Goal: Information Seeking & Learning: Learn about a topic

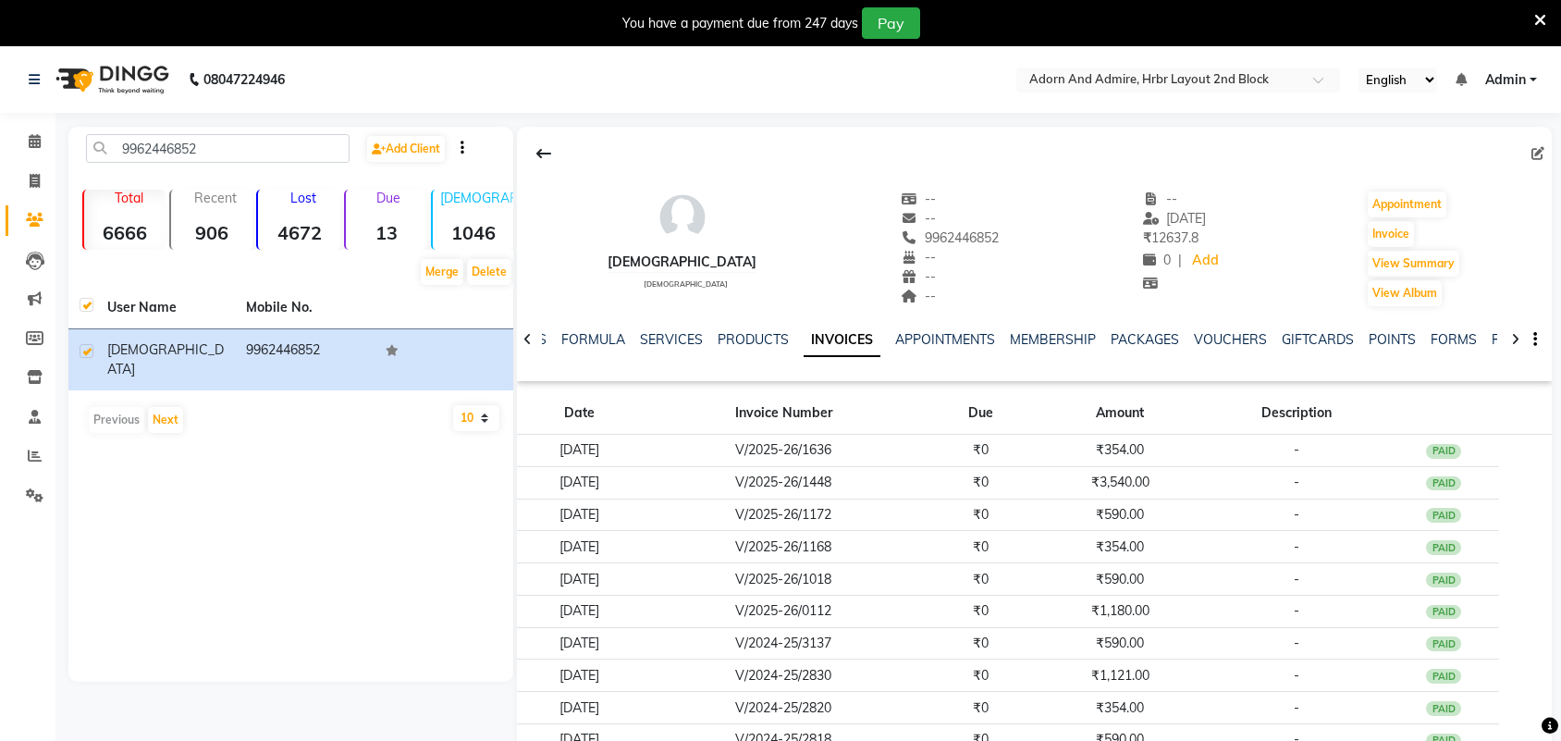
select select "500"
drag, startPoint x: 222, startPoint y: 154, endPoint x: 63, endPoint y: 176, distance: 160.5
click at [63, 176] on main "9962446852 Add Client Total 6666 Recent 906 Lost 4672 Due 13 [DEMOGRAPHIC_DATA]…" at bounding box center [808, 506] width 1506 height 759
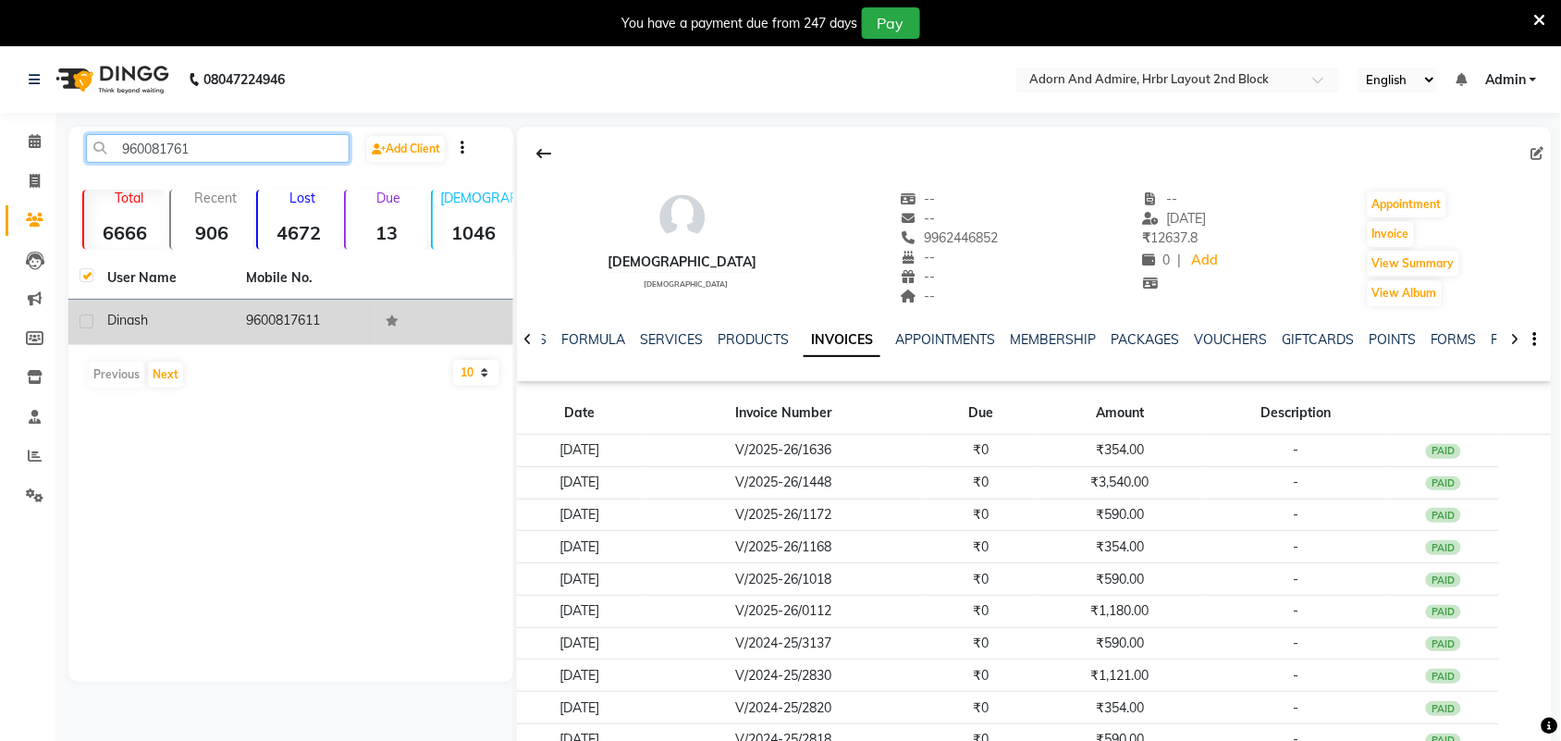
type input "960081761"
click at [310, 315] on td "9600817611" at bounding box center [304, 322] width 139 height 45
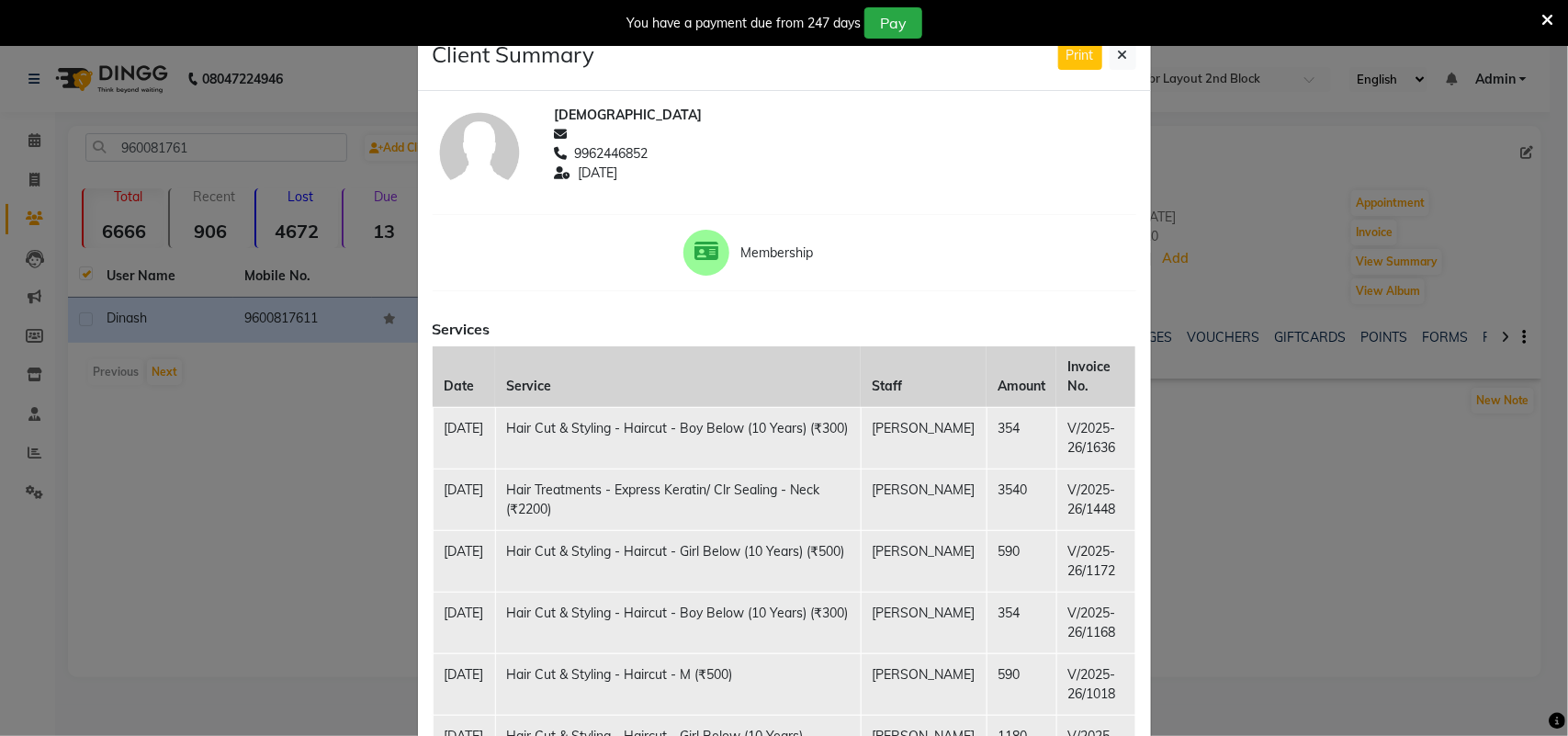
click at [724, 447] on td "Hair Cut & Styling - Haircut - Boy Below (10 Years) (₹300)" at bounding box center [677, 438] width 365 height 62
click at [1118, 60] on icon at bounding box center [1123, 55] width 10 height 13
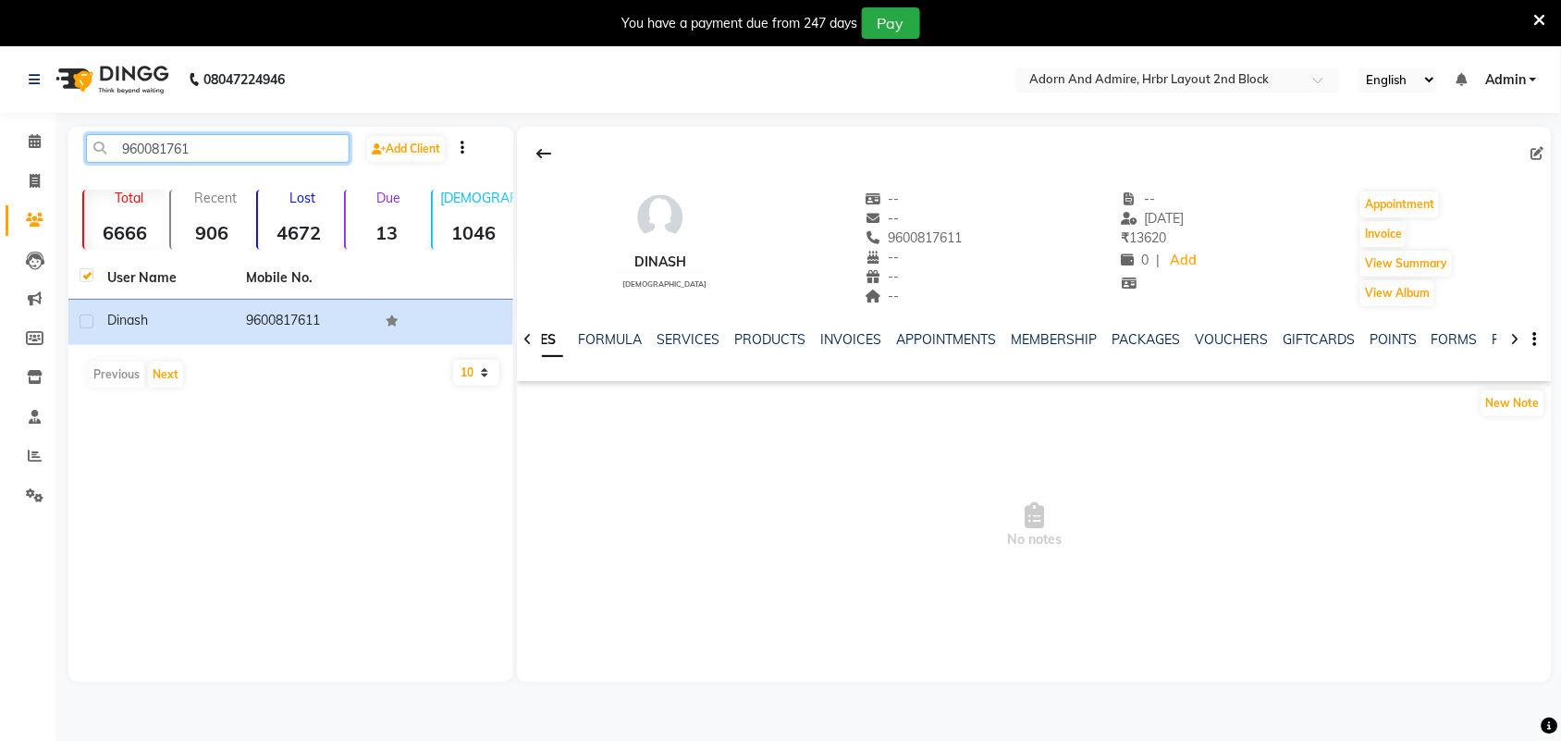
drag, startPoint x: 238, startPoint y: 144, endPoint x: 0, endPoint y: 162, distance: 238.3
click at [0, 154] on app-home "08047224946 Select Location × Adorn And Admire, Hrbr Layout 2nd Block English E…" at bounding box center [780, 377] width 1561 height 663
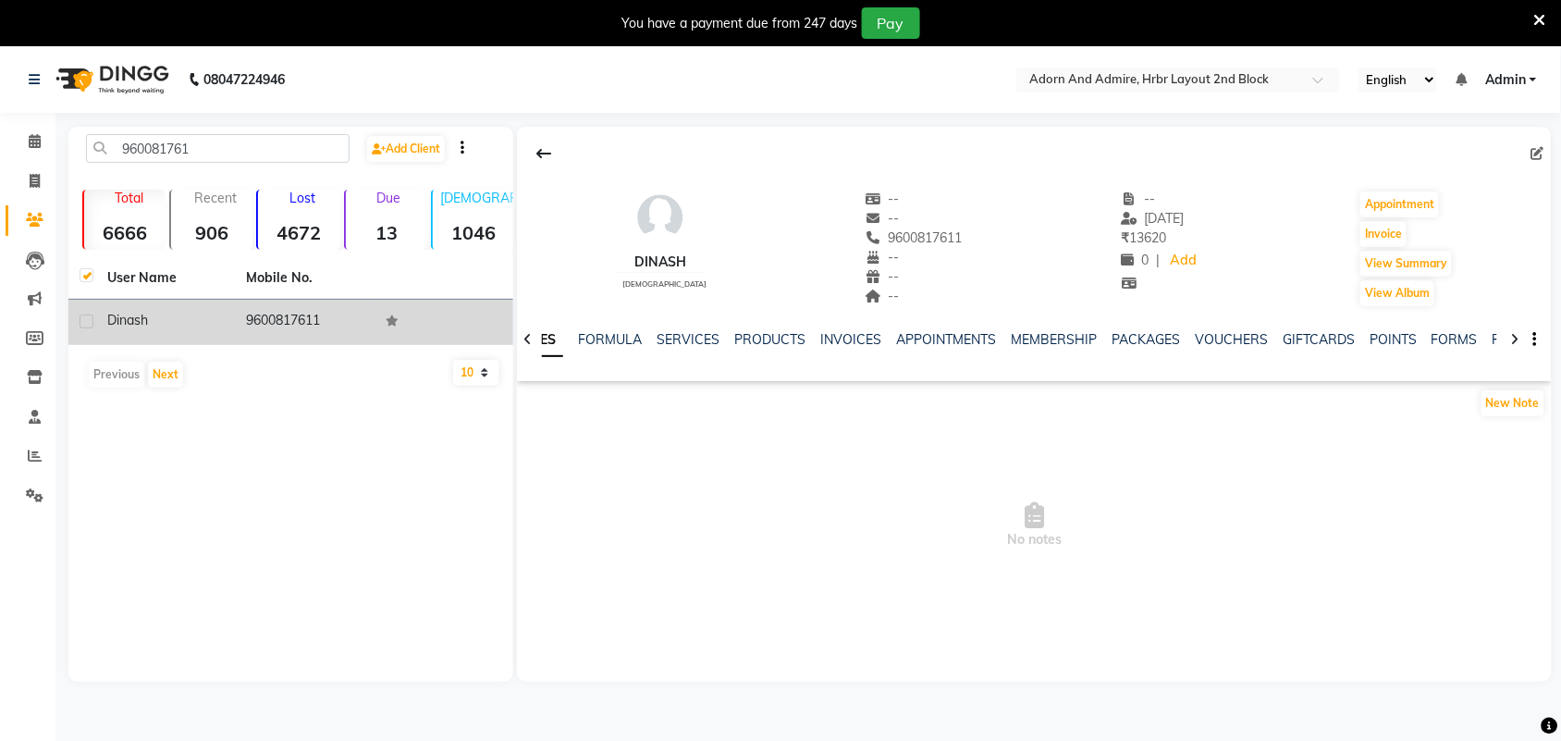
click at [187, 314] on div "dinash" at bounding box center [165, 320] width 117 height 19
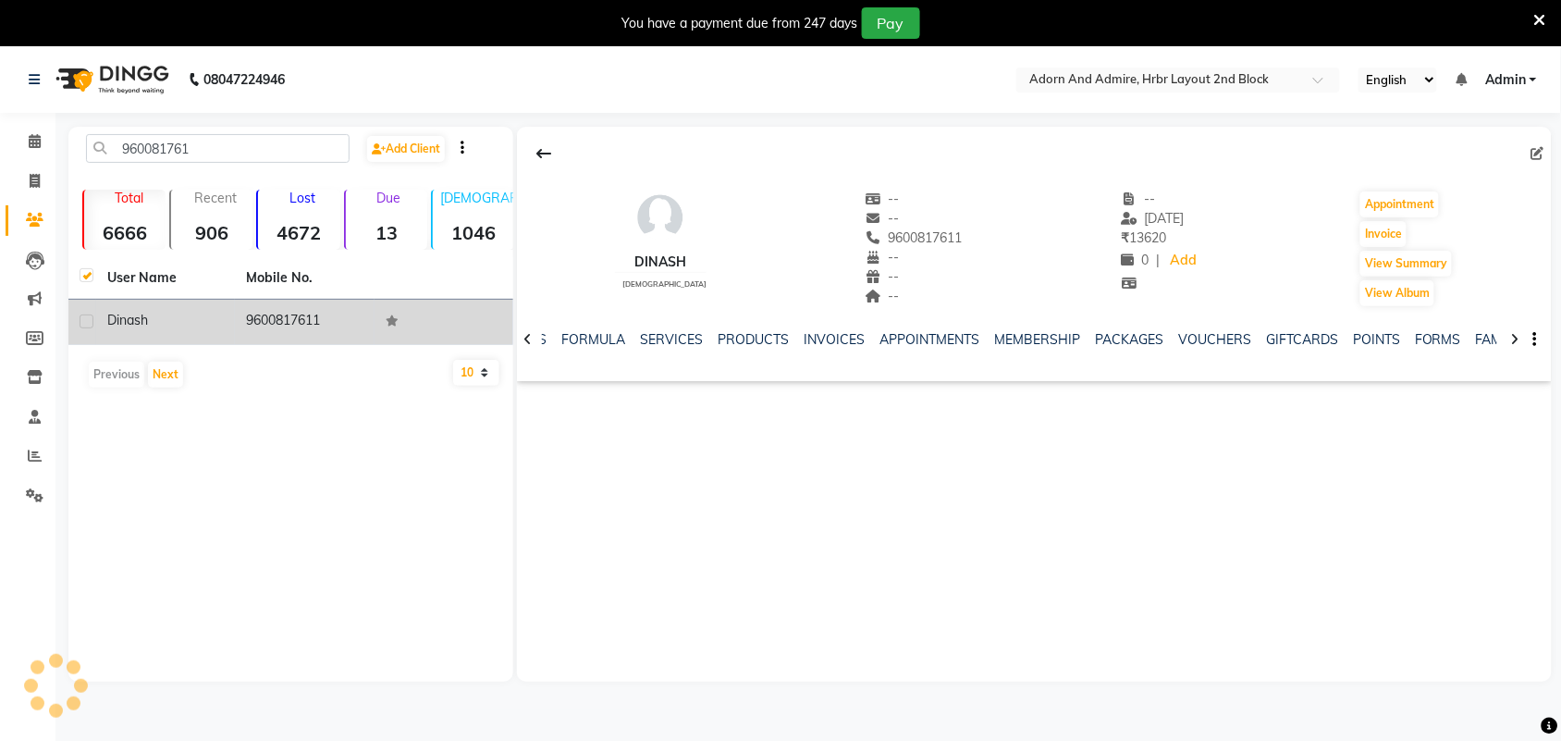
click at [93, 325] on td at bounding box center [82, 322] width 28 height 45
click at [88, 325] on label at bounding box center [87, 321] width 14 height 14
click at [88, 325] on input "checkbox" at bounding box center [86, 322] width 12 height 12
checkbox input "true"
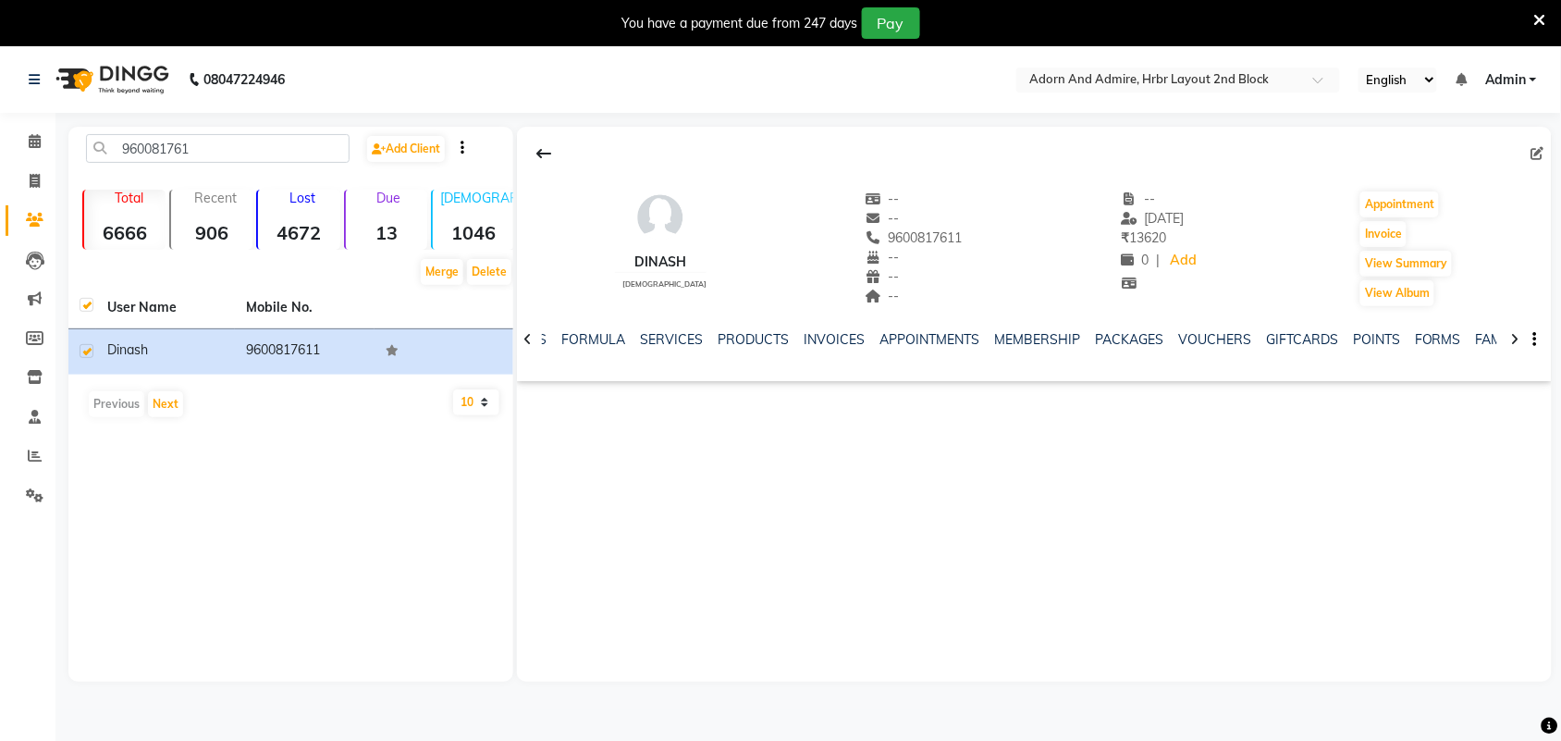
click at [743, 348] on div "PRODUCTS" at bounding box center [753, 339] width 71 height 19
click at [745, 333] on link "PRODUCTS" at bounding box center [753, 339] width 71 height 17
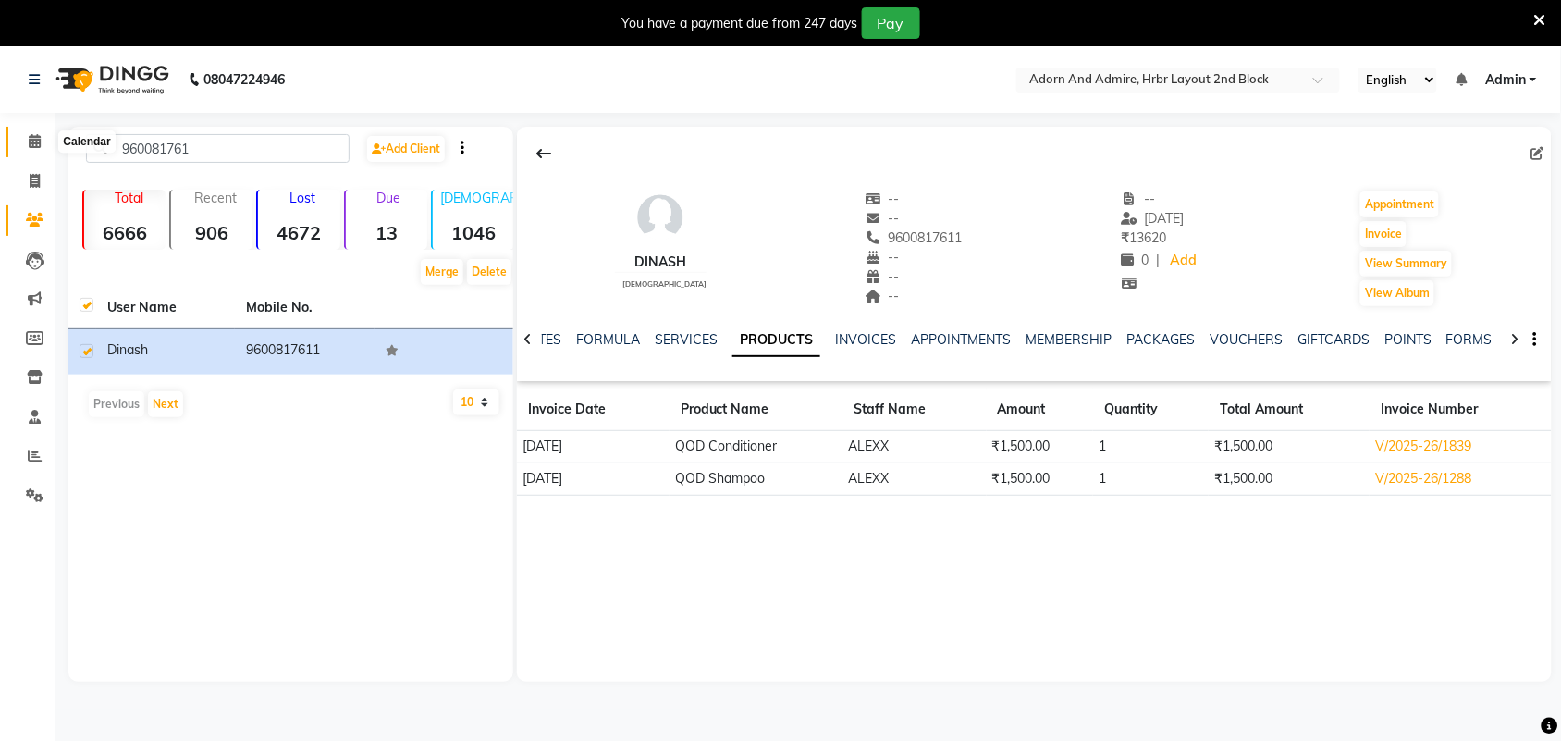
click at [43, 141] on span at bounding box center [34, 141] width 32 height 21
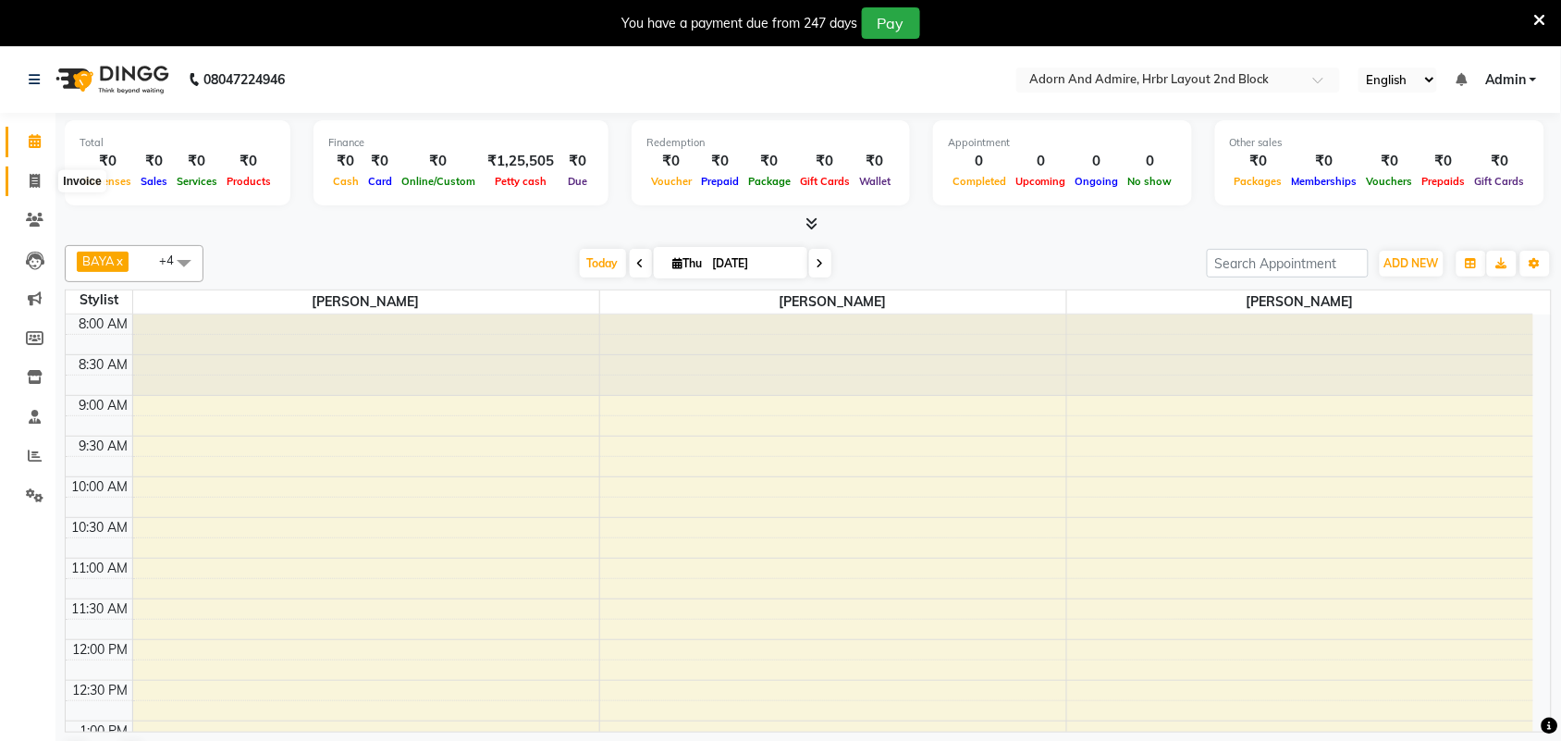
click at [37, 180] on icon at bounding box center [35, 181] width 10 height 14
select select "service"
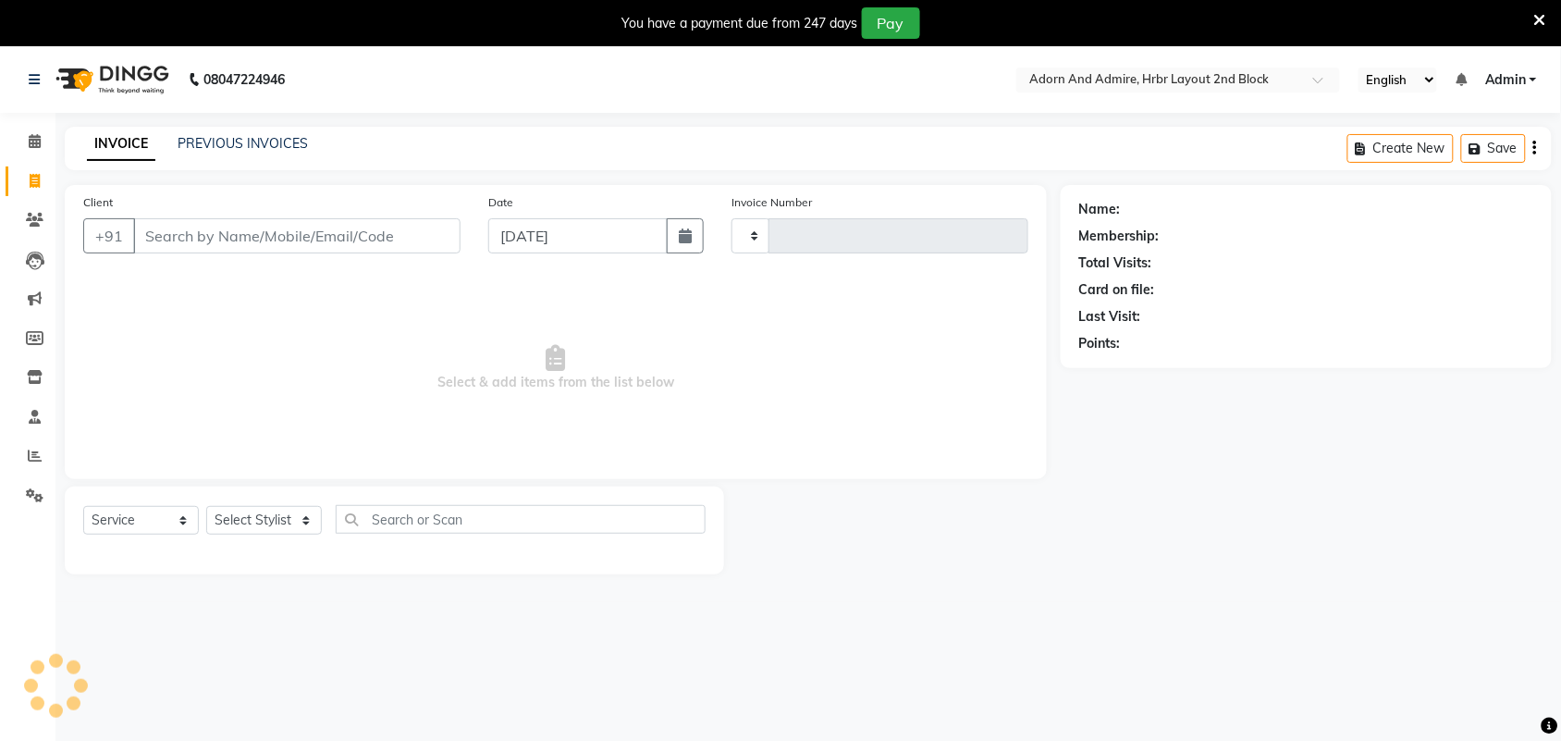
type input "2041"
select select "7203"
click at [29, 136] on icon at bounding box center [35, 141] width 12 height 14
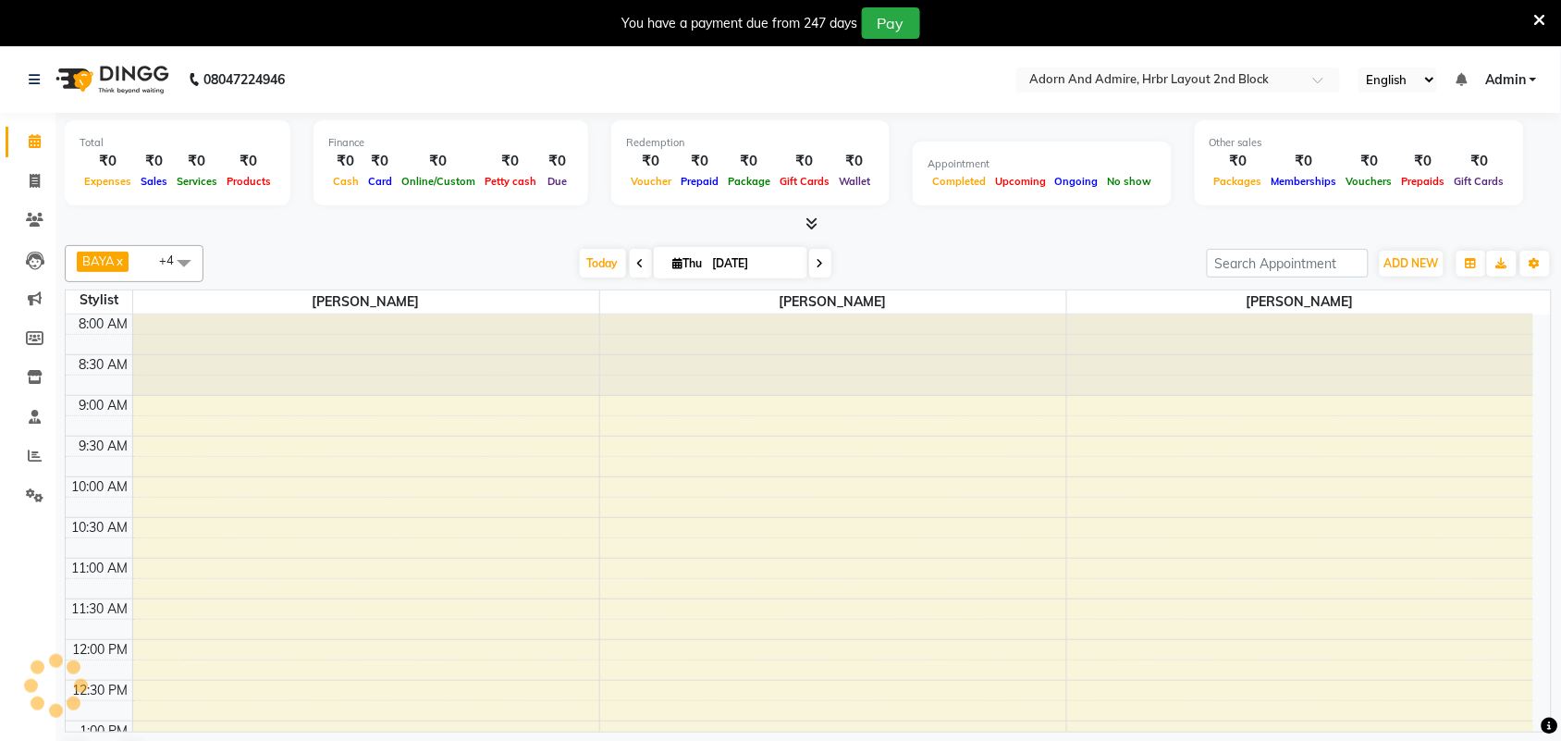
scroll to position [653, 0]
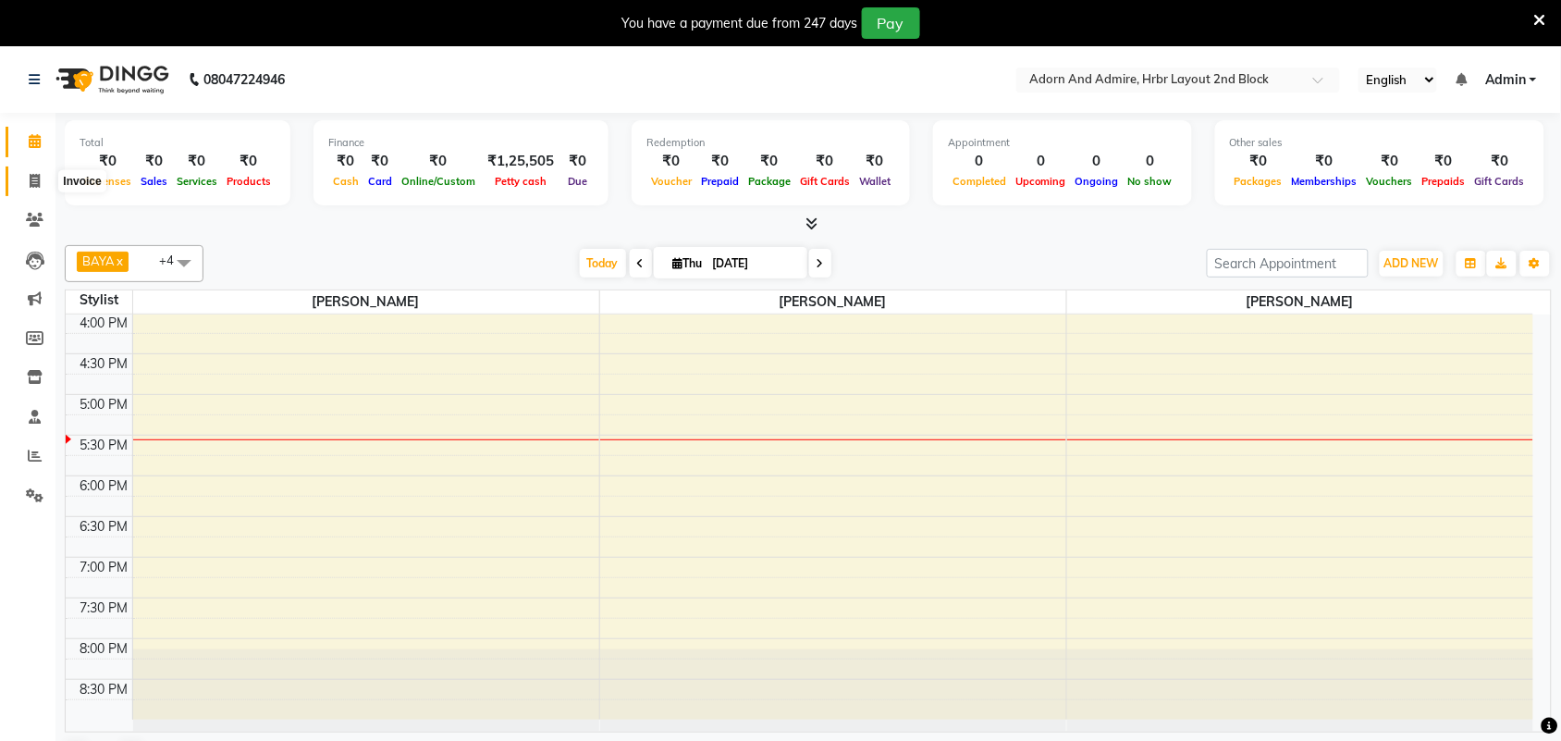
click at [28, 185] on span at bounding box center [34, 181] width 32 height 21
select select "service"
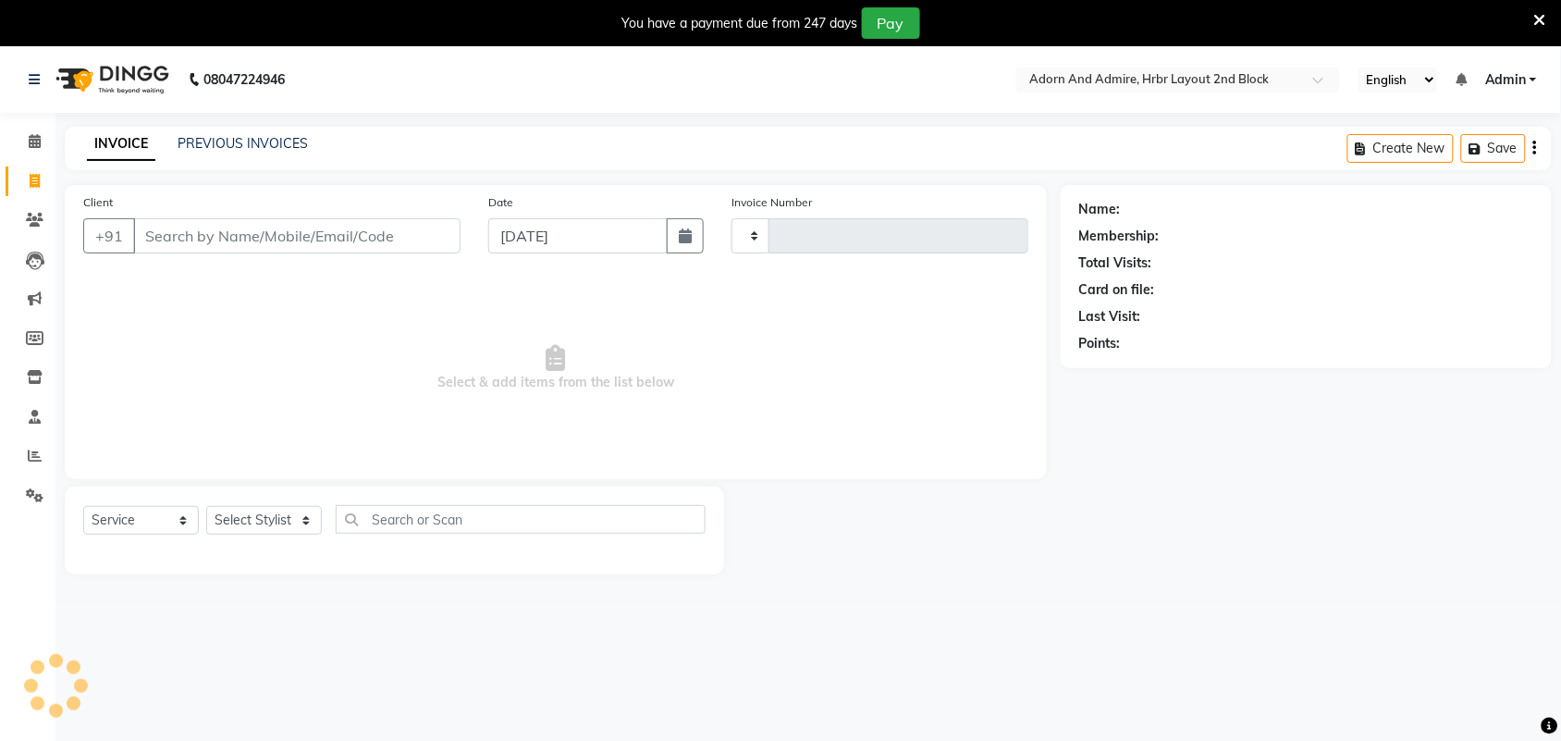
type input "2041"
select select "7203"
click at [32, 215] on icon at bounding box center [35, 220] width 18 height 14
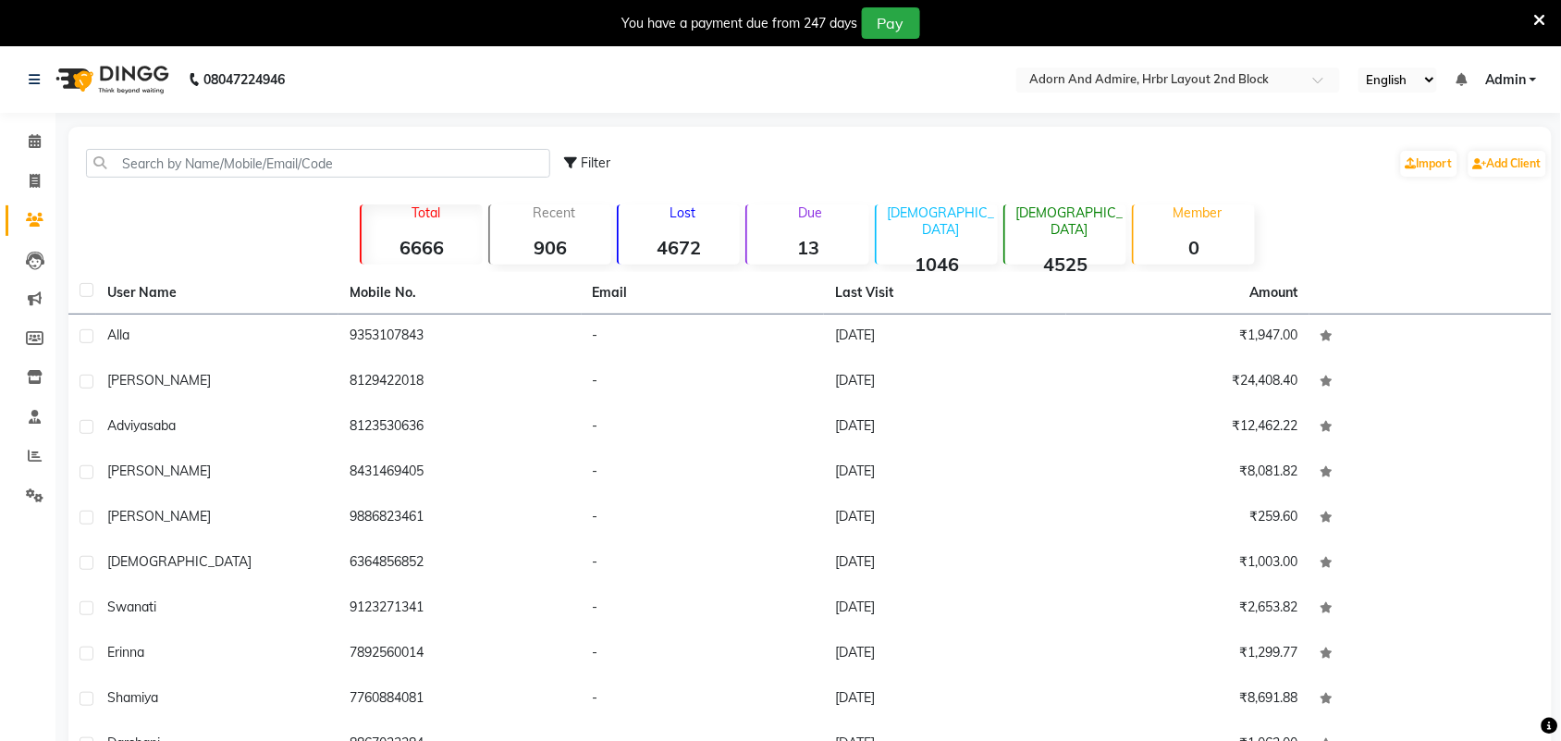
click at [699, 233] on div "Lost 4672" at bounding box center [678, 234] width 123 height 60
click at [695, 232] on div "Lost 4672" at bounding box center [678, 234] width 123 height 60
click at [35, 265] on icon at bounding box center [35, 261] width 18 height 18
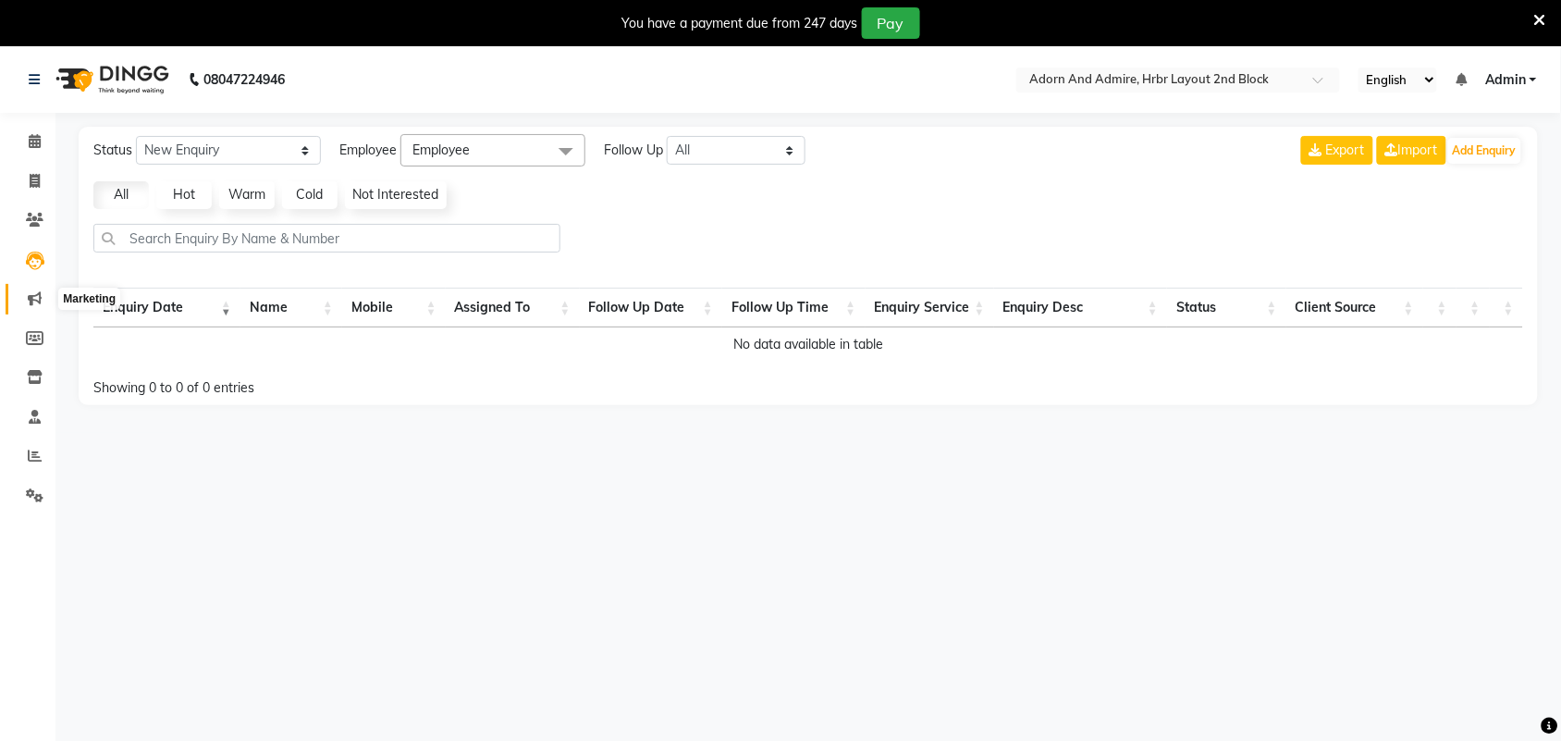
click at [39, 297] on icon at bounding box center [35, 298] width 14 height 14
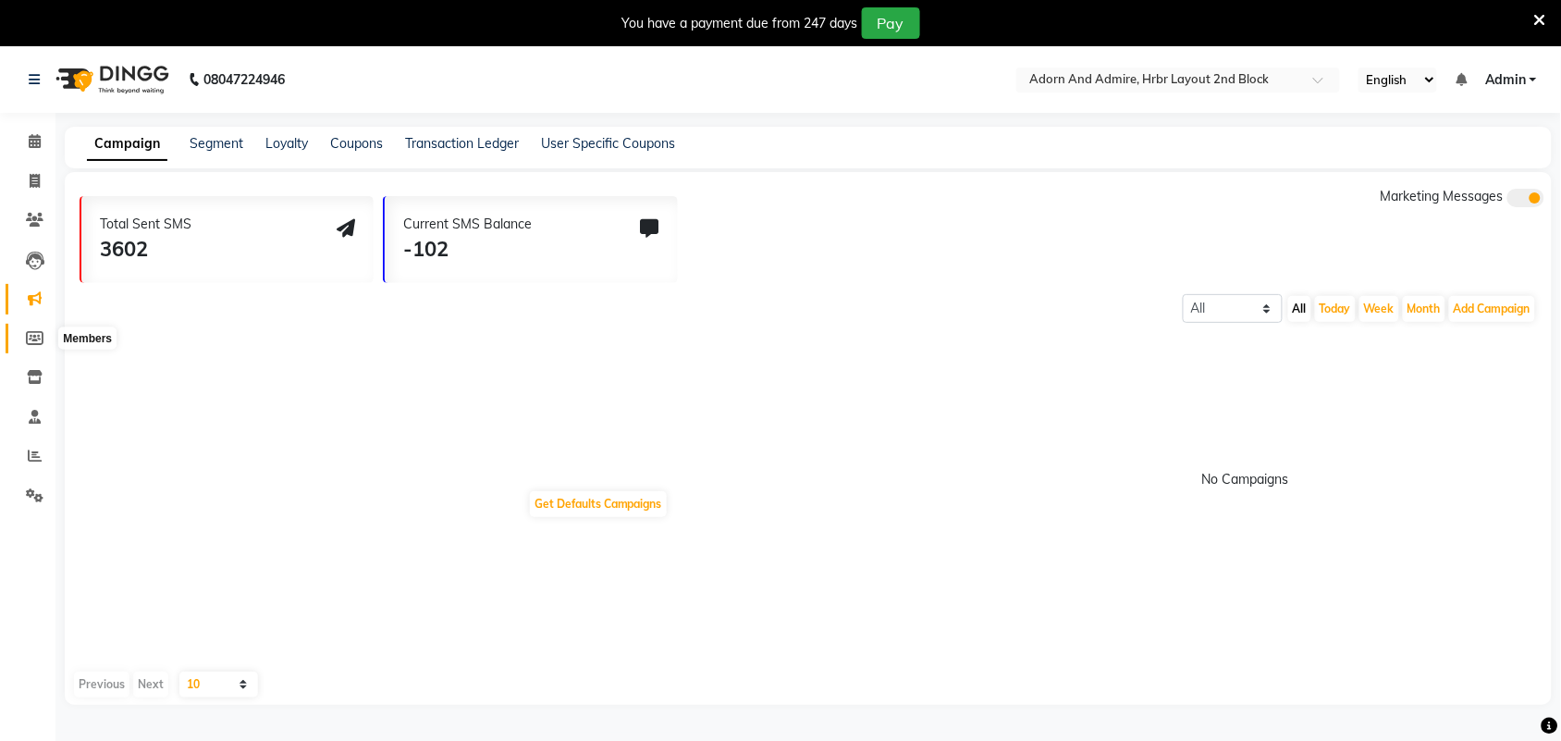
click at [38, 336] on icon at bounding box center [35, 338] width 18 height 14
select select
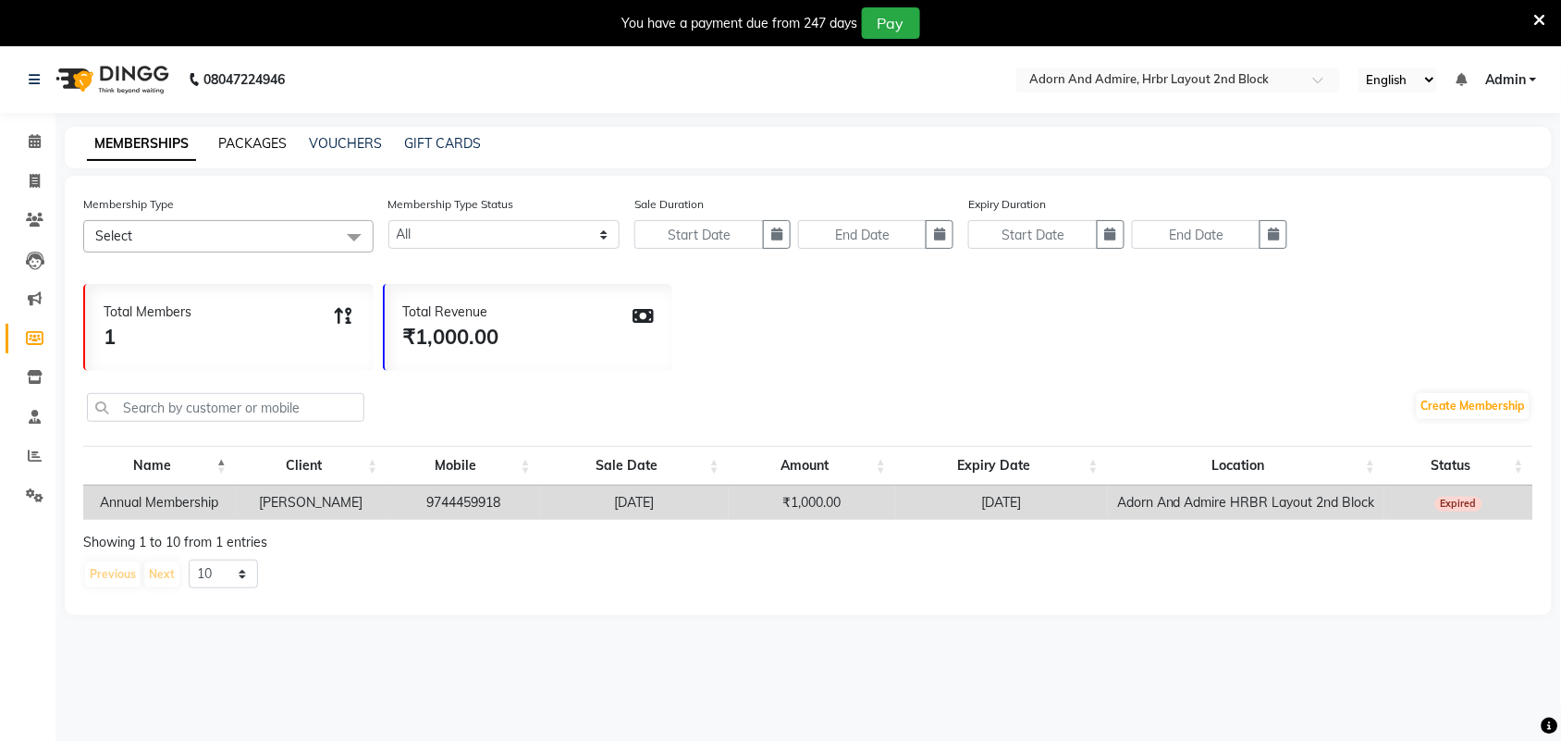
click at [262, 145] on link "PACKAGES" at bounding box center [252, 143] width 68 height 17
select select
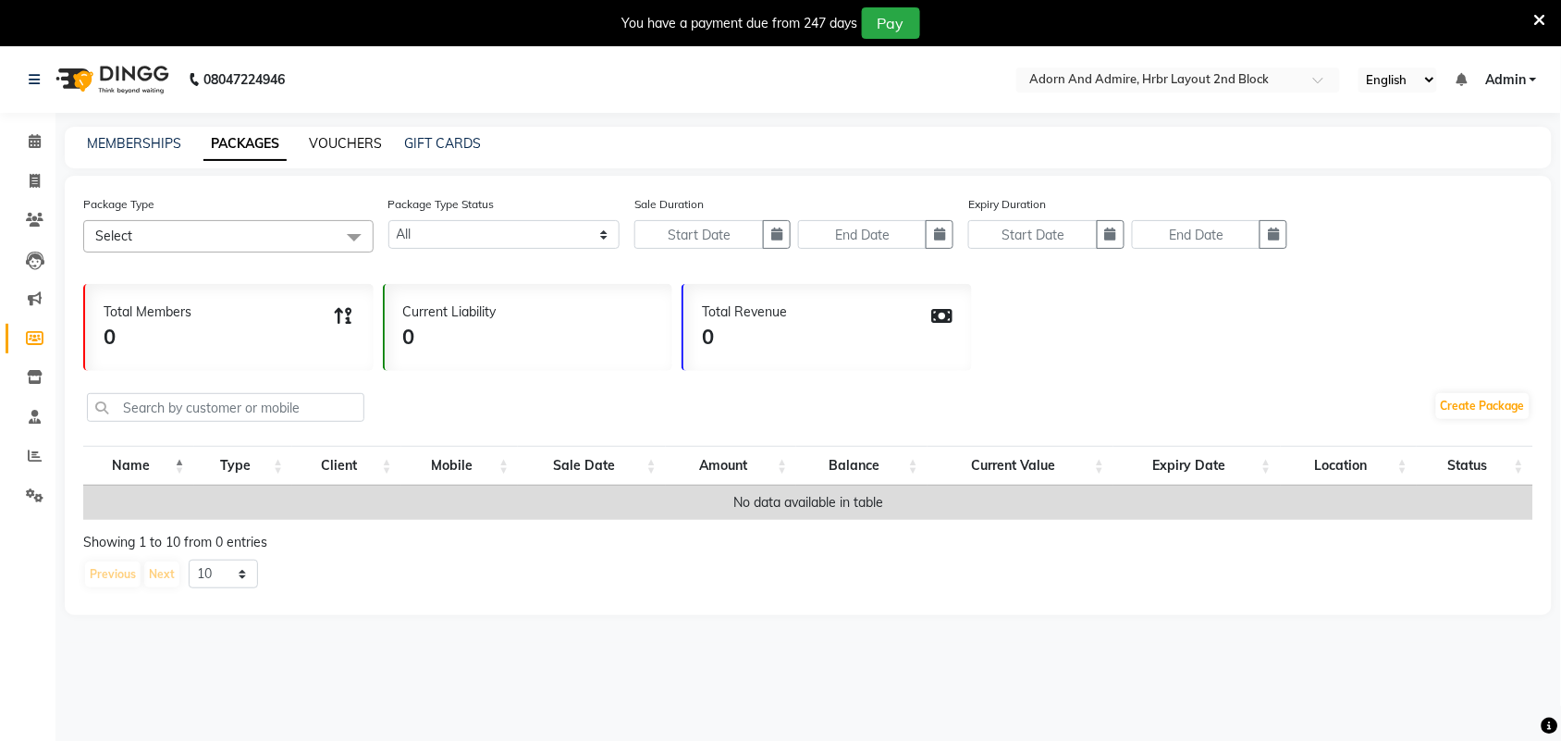
click at [366, 148] on link "VOUCHERS" at bounding box center [345, 143] width 73 height 17
select select
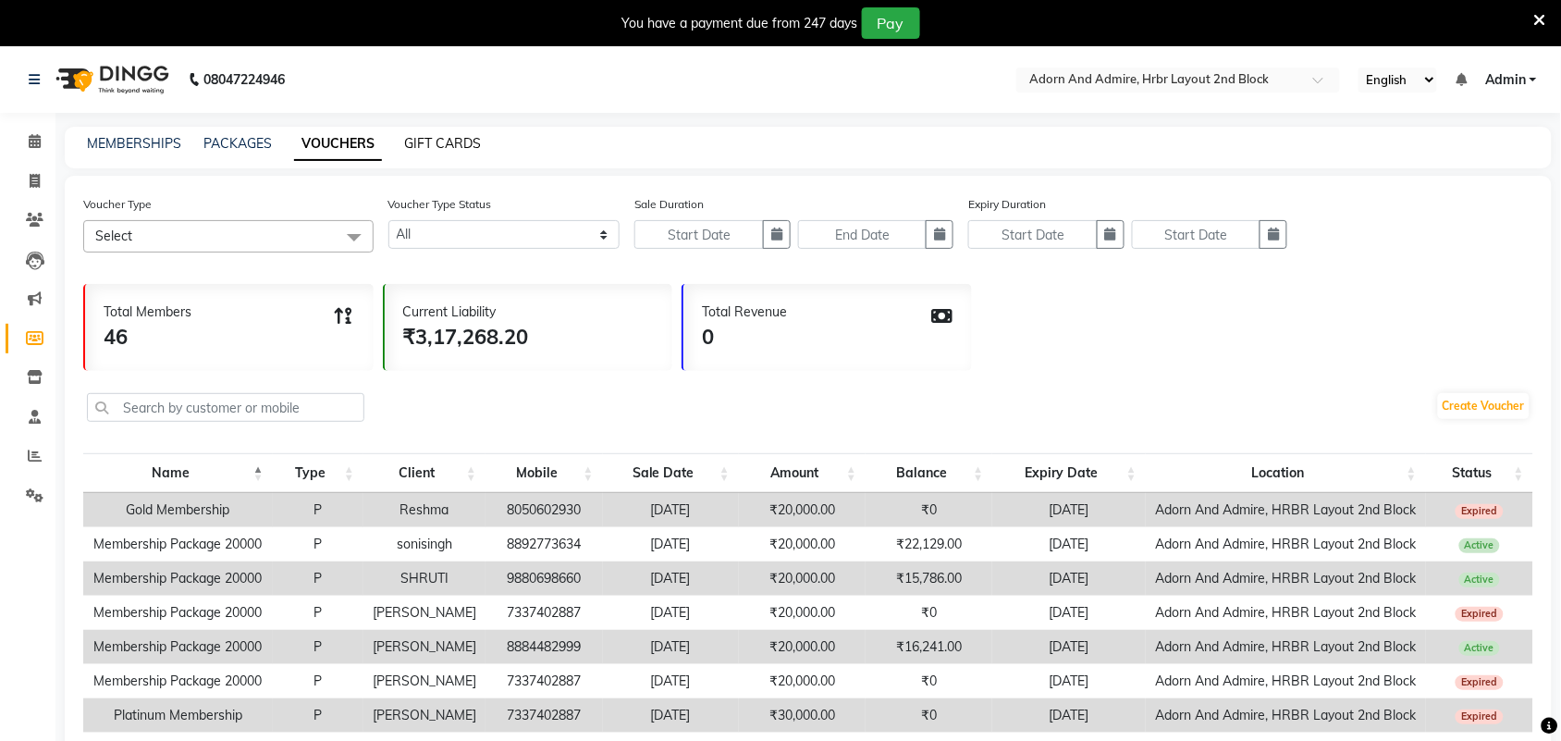
click at [444, 146] on link "GIFT CARDS" at bounding box center [442, 143] width 77 height 17
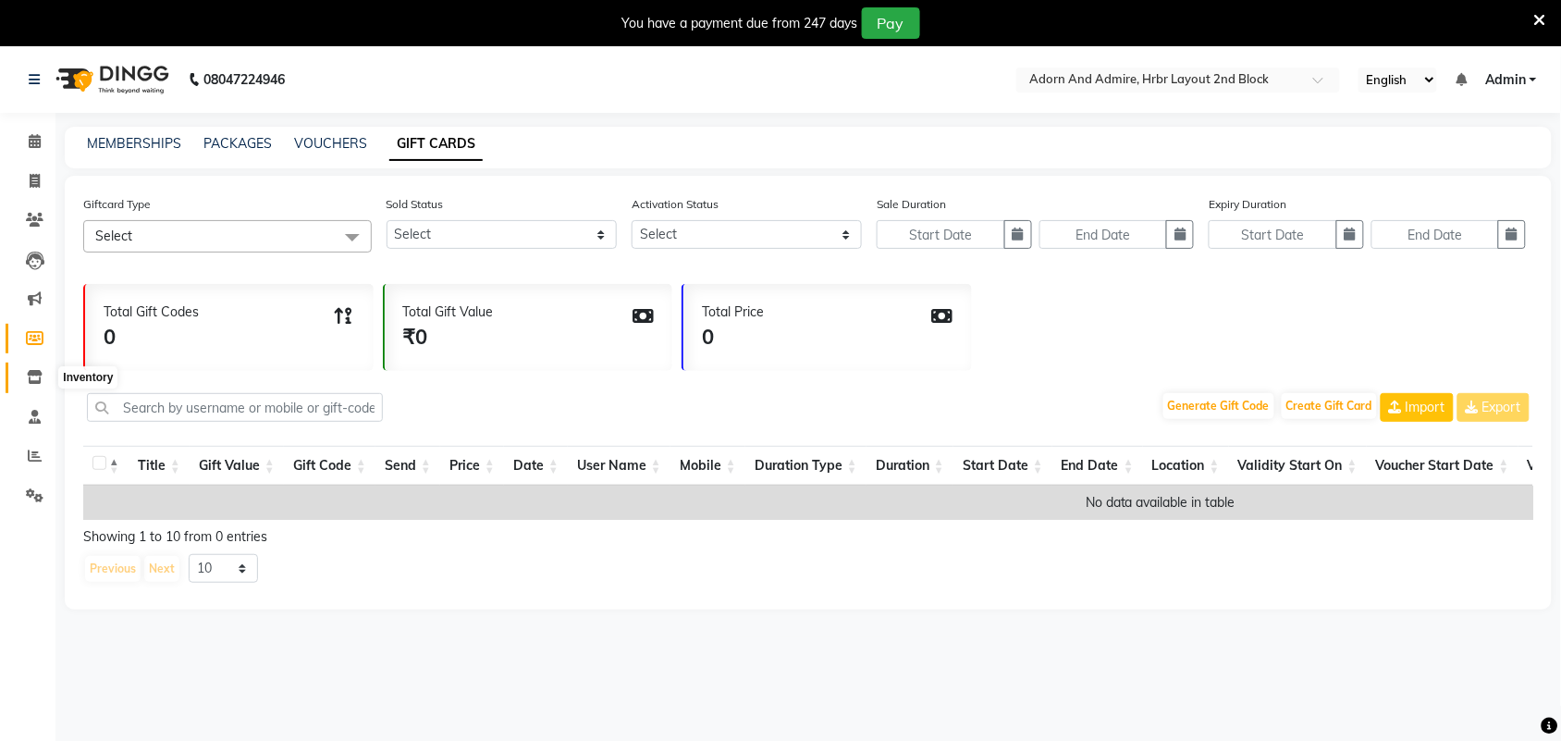
click at [39, 379] on icon at bounding box center [35, 377] width 16 height 14
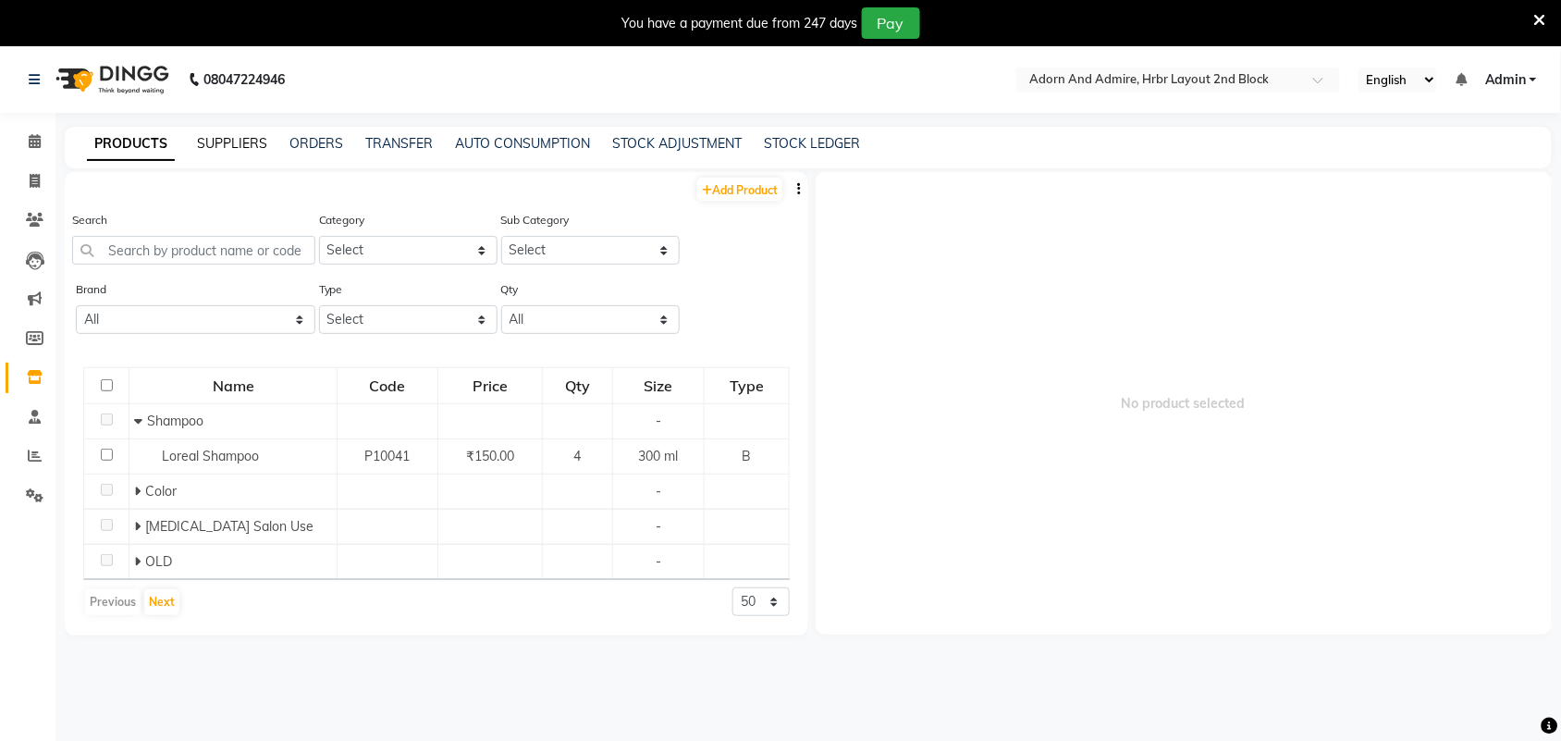
click at [238, 140] on link "SUPPLIERS" at bounding box center [232, 143] width 70 height 17
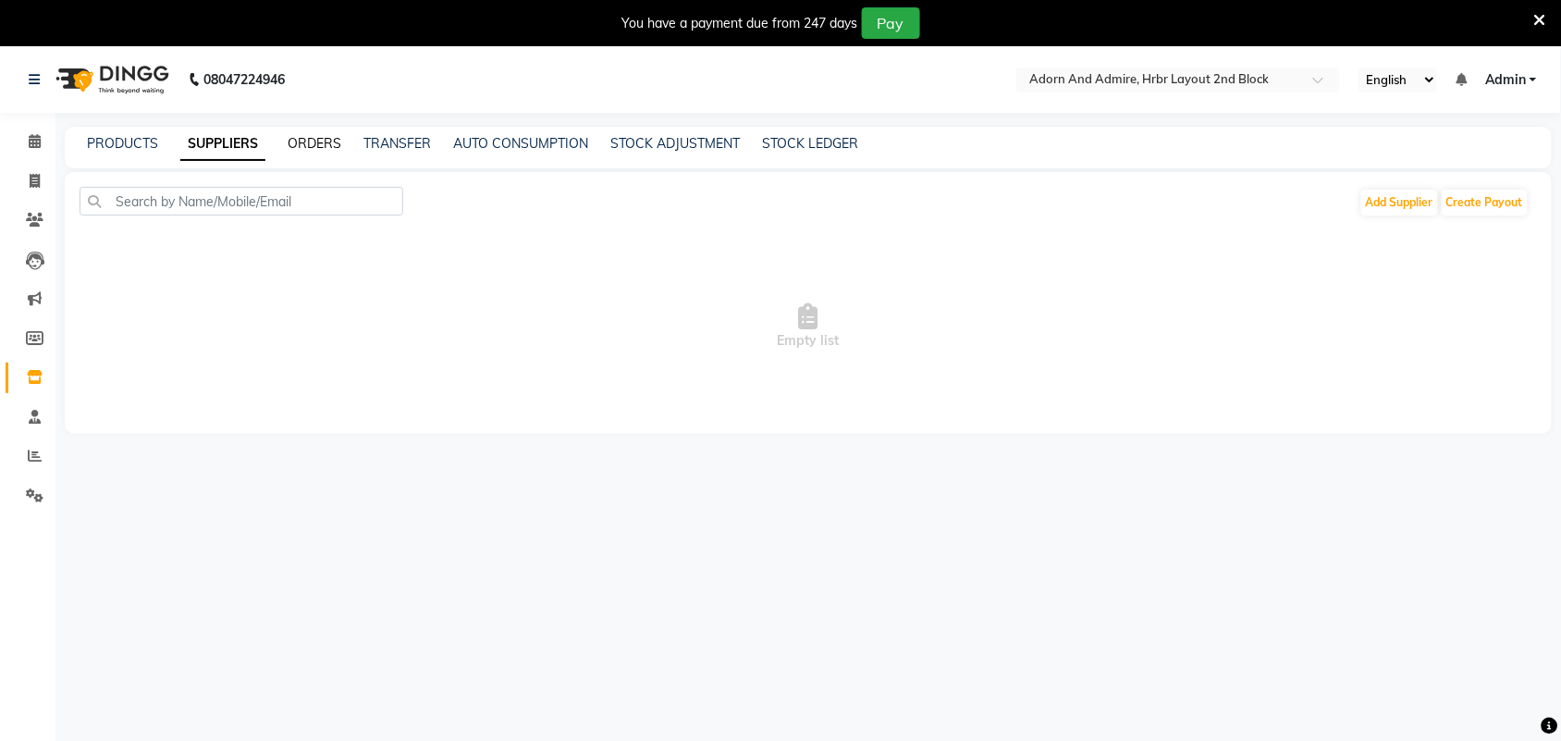
click at [326, 140] on link "ORDERS" at bounding box center [315, 143] width 54 height 17
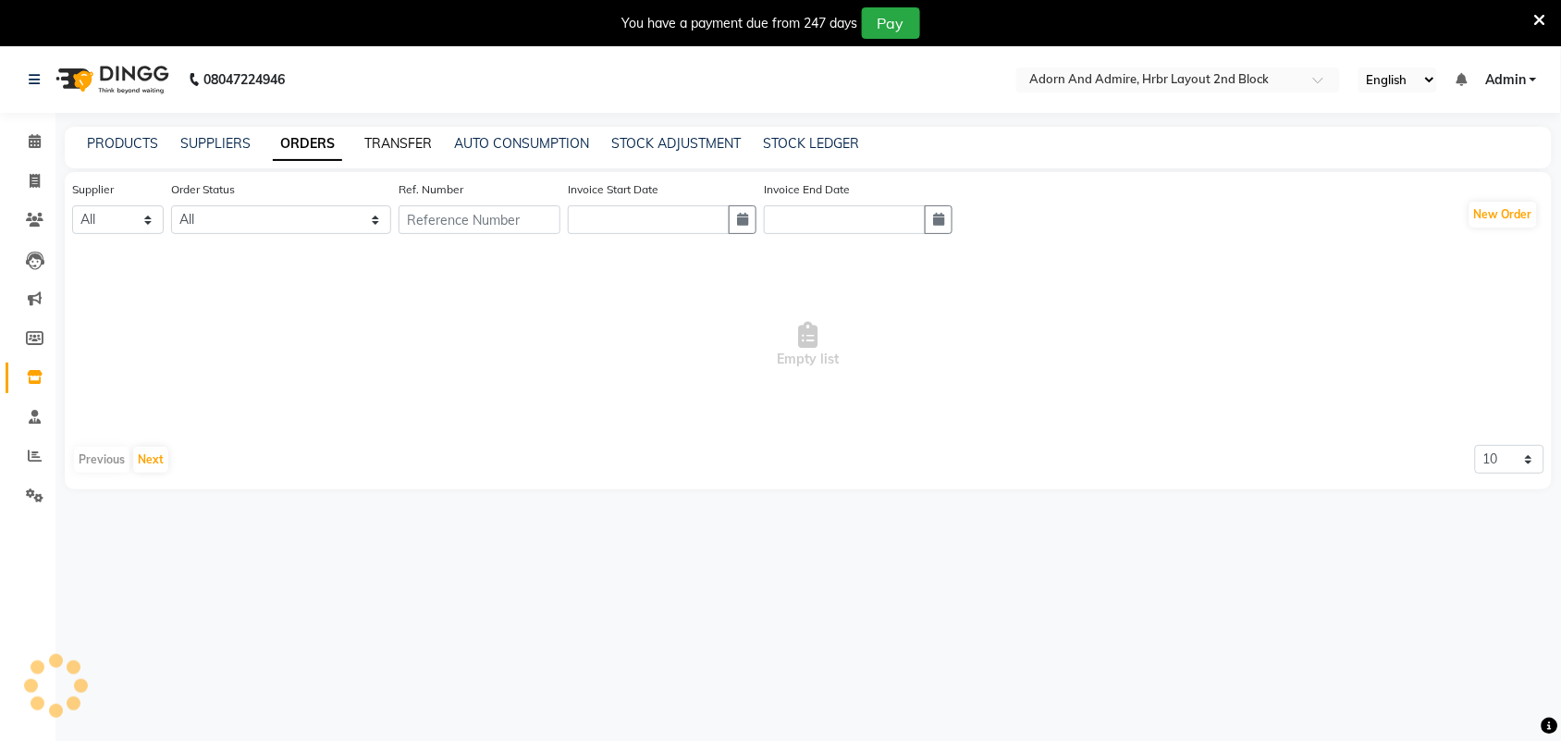
click at [403, 142] on link "TRANSFER" at bounding box center [398, 143] width 68 height 17
select select "sender"
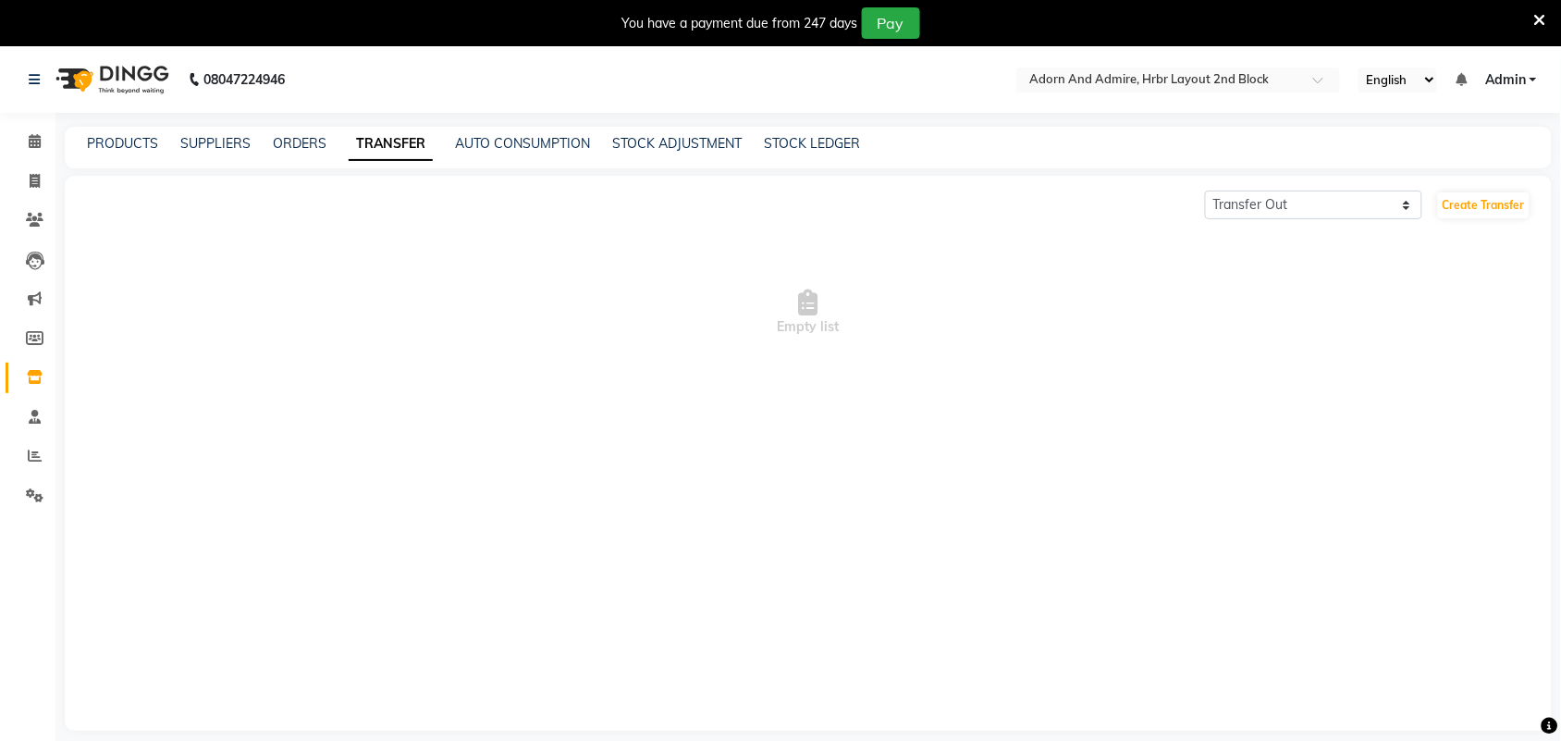
click at [504, 151] on div "AUTO CONSUMPTION" at bounding box center [522, 143] width 135 height 19
click at [502, 146] on link "AUTO CONSUMPTION" at bounding box center [522, 143] width 135 height 17
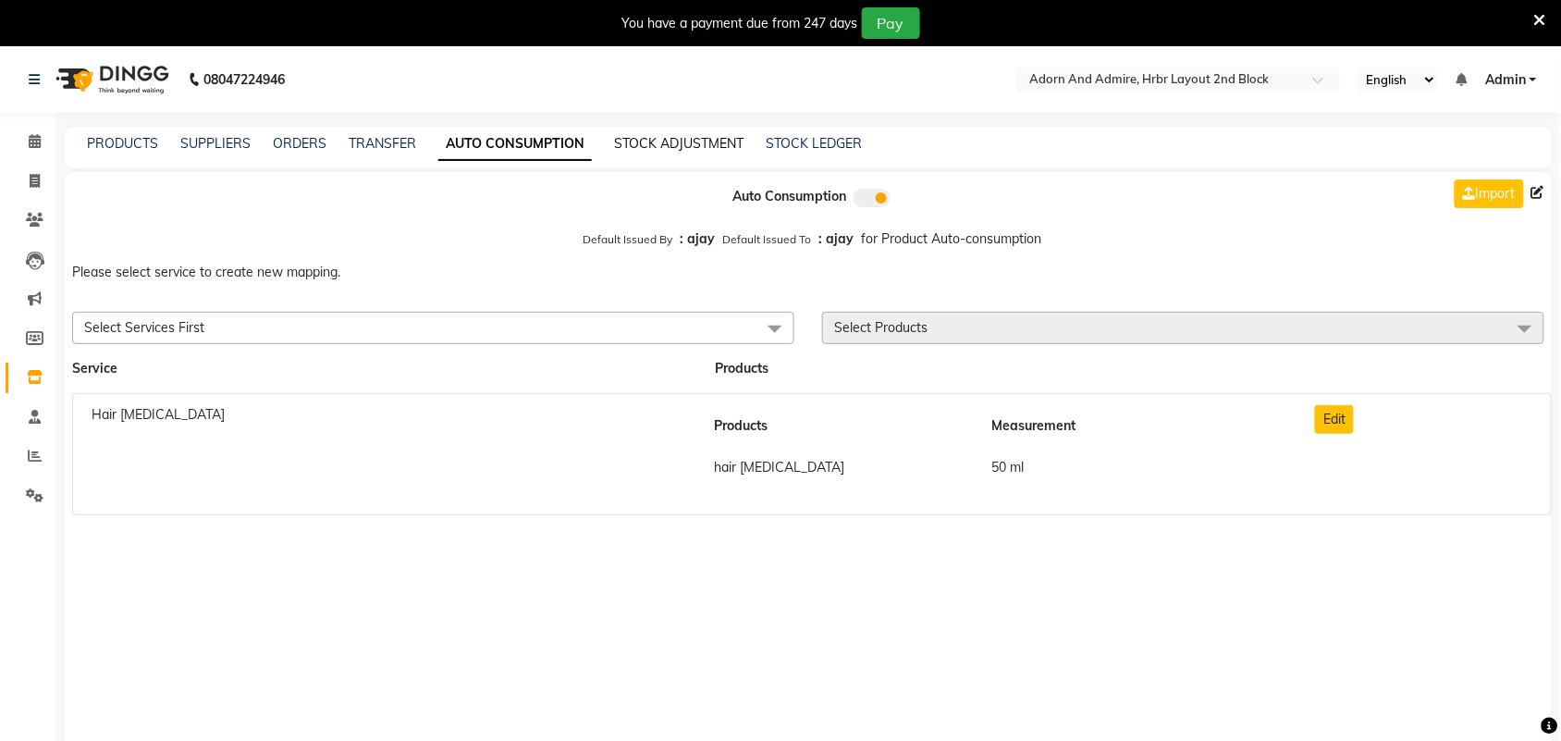
click at [672, 141] on link "STOCK ADJUSTMENT" at bounding box center [678, 143] width 129 height 17
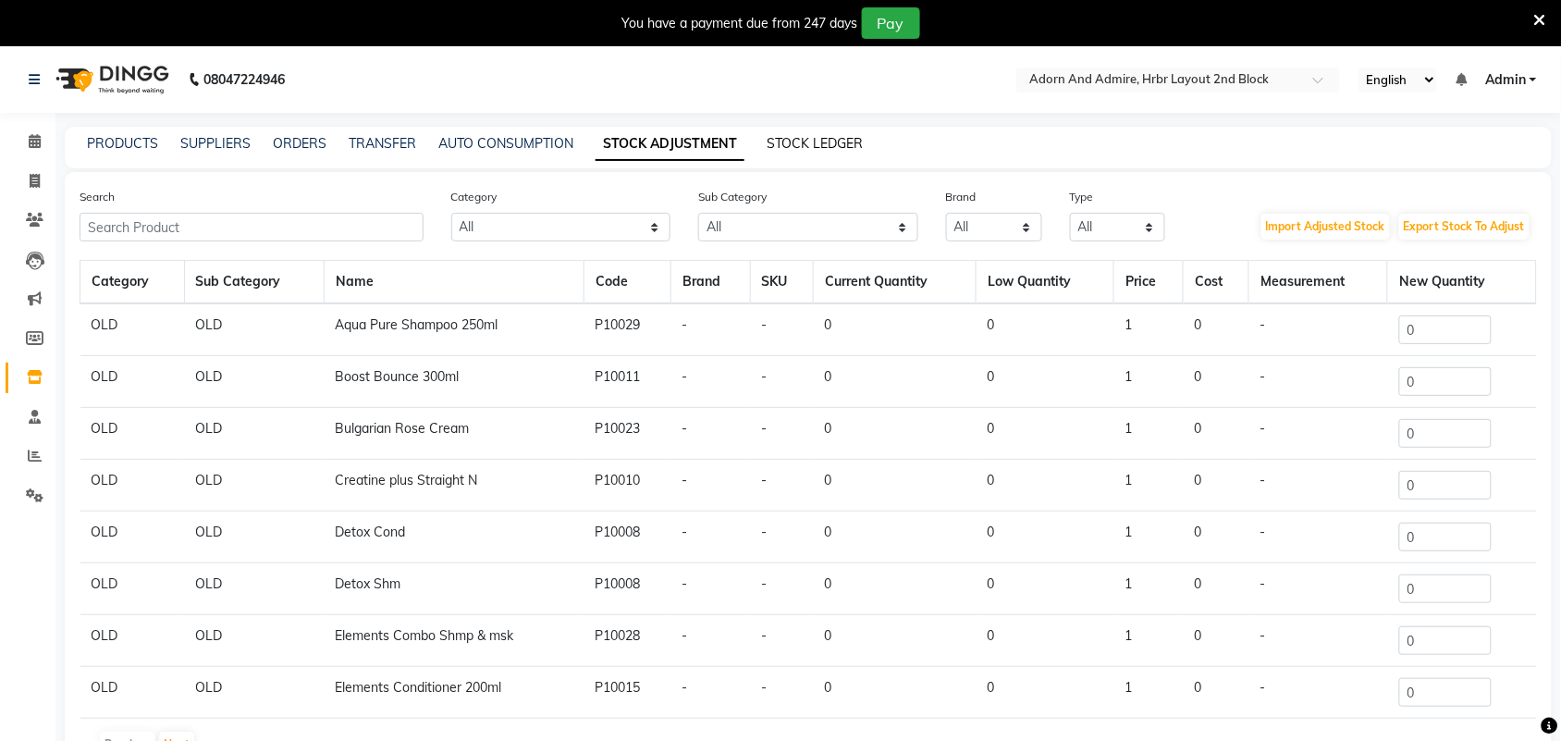
click at [818, 146] on link "STOCK LEDGER" at bounding box center [815, 143] width 96 height 17
select select "all"
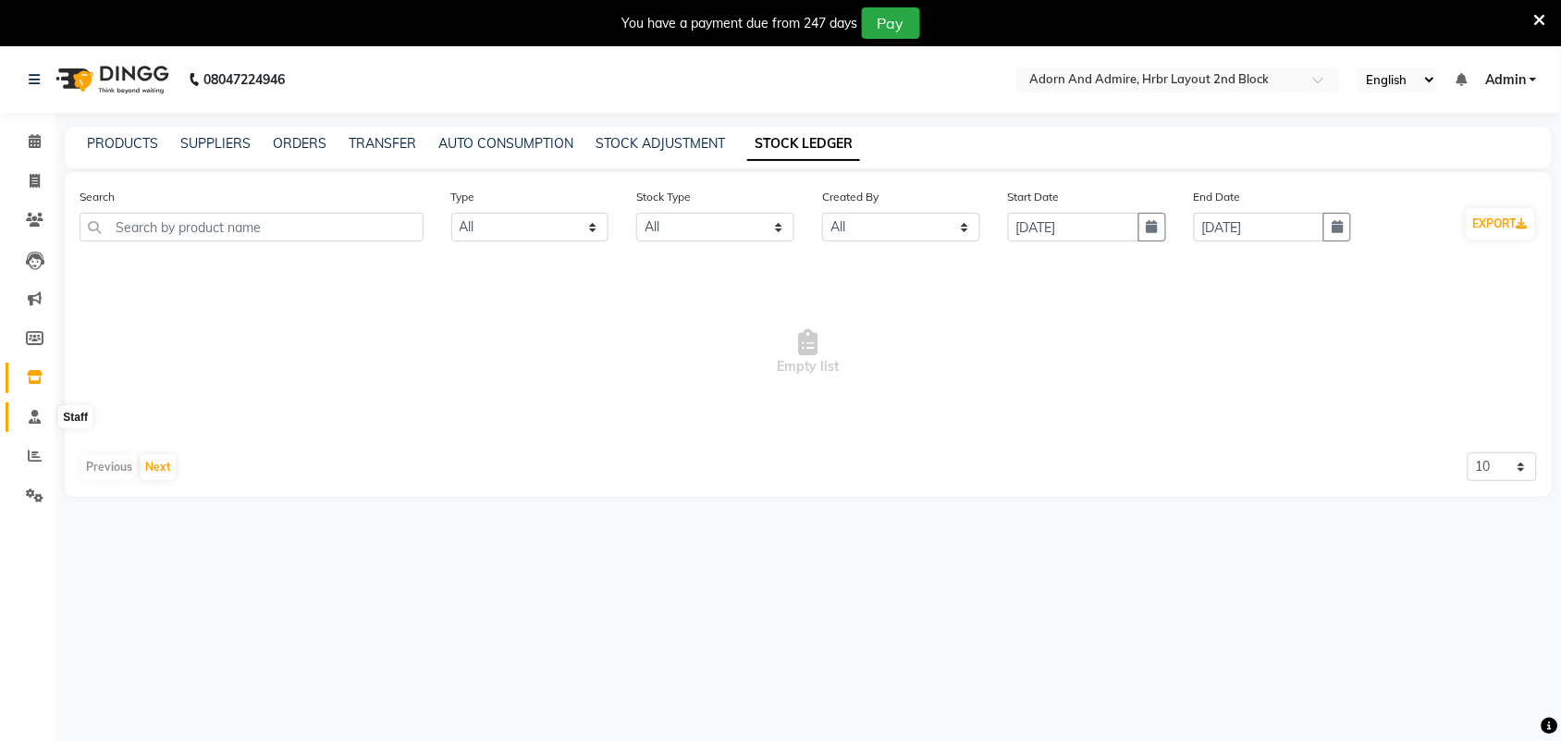
click at [34, 418] on icon at bounding box center [35, 417] width 12 height 14
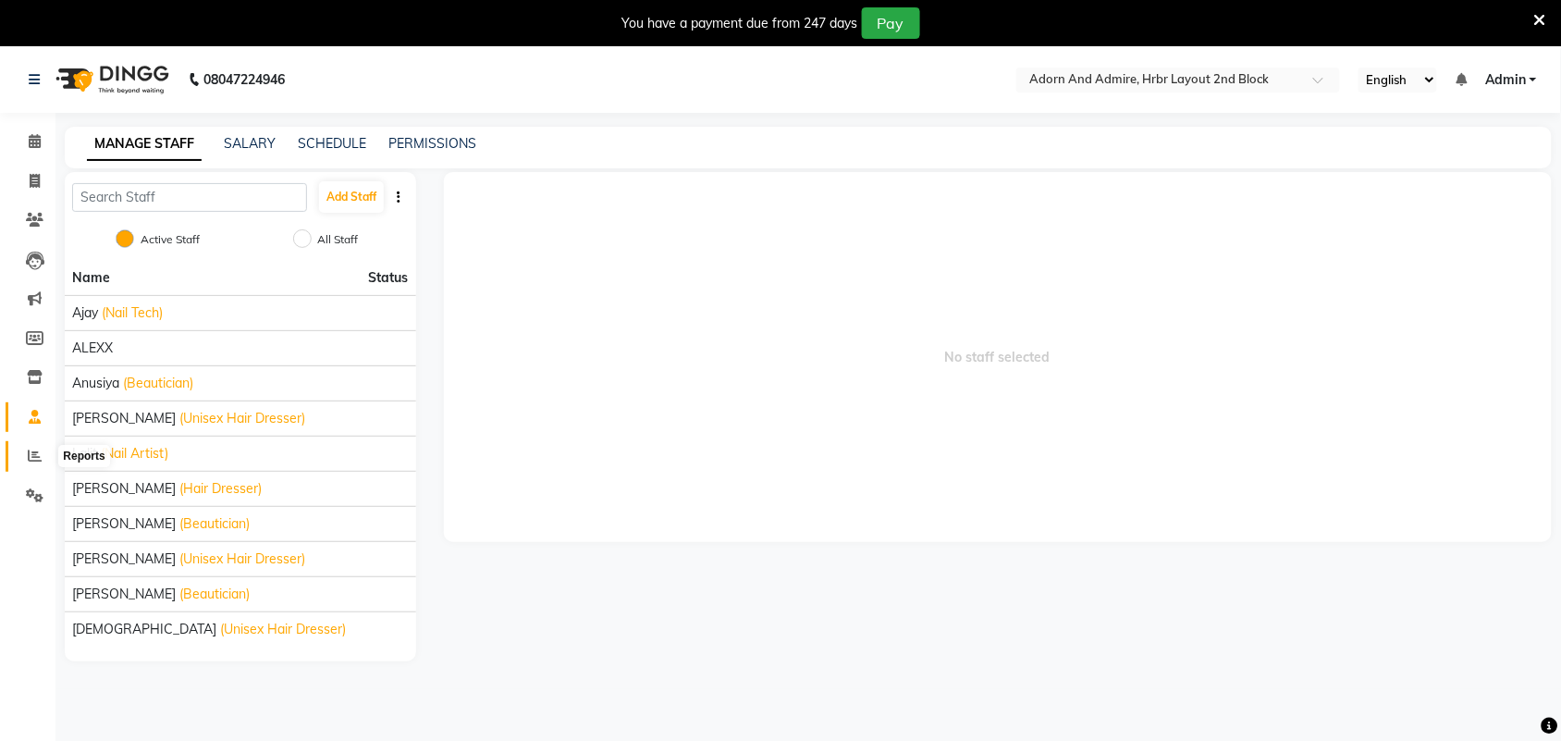
click at [28, 455] on icon at bounding box center [35, 456] width 14 height 14
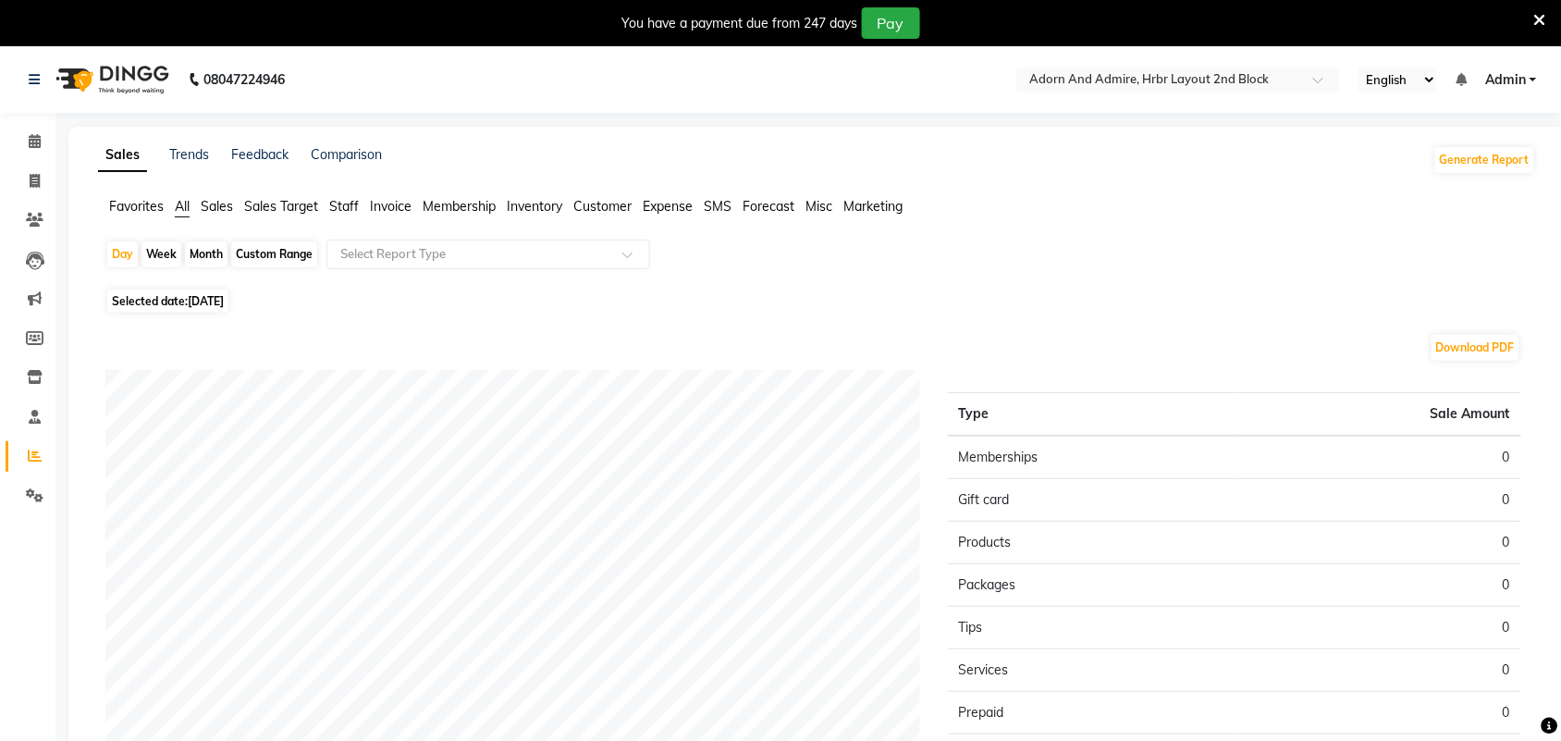
click at [224, 202] on span "Sales" at bounding box center [217, 206] width 32 height 17
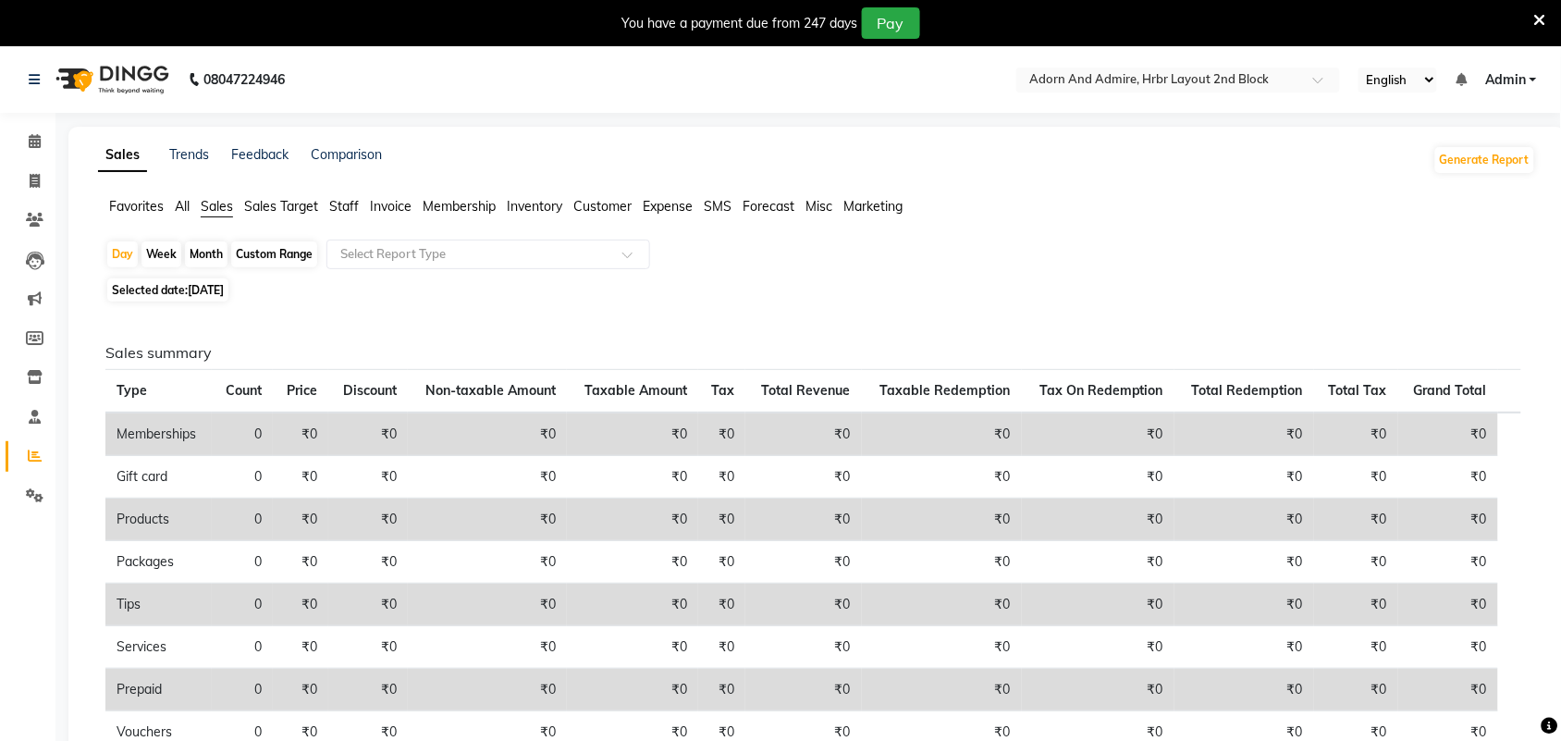
click at [318, 206] on span "Sales Target" at bounding box center [281, 206] width 74 height 17
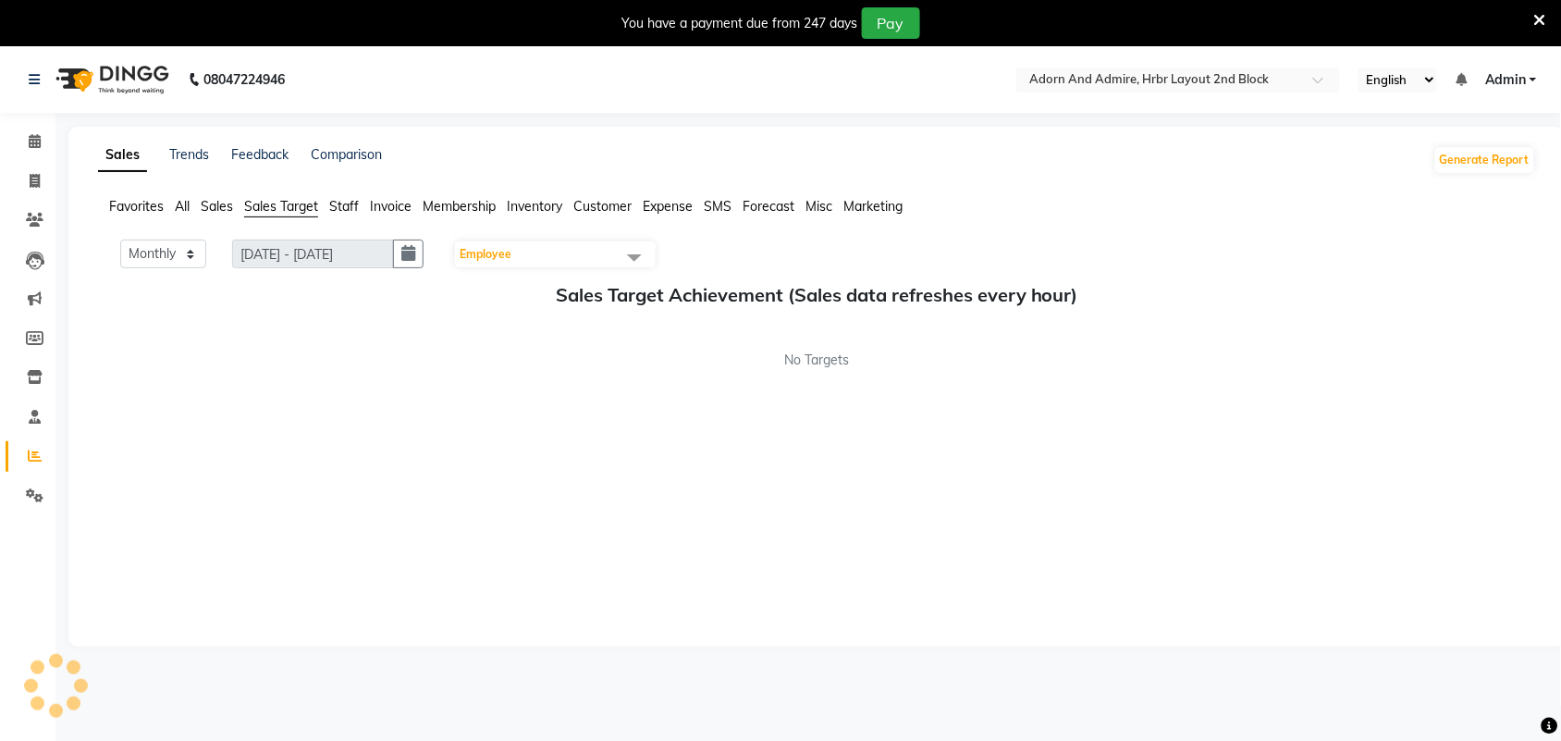
click at [347, 209] on span "Staff" at bounding box center [344, 206] width 30 height 17
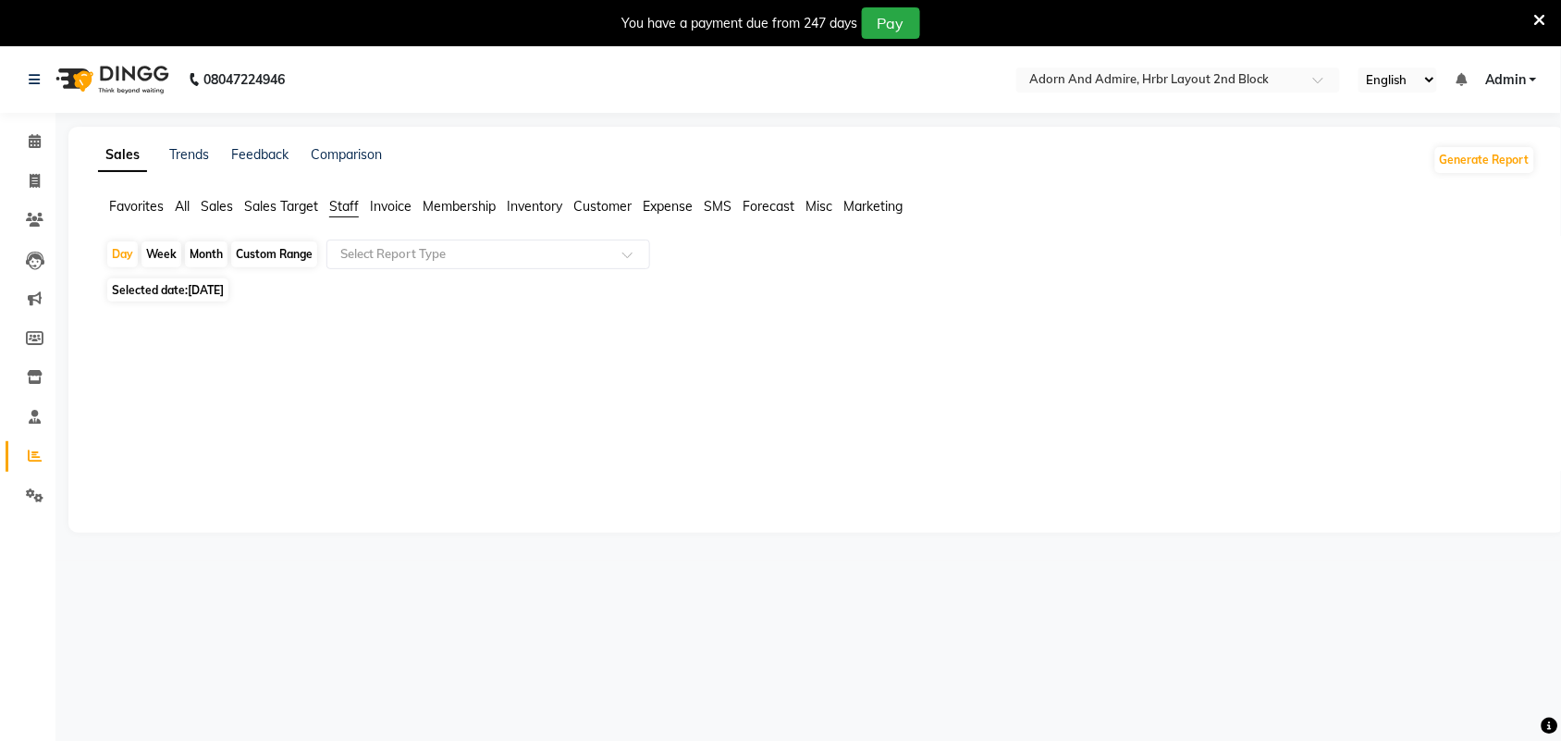
click at [398, 208] on span "Invoice" at bounding box center [391, 206] width 42 height 17
click at [469, 208] on span "Membership" at bounding box center [459, 206] width 73 height 17
click at [532, 211] on span "Inventory" at bounding box center [534, 206] width 55 height 17
click at [599, 213] on span "Customer" at bounding box center [602, 206] width 58 height 17
click at [655, 211] on span "Expense" at bounding box center [668, 206] width 50 height 17
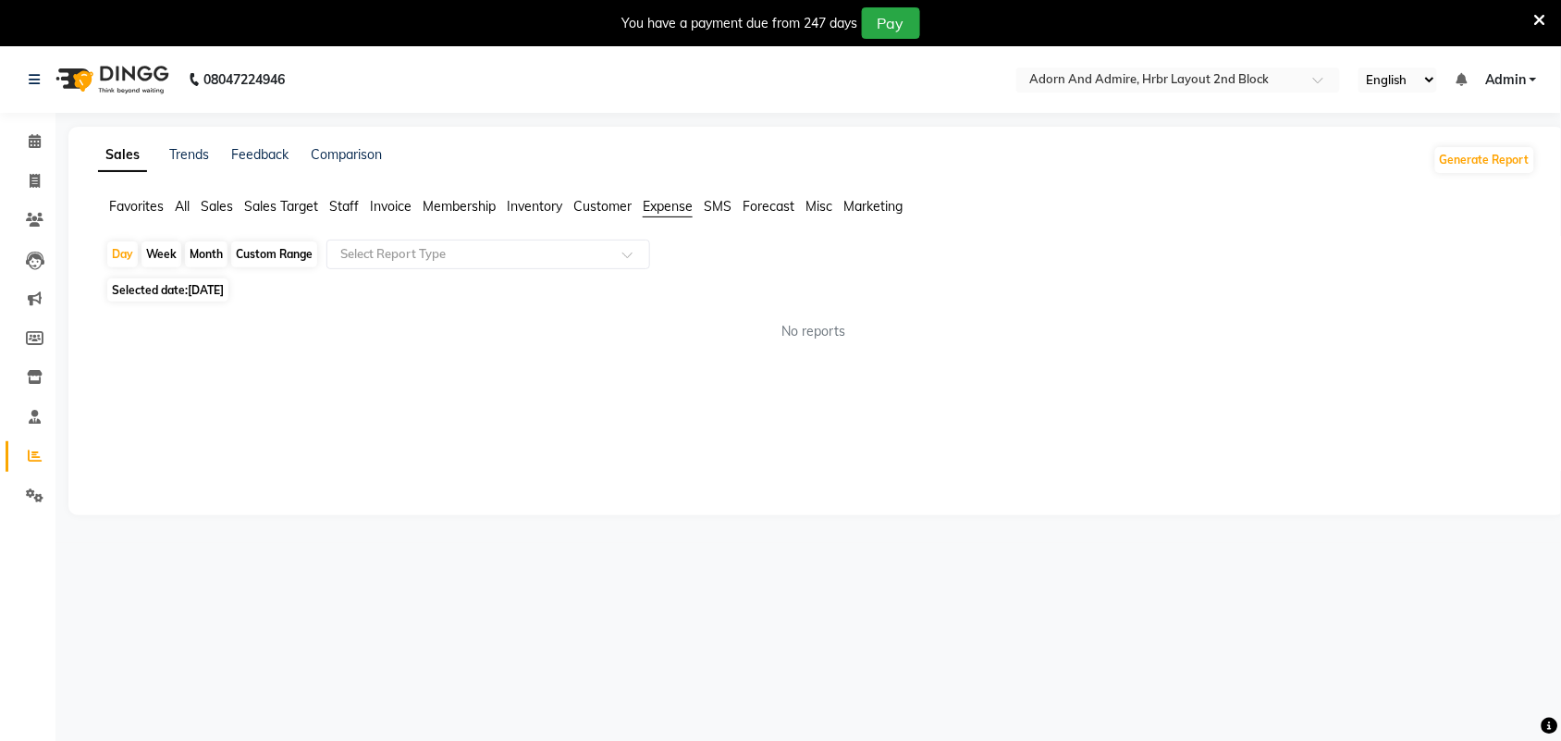
click at [715, 210] on span "SMS" at bounding box center [718, 206] width 28 height 17
click at [760, 210] on span "Forecast" at bounding box center [769, 206] width 52 height 17
click at [39, 499] on icon at bounding box center [35, 495] width 18 height 14
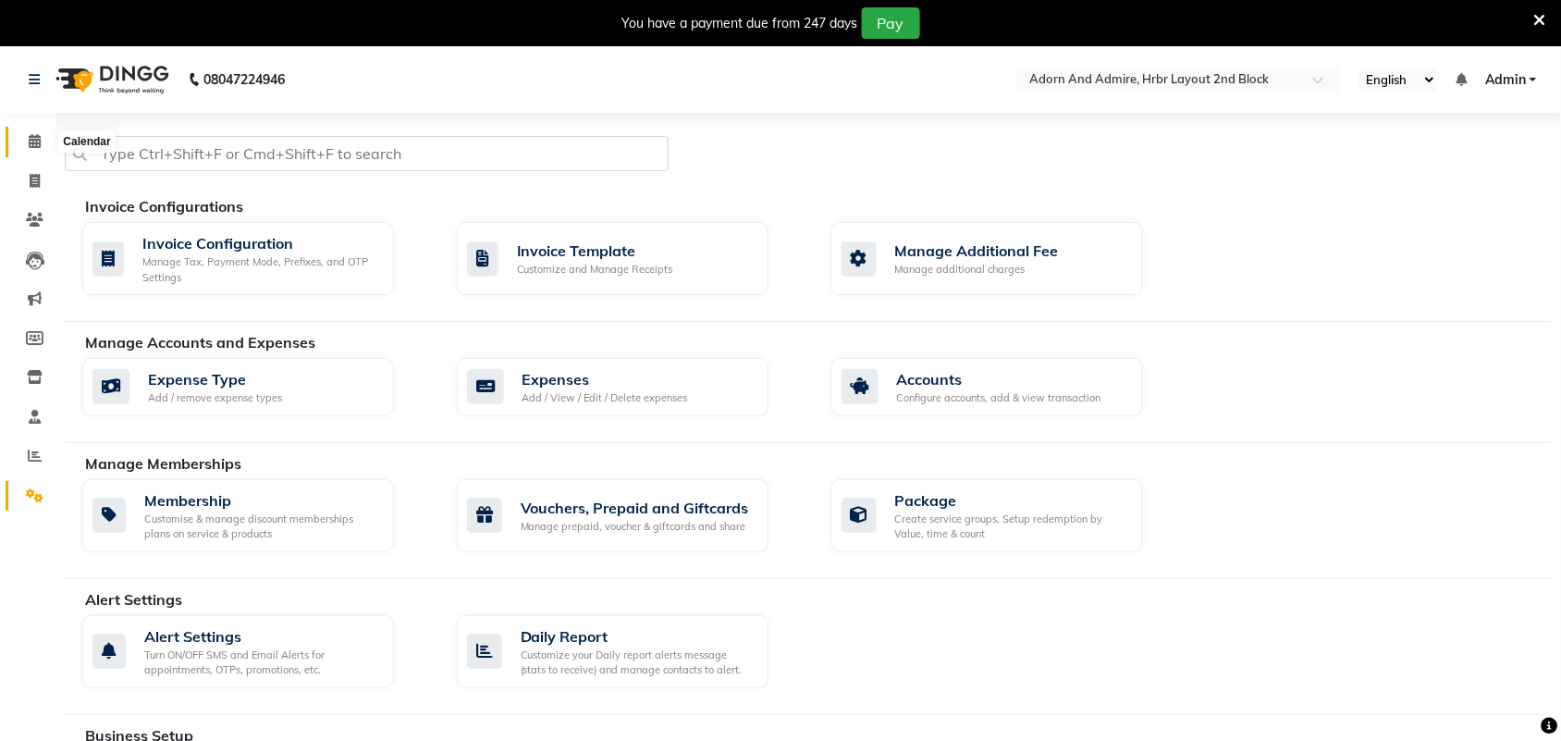
click at [43, 144] on span at bounding box center [34, 141] width 32 height 21
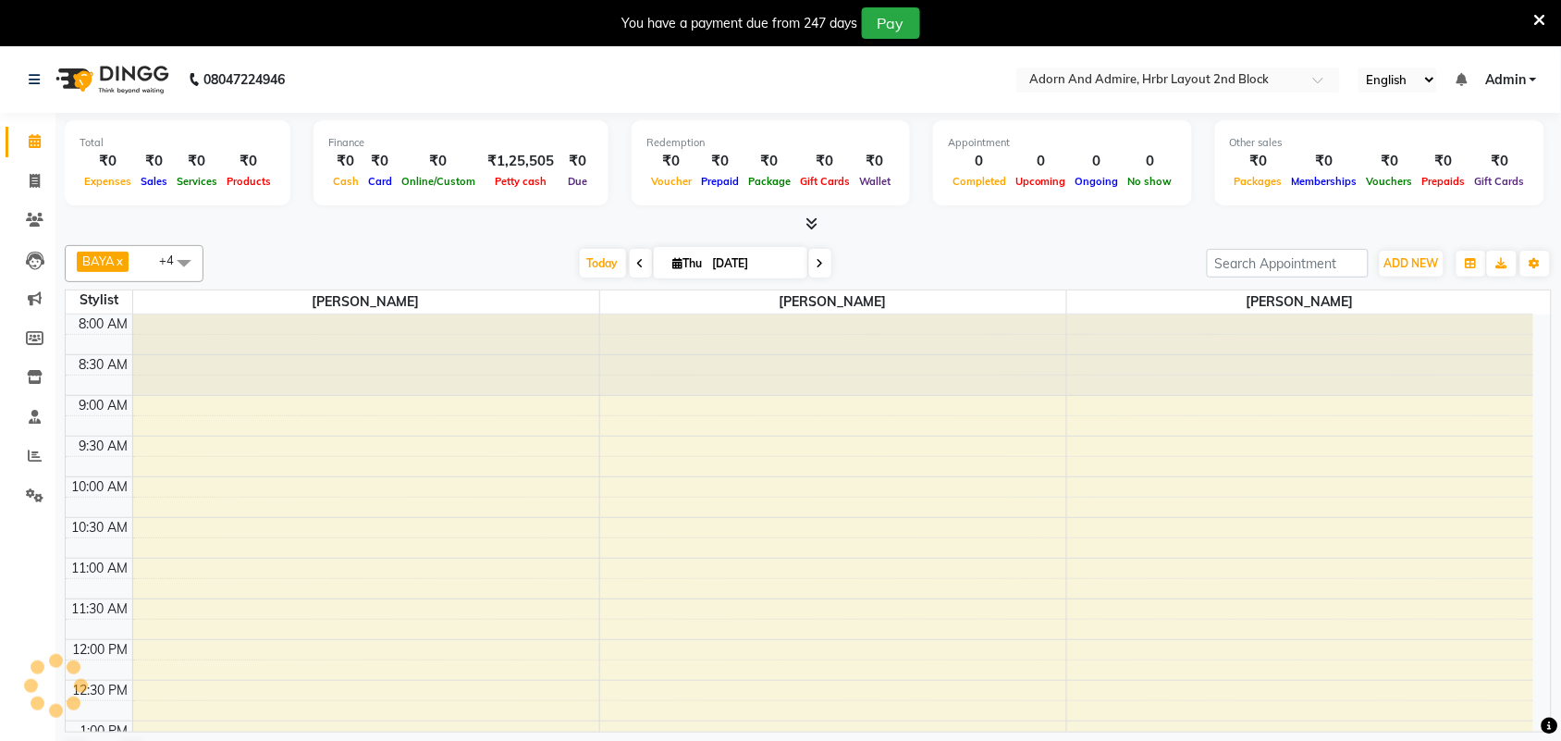
scroll to position [617, 0]
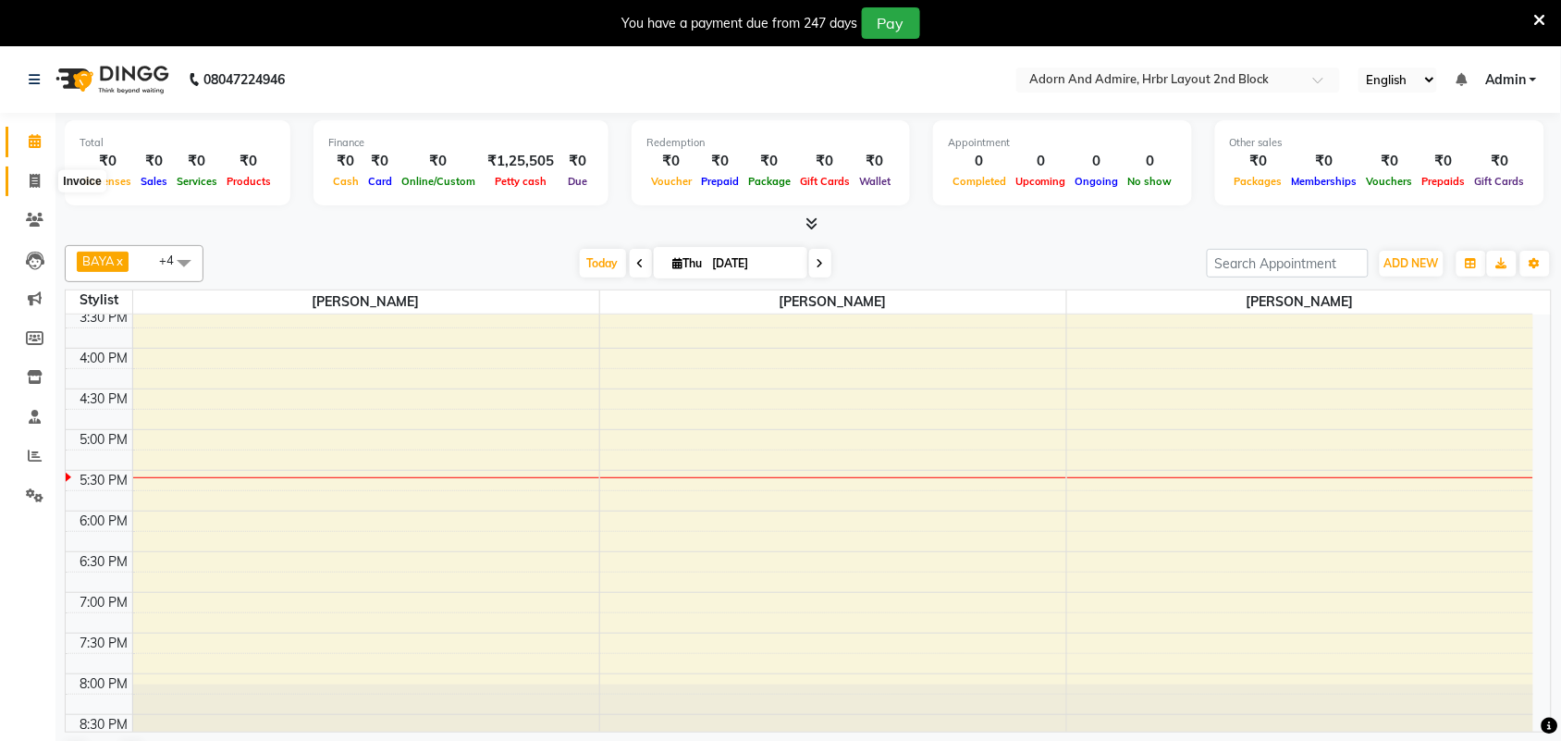
click at [32, 183] on icon at bounding box center [35, 181] width 10 height 14
select select "7203"
select select "service"
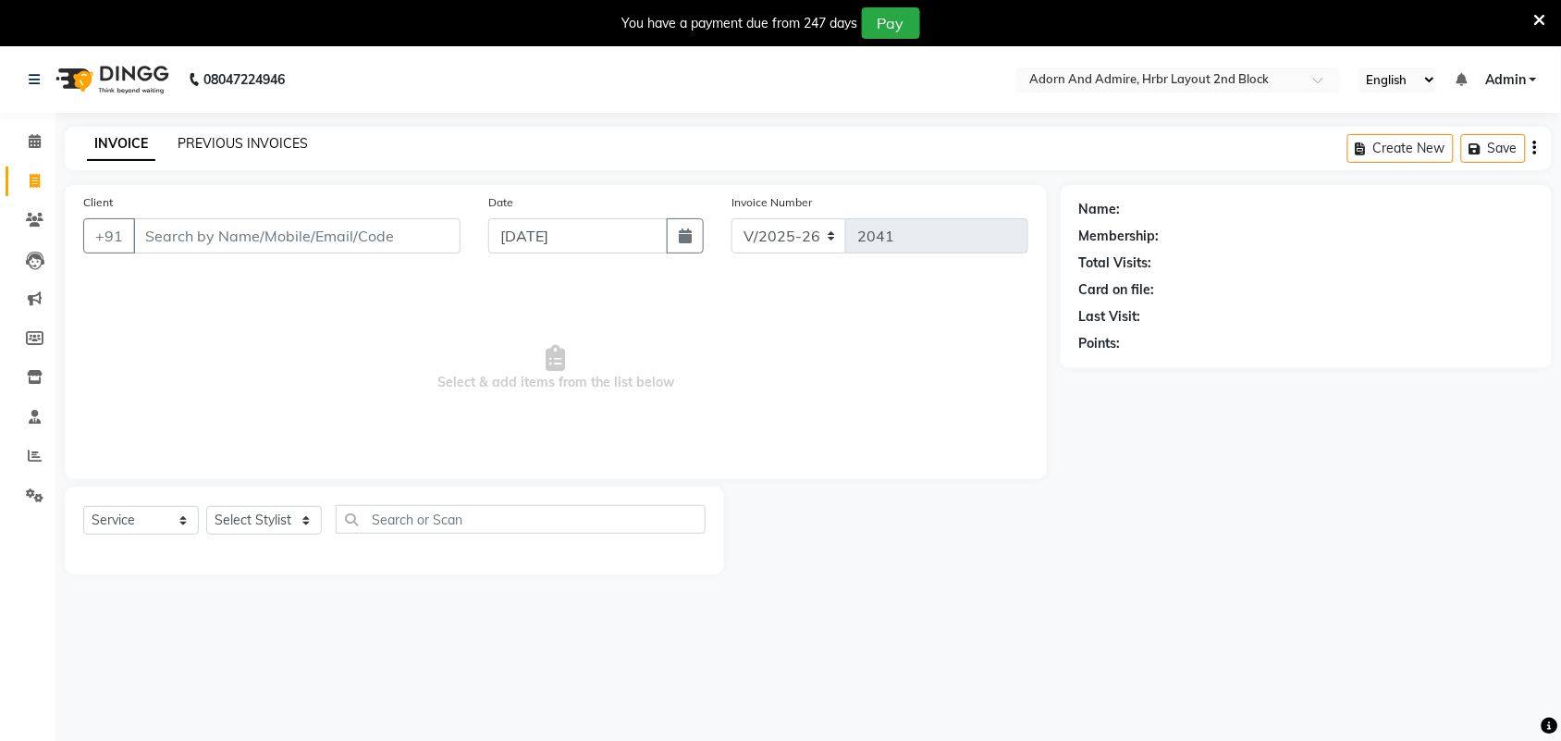
click at [227, 146] on link "PREVIOUS INVOICES" at bounding box center [243, 143] width 130 height 17
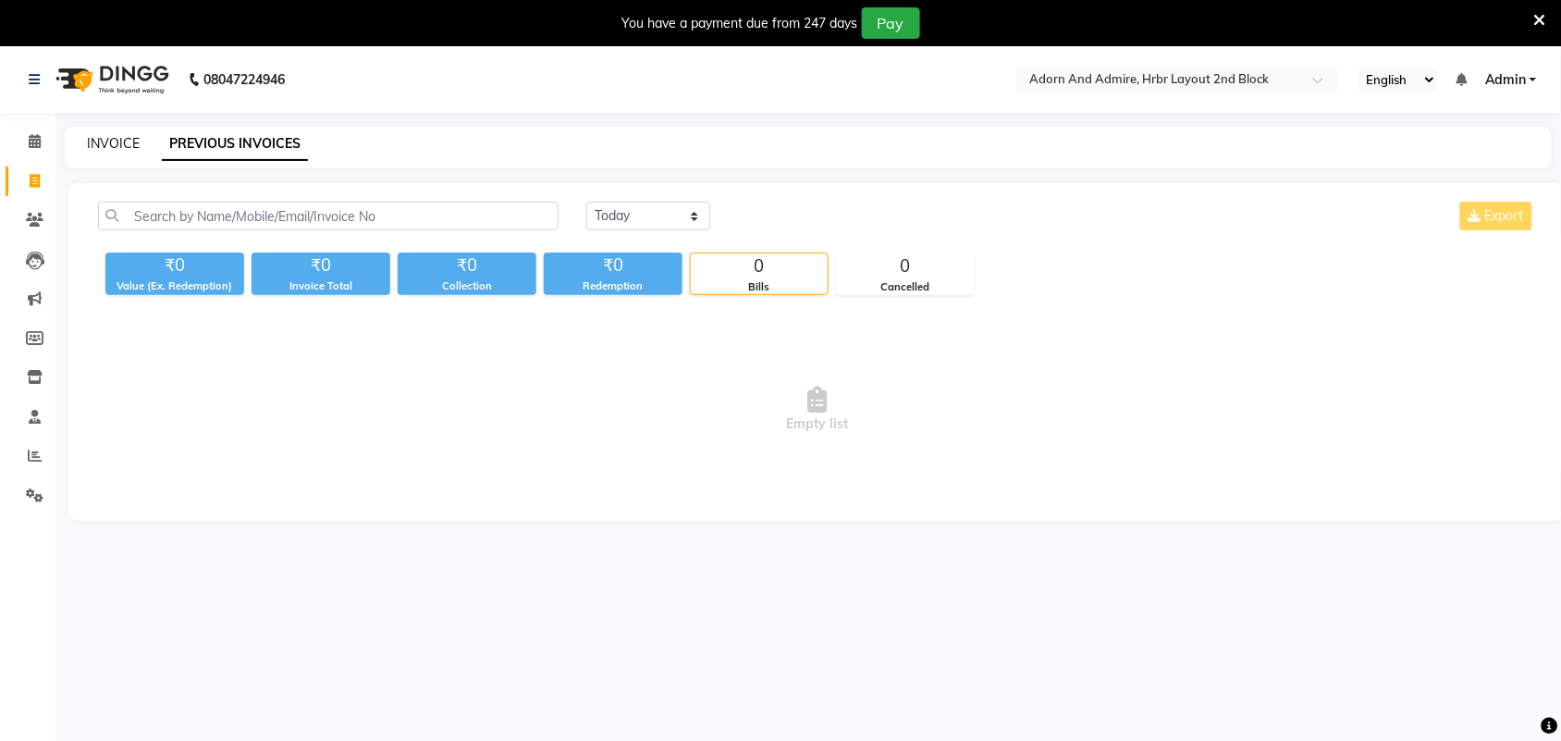
click at [129, 149] on link "INVOICE" at bounding box center [113, 143] width 53 height 17
select select "7203"
select select "service"
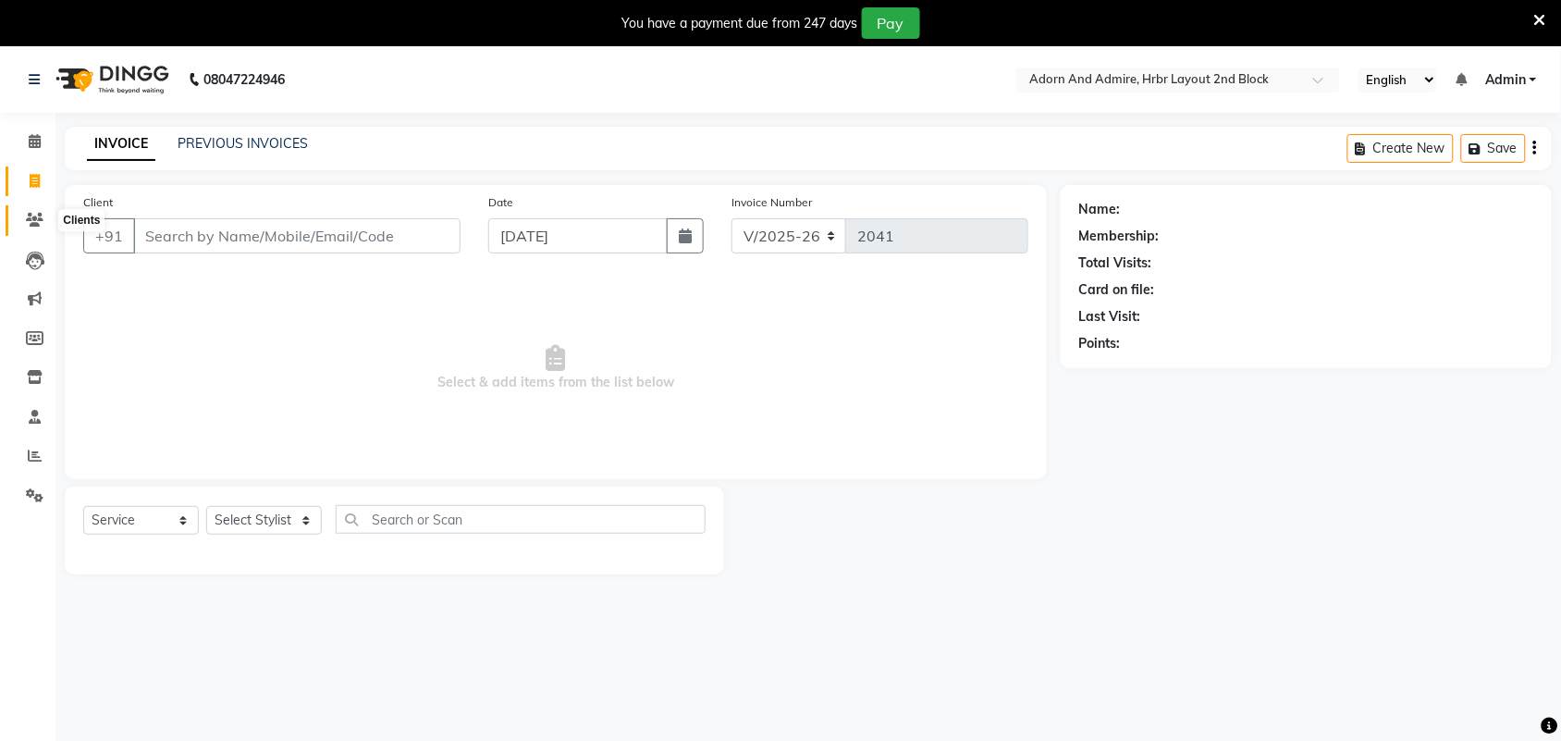
click at [32, 222] on icon at bounding box center [35, 220] width 18 height 14
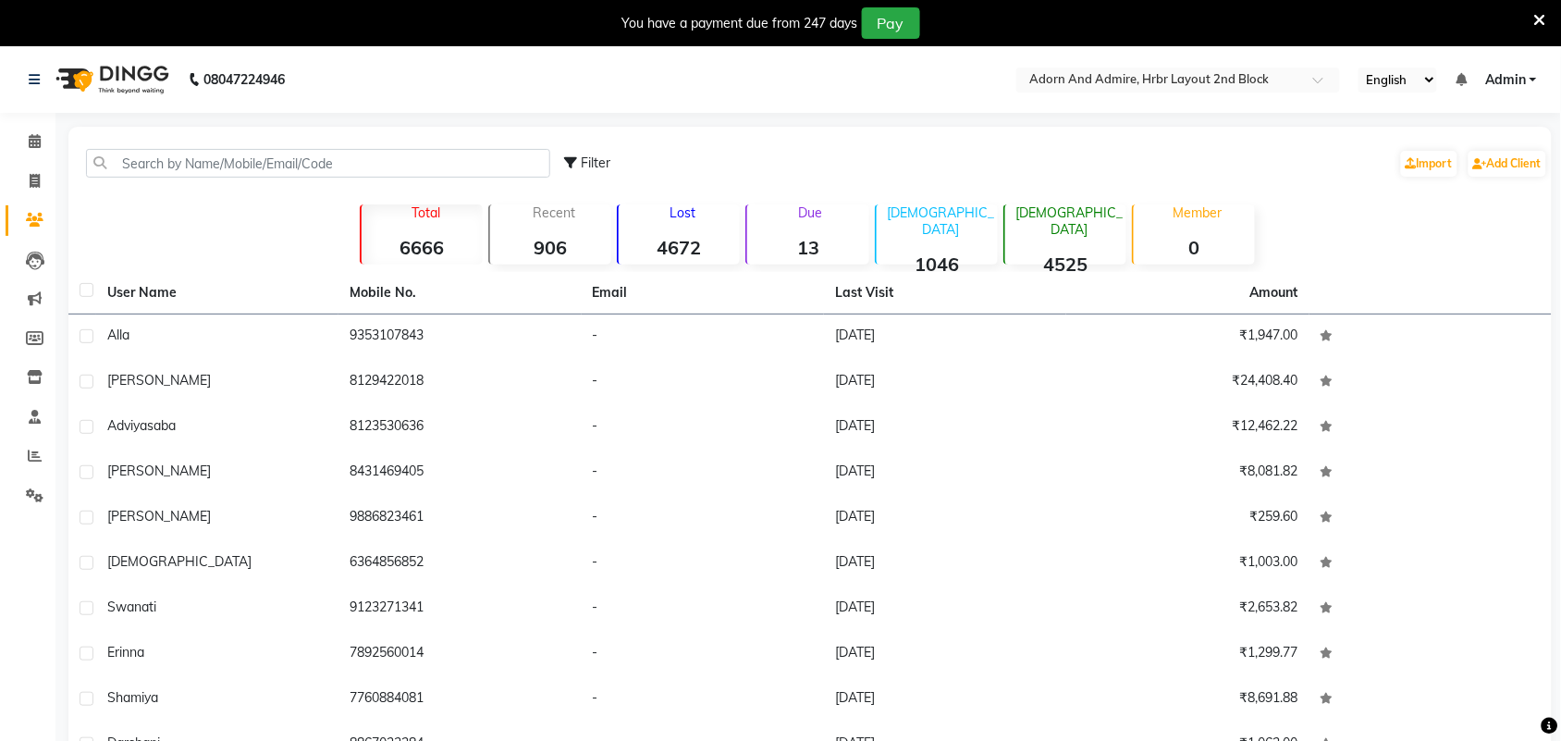
click at [678, 245] on strong "4672" at bounding box center [679, 247] width 121 height 23
click at [548, 251] on strong "906" at bounding box center [550, 247] width 121 height 23
click at [29, 462] on icon at bounding box center [35, 456] width 14 height 14
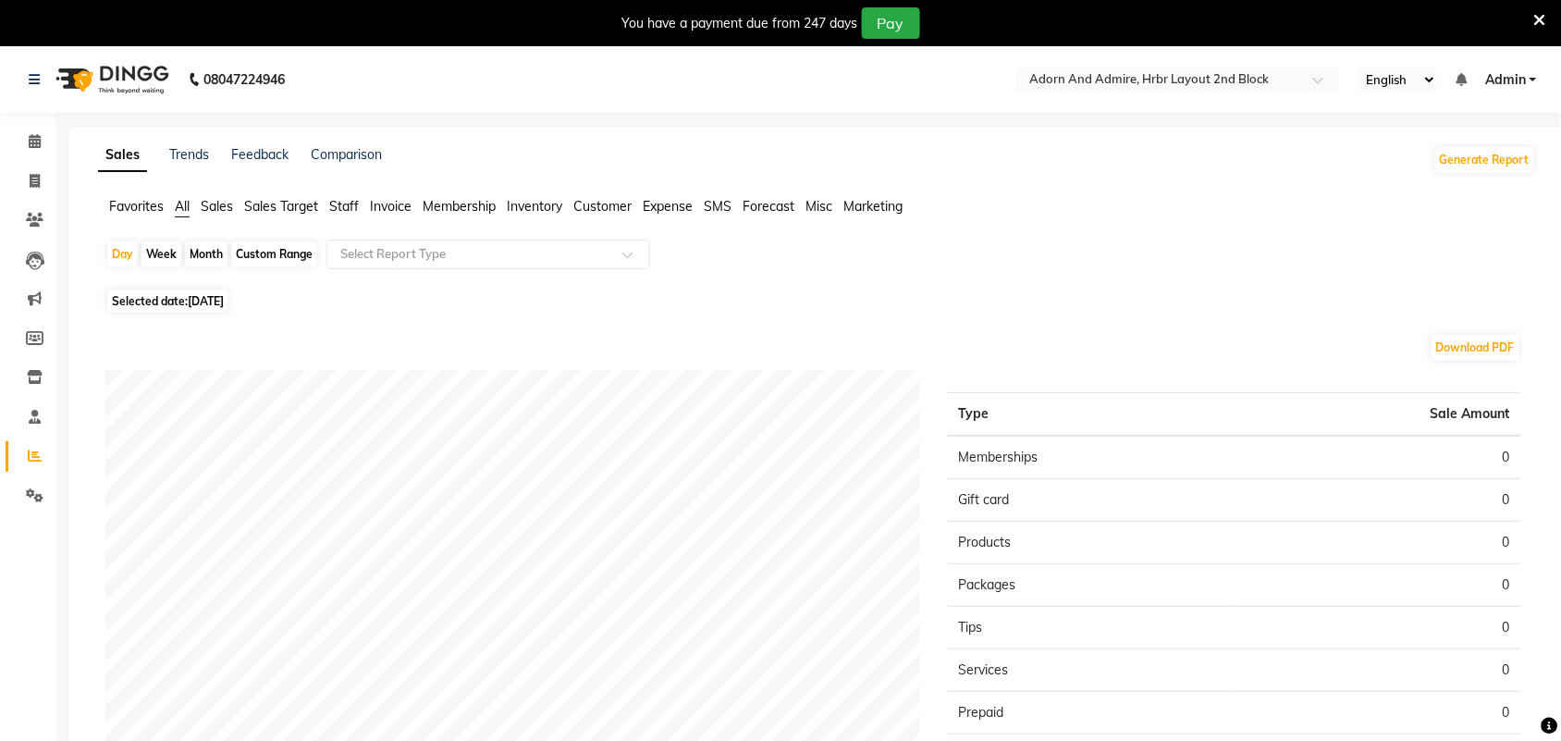
click at [142, 209] on span "Favorites" at bounding box center [136, 206] width 55 height 17
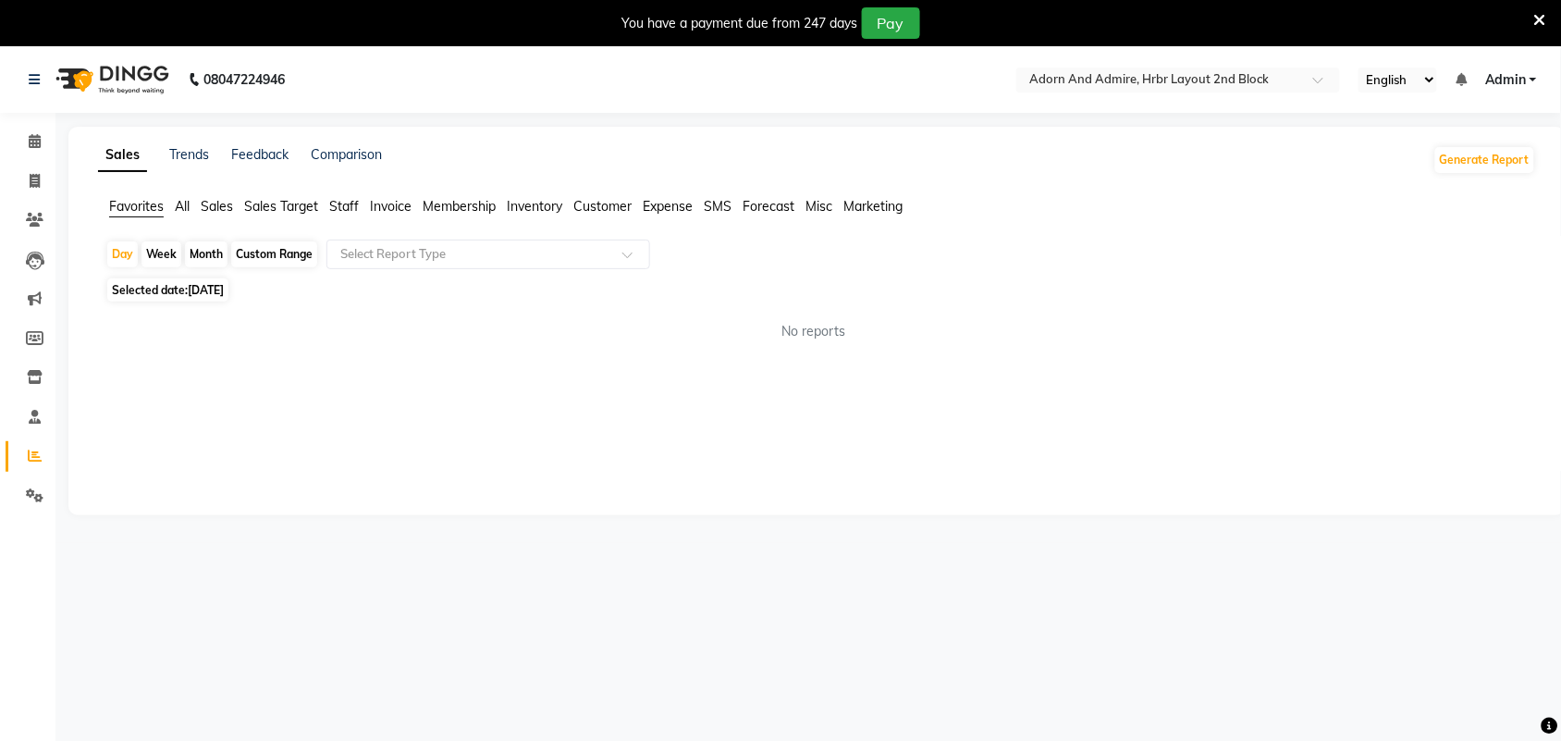
click at [187, 209] on span "All" at bounding box center [182, 206] width 15 height 17
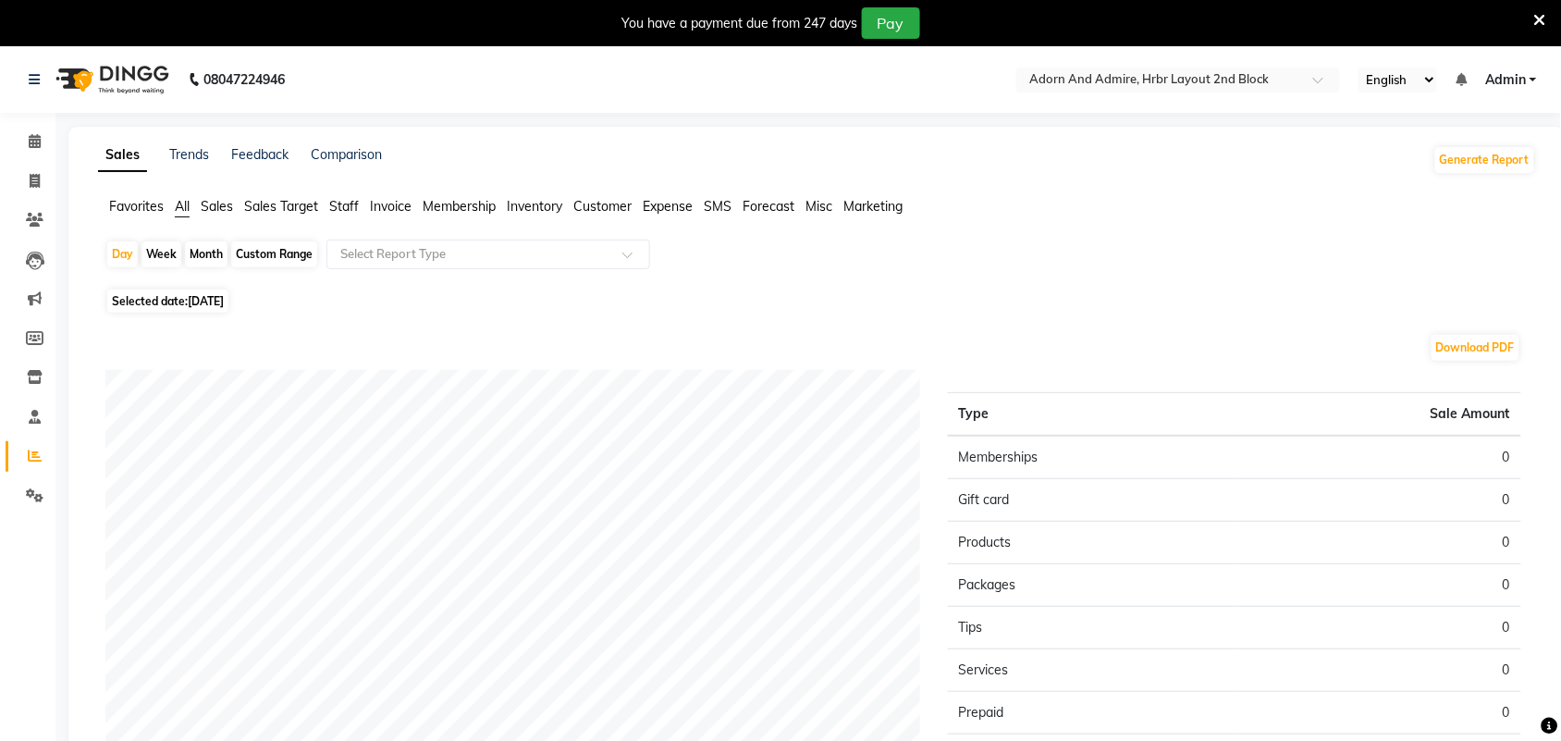
click at [205, 208] on span "Sales" at bounding box center [217, 206] width 32 height 17
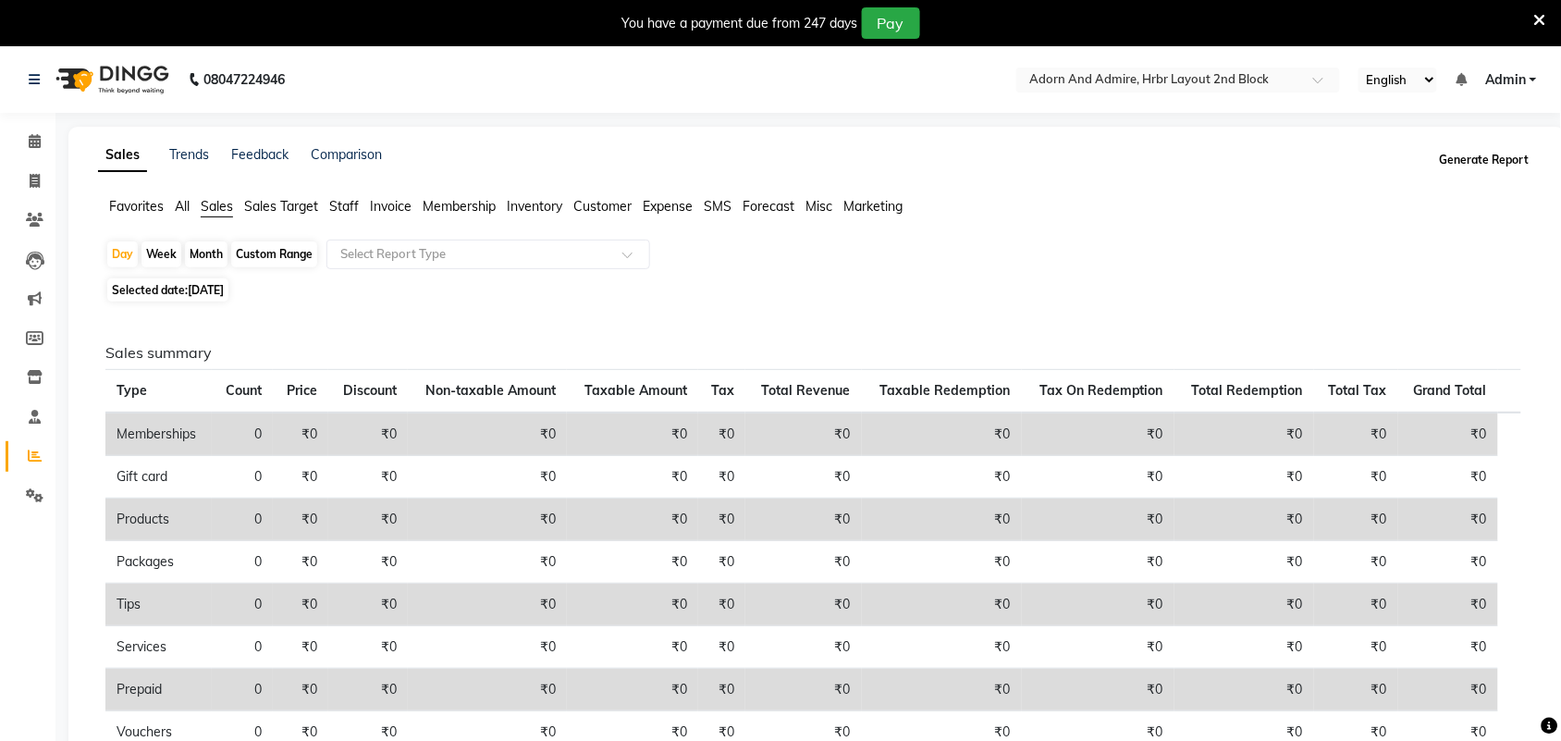
click at [1499, 154] on button "Generate Report" at bounding box center [1484, 160] width 99 height 26
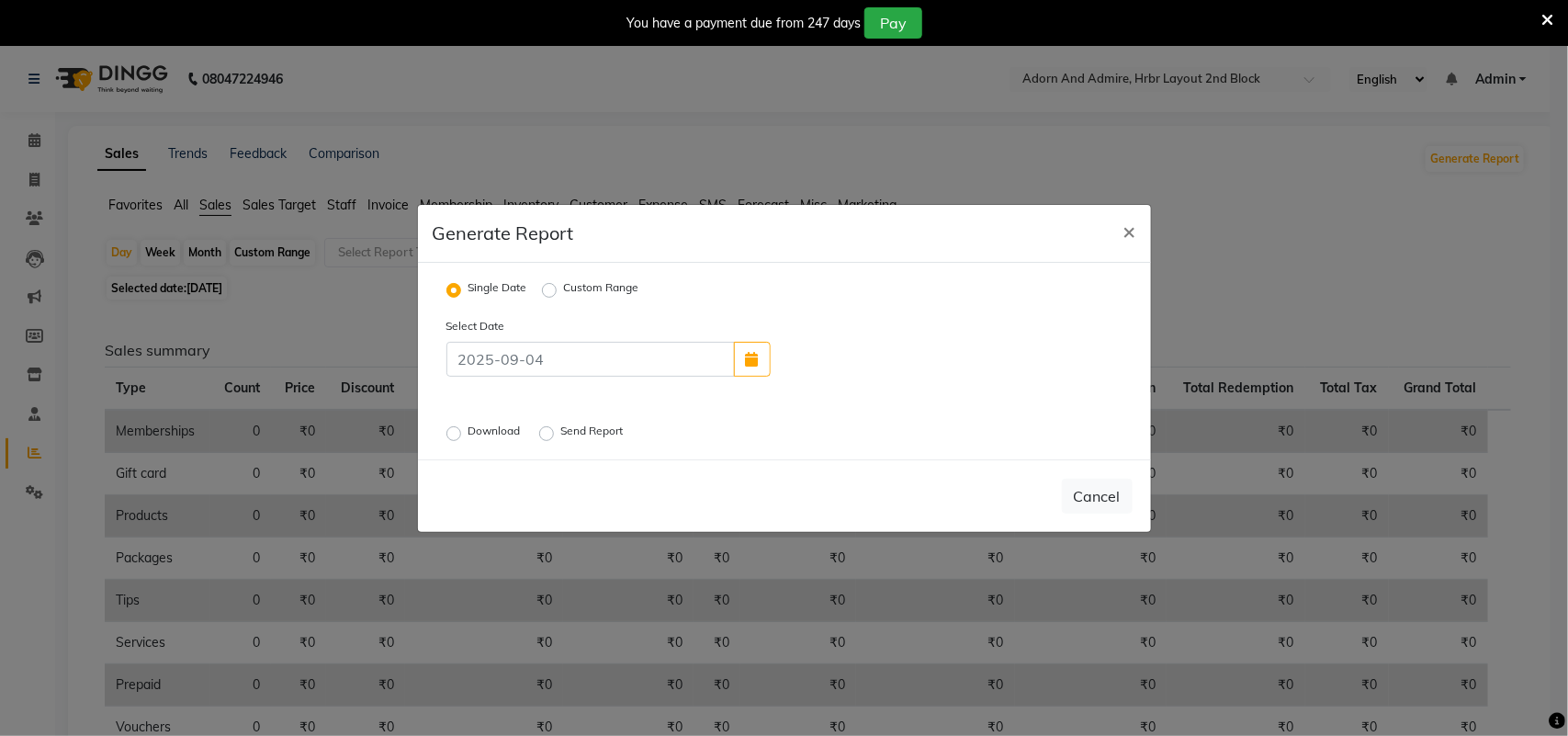
click at [564, 283] on label "Custom Range" at bounding box center [602, 290] width 75 height 22
click at [548, 283] on input "Custom Range" at bounding box center [551, 289] width 13 height 13
radio input "true"
select select "9"
select select "2025"
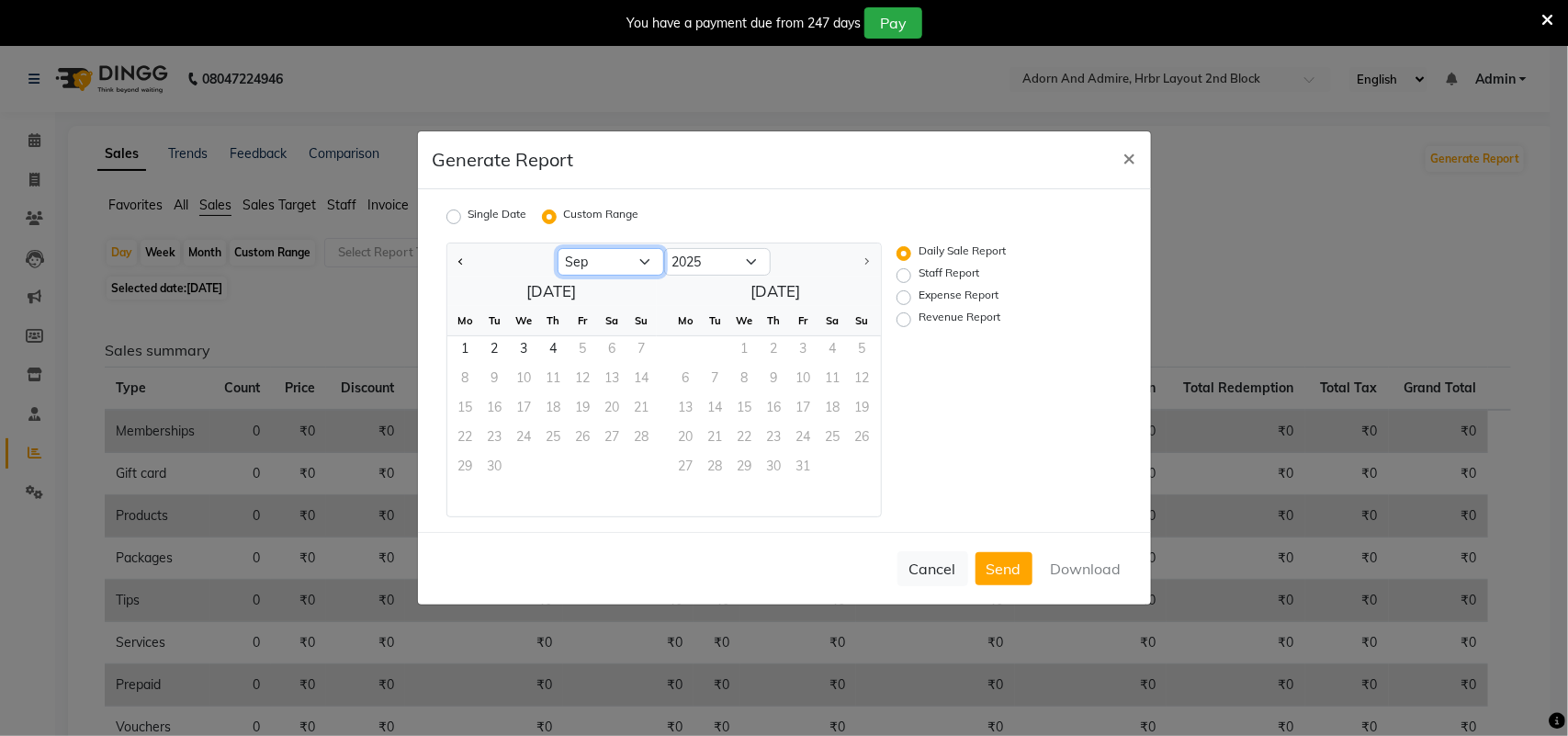
click at [648, 260] on select "Jan Feb Mar Apr May Jun [DATE] Aug Sep" at bounding box center [610, 262] width 106 height 28
select select "1"
click at [557, 248] on select "Jan Feb Mar Apr May Jun [DATE] Aug Sep" at bounding box center [610, 262] width 106 height 28
click at [524, 347] on span "1" at bounding box center [524, 351] width 30 height 30
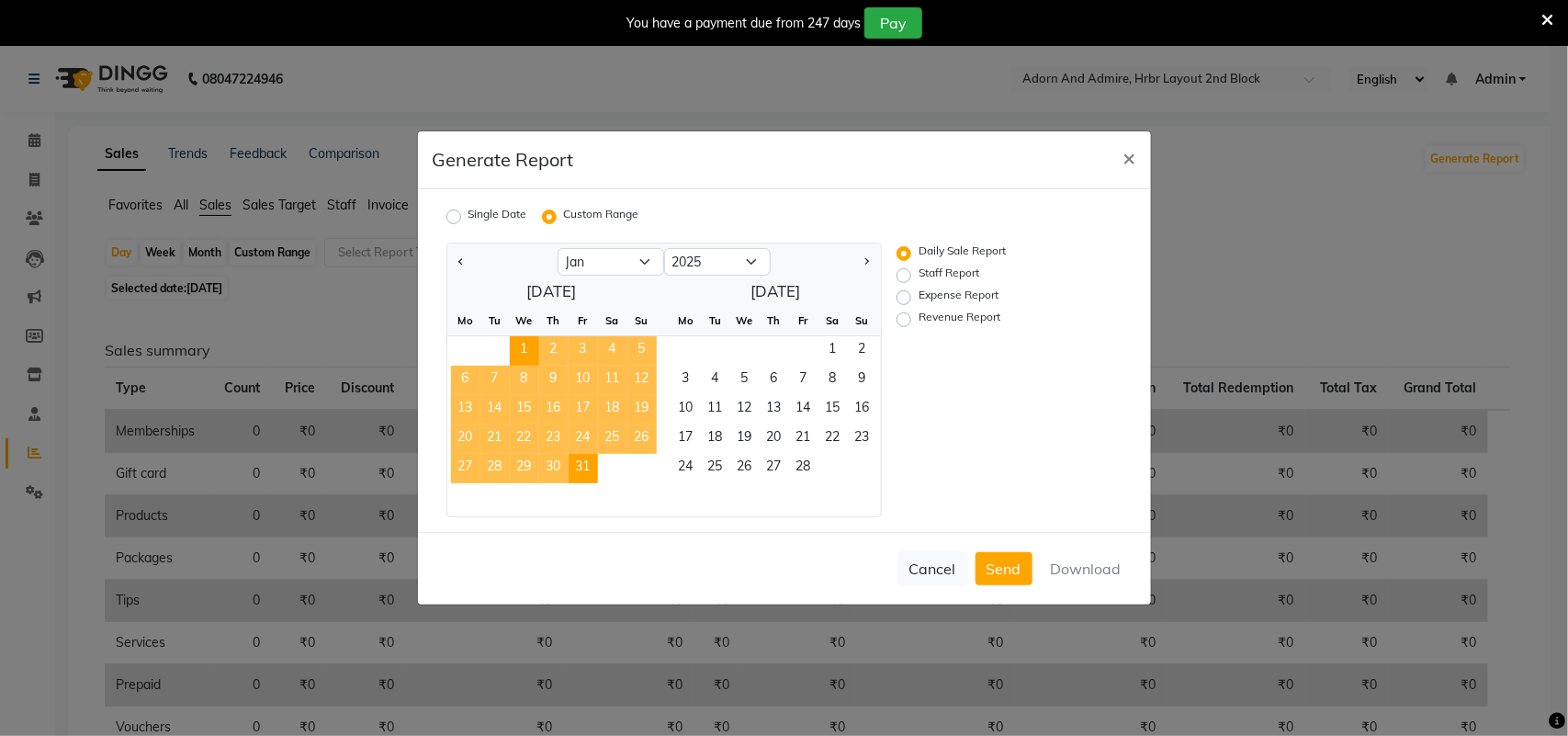
click at [590, 462] on span "31" at bounding box center [583, 469] width 30 height 30
click at [919, 273] on label "Staff Report" at bounding box center [948, 275] width 61 height 22
click at [906, 273] on input "Staff Report" at bounding box center [906, 275] width 13 height 13
radio input "true"
click at [919, 297] on label "Expense Report" at bounding box center [958, 298] width 79 height 22
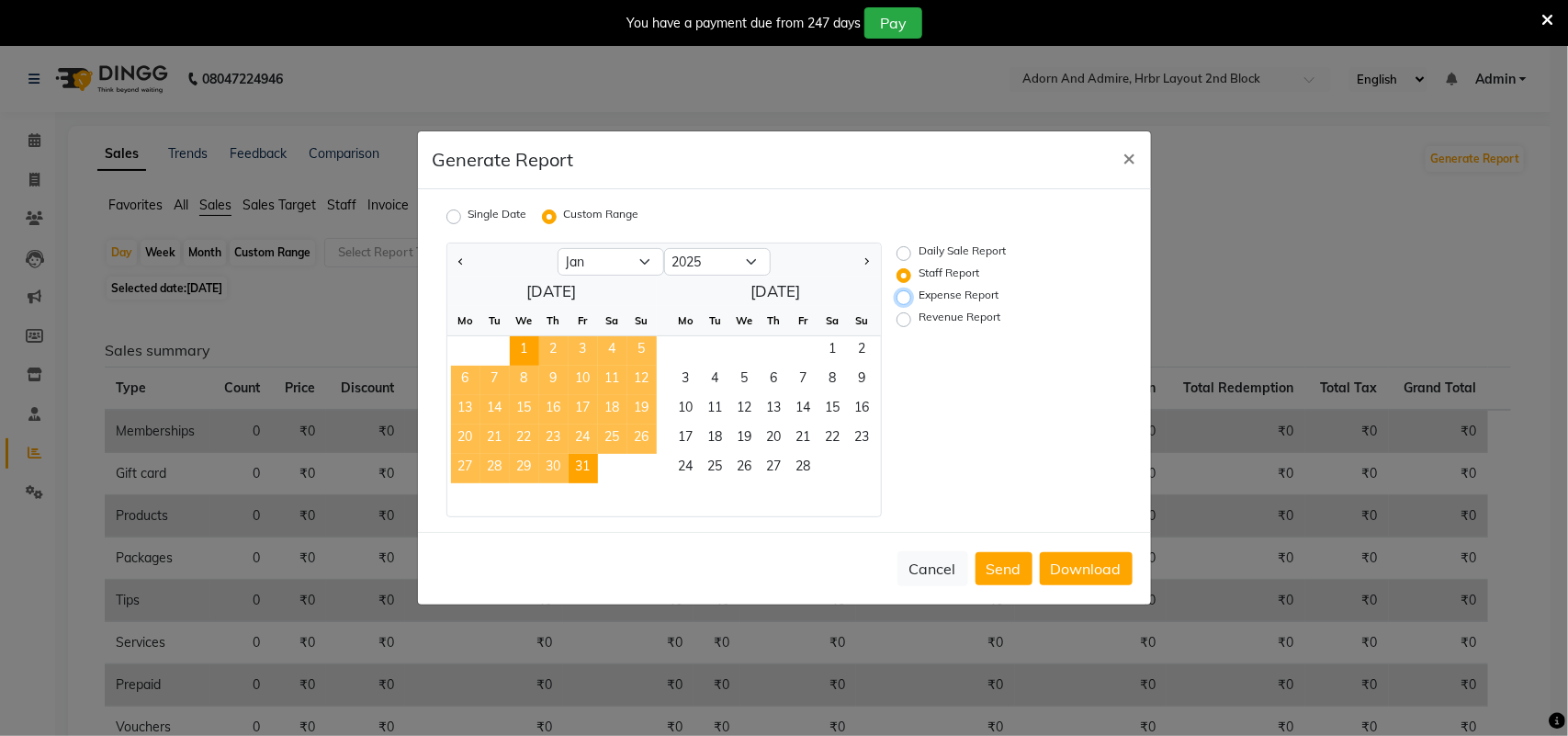
click at [905, 297] on input "Expense Report" at bounding box center [906, 297] width 13 height 13
radio input "true"
click at [919, 320] on label "Revenue Report" at bounding box center [959, 320] width 81 height 22
click at [907, 320] on input "Revenue Report" at bounding box center [906, 319] width 13 height 13
radio input "true"
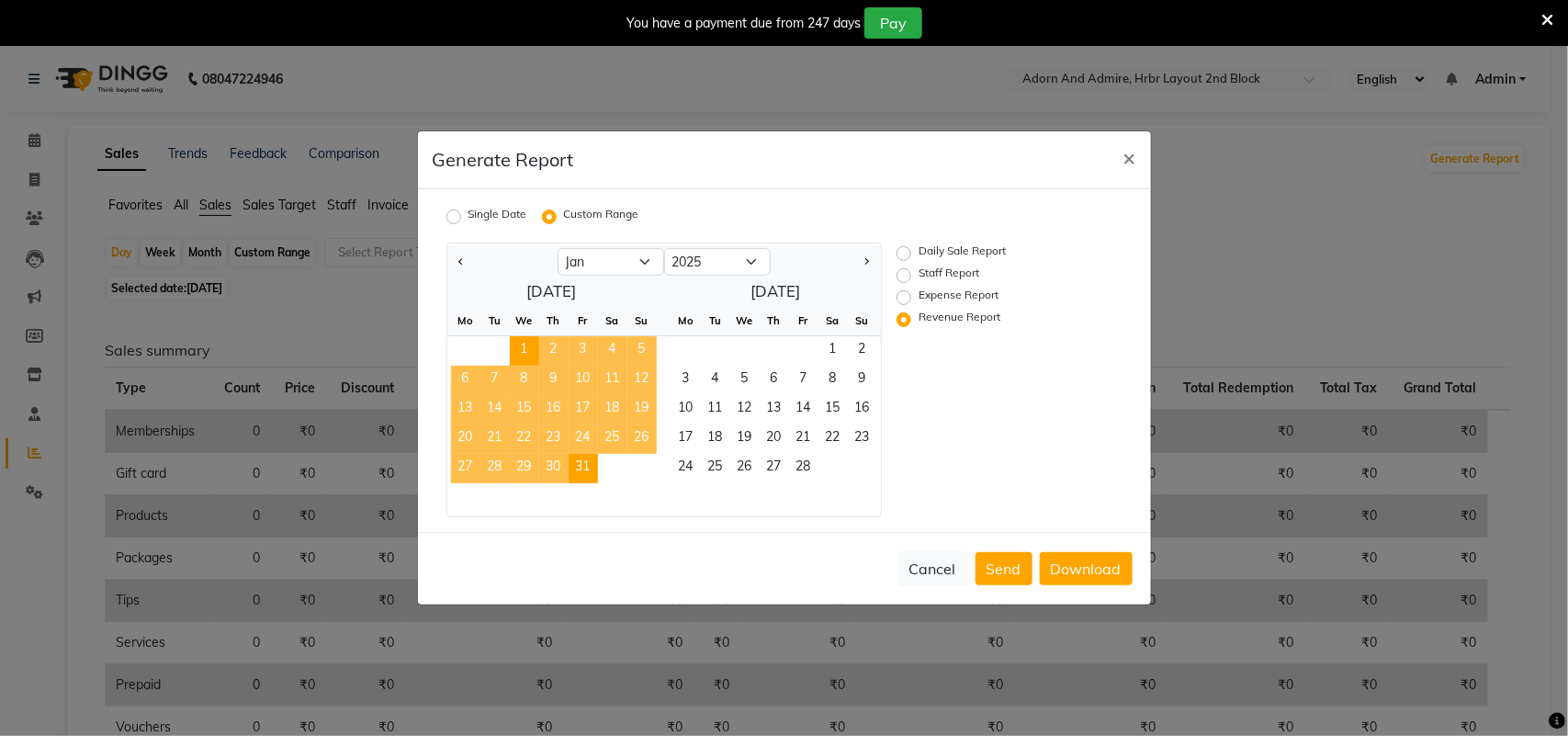
click at [919, 320] on label "Revenue Report" at bounding box center [959, 320] width 81 height 22
click at [907, 320] on input "Revenue Report" at bounding box center [906, 319] width 13 height 13
click at [1130, 163] on span "×" at bounding box center [1129, 157] width 13 height 28
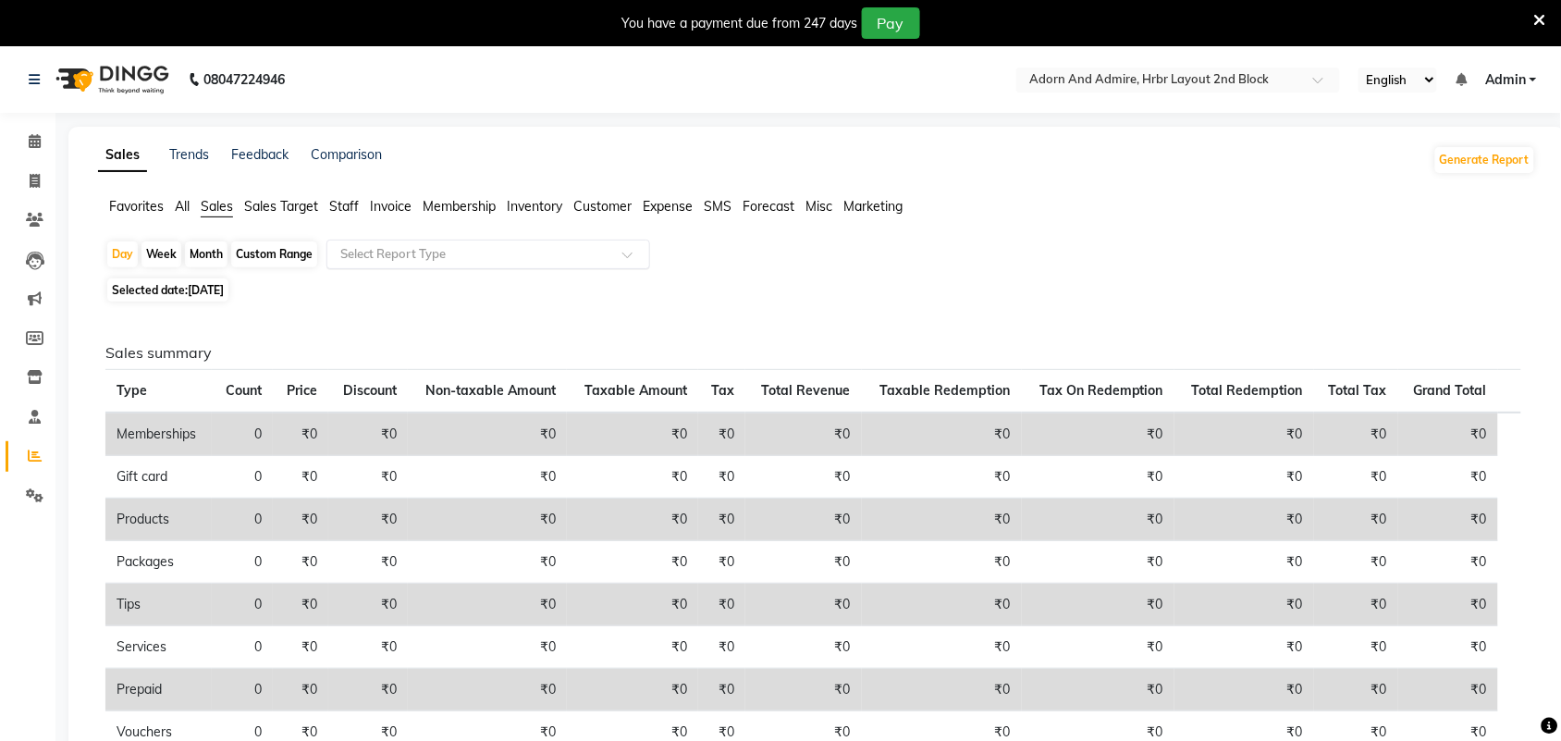
click at [617, 259] on div at bounding box center [488, 254] width 322 height 18
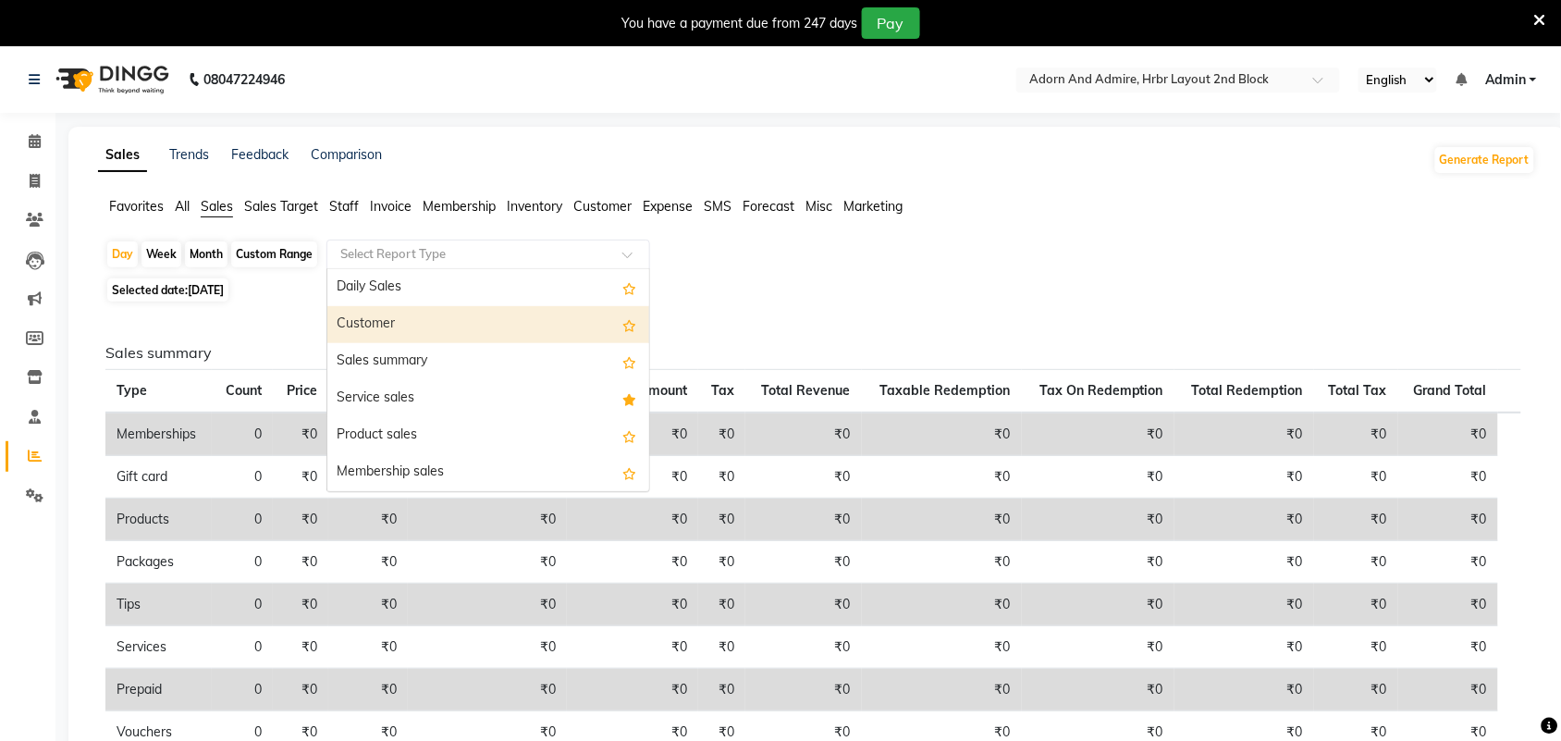
click at [432, 330] on div "Customer" at bounding box center [488, 324] width 322 height 37
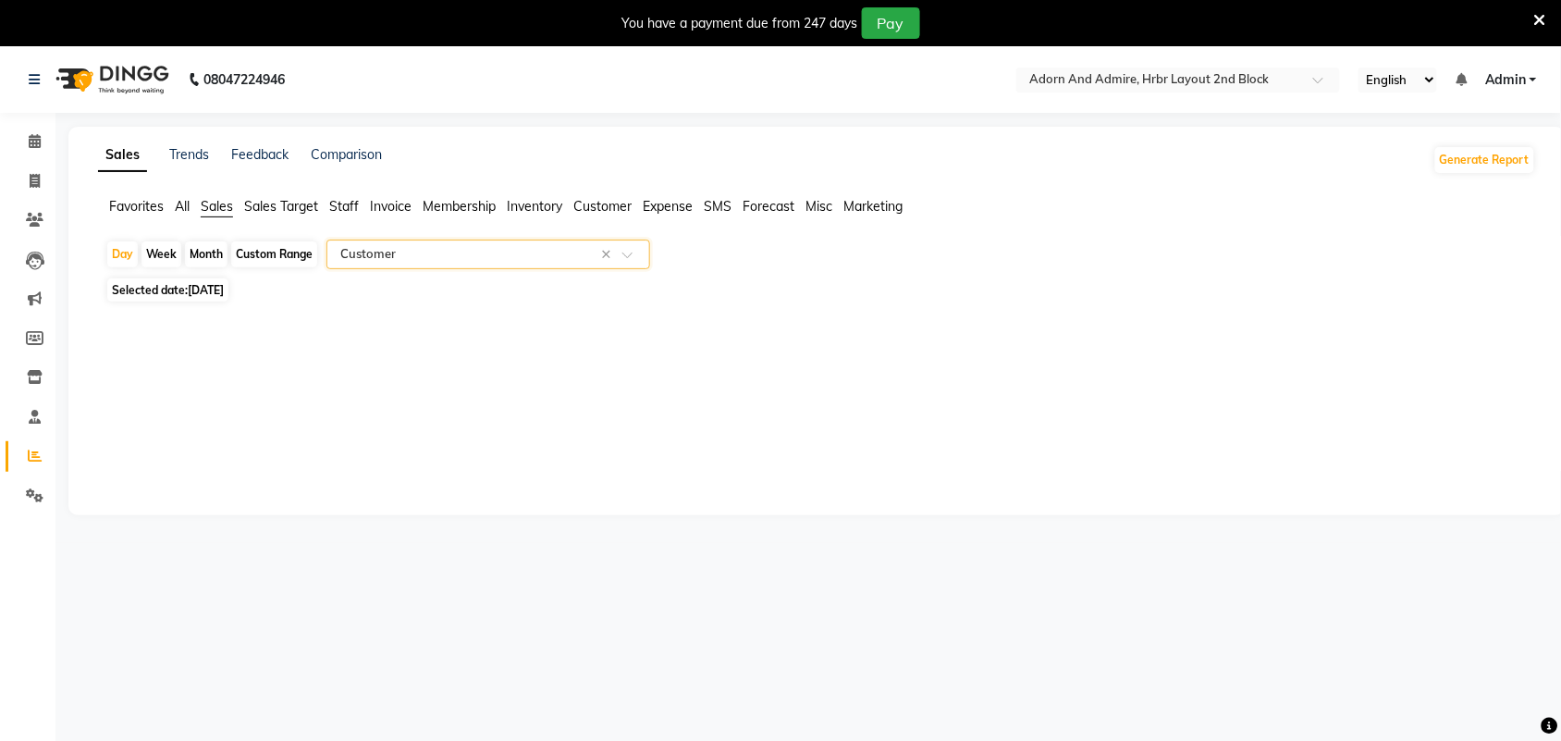
click at [203, 256] on div "Month" at bounding box center [206, 254] width 43 height 26
select select "9"
select select "2025"
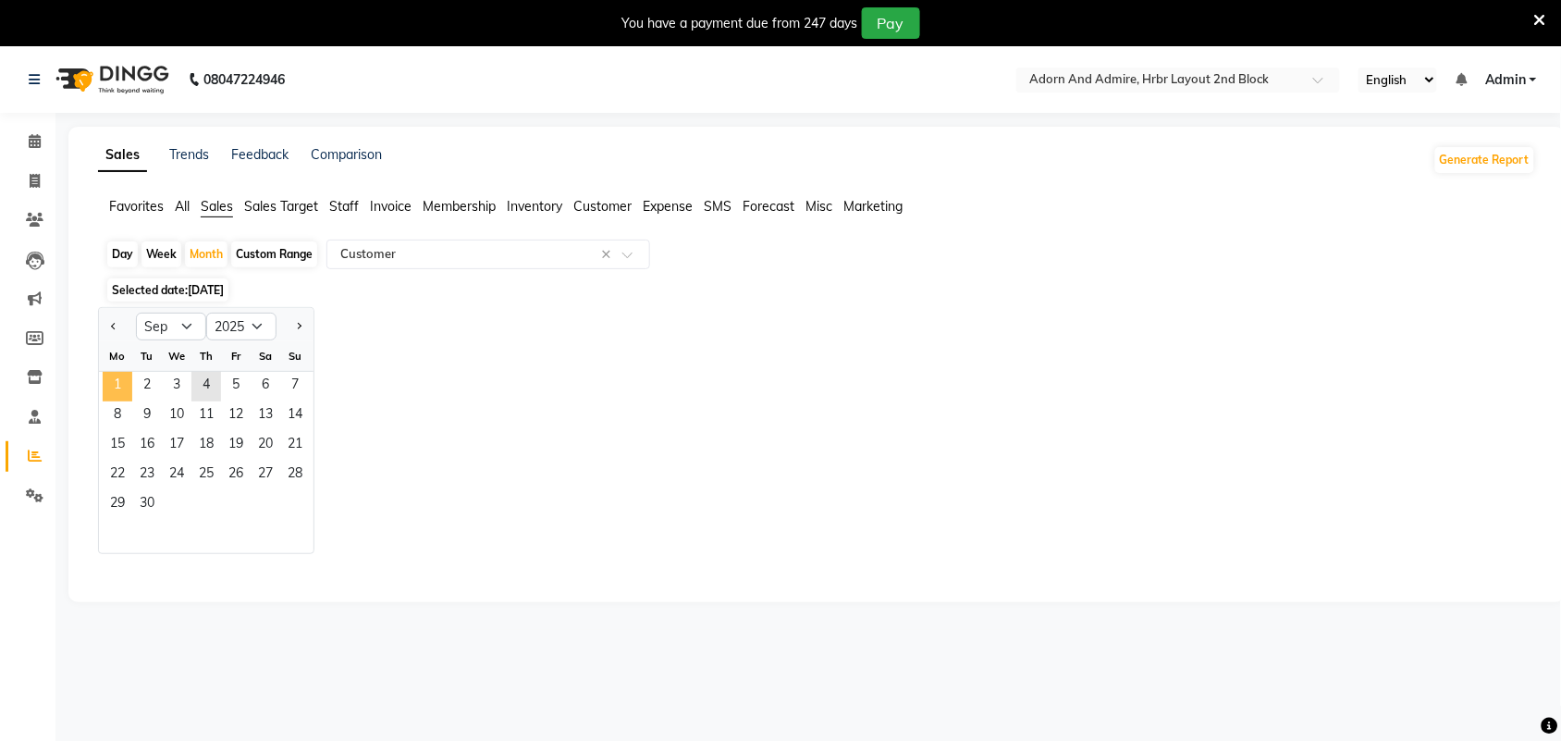
click at [117, 390] on span "1" at bounding box center [118, 387] width 30 height 30
select select "filtered_report"
select select "csv"
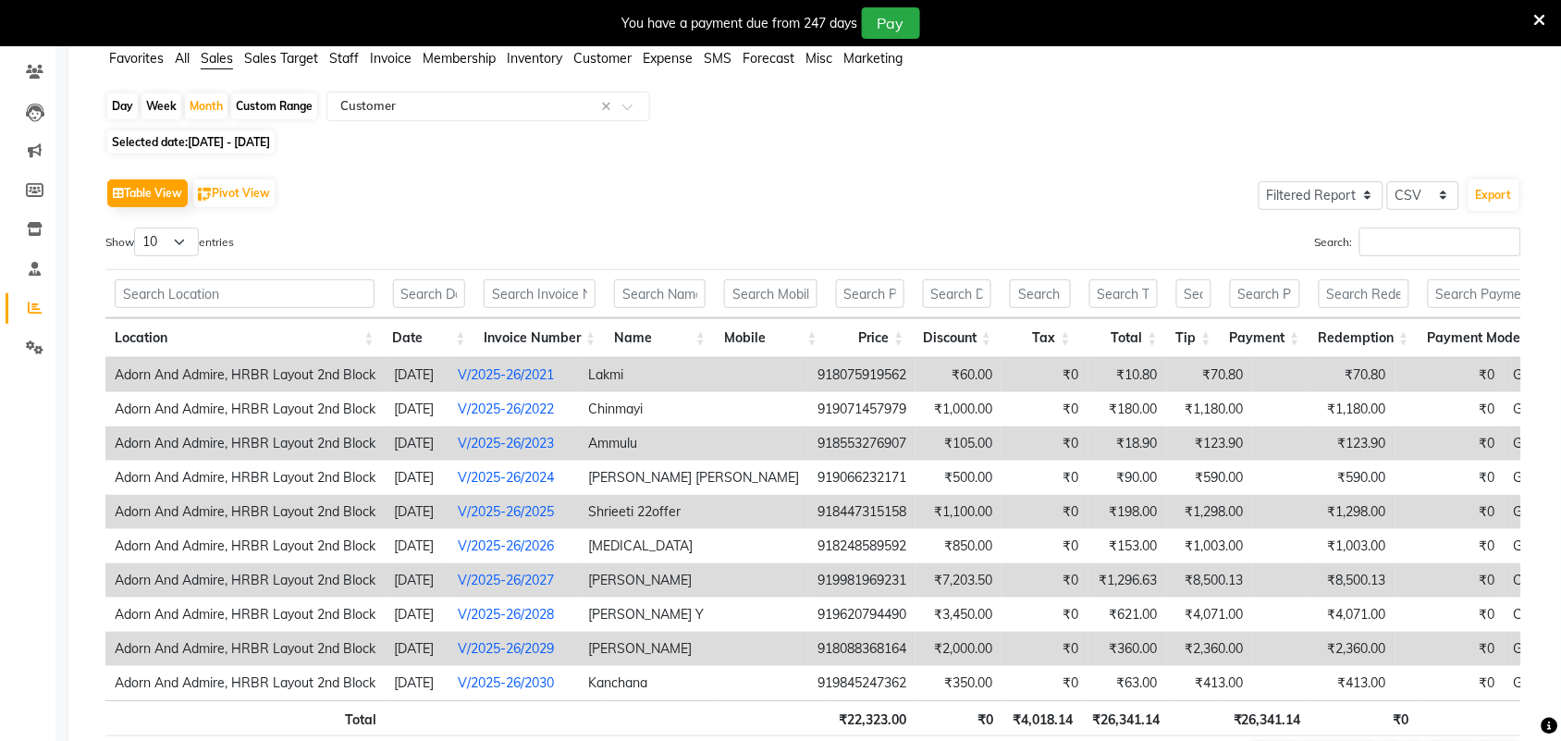
scroll to position [53, 0]
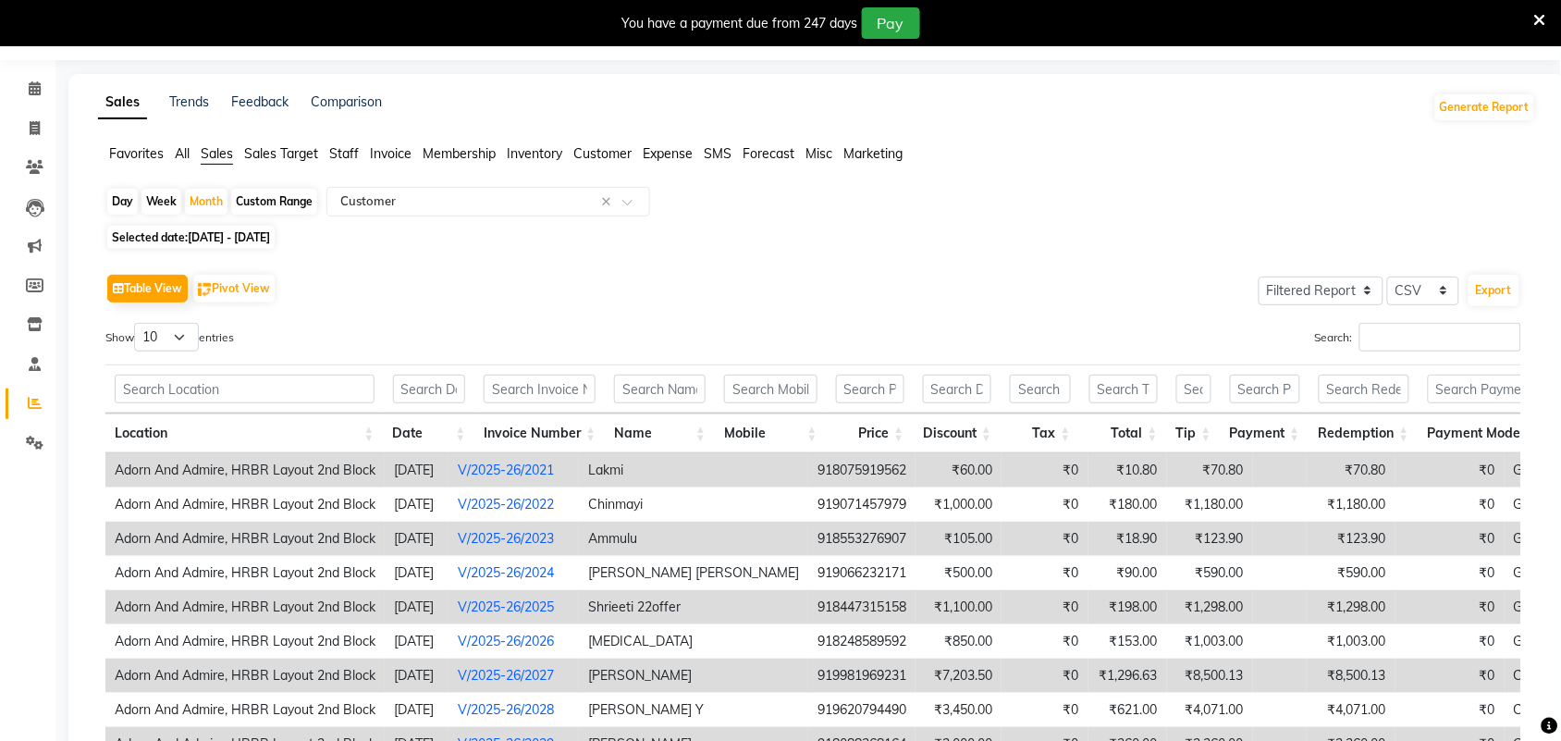
click at [349, 157] on span "Staff" at bounding box center [344, 153] width 30 height 17
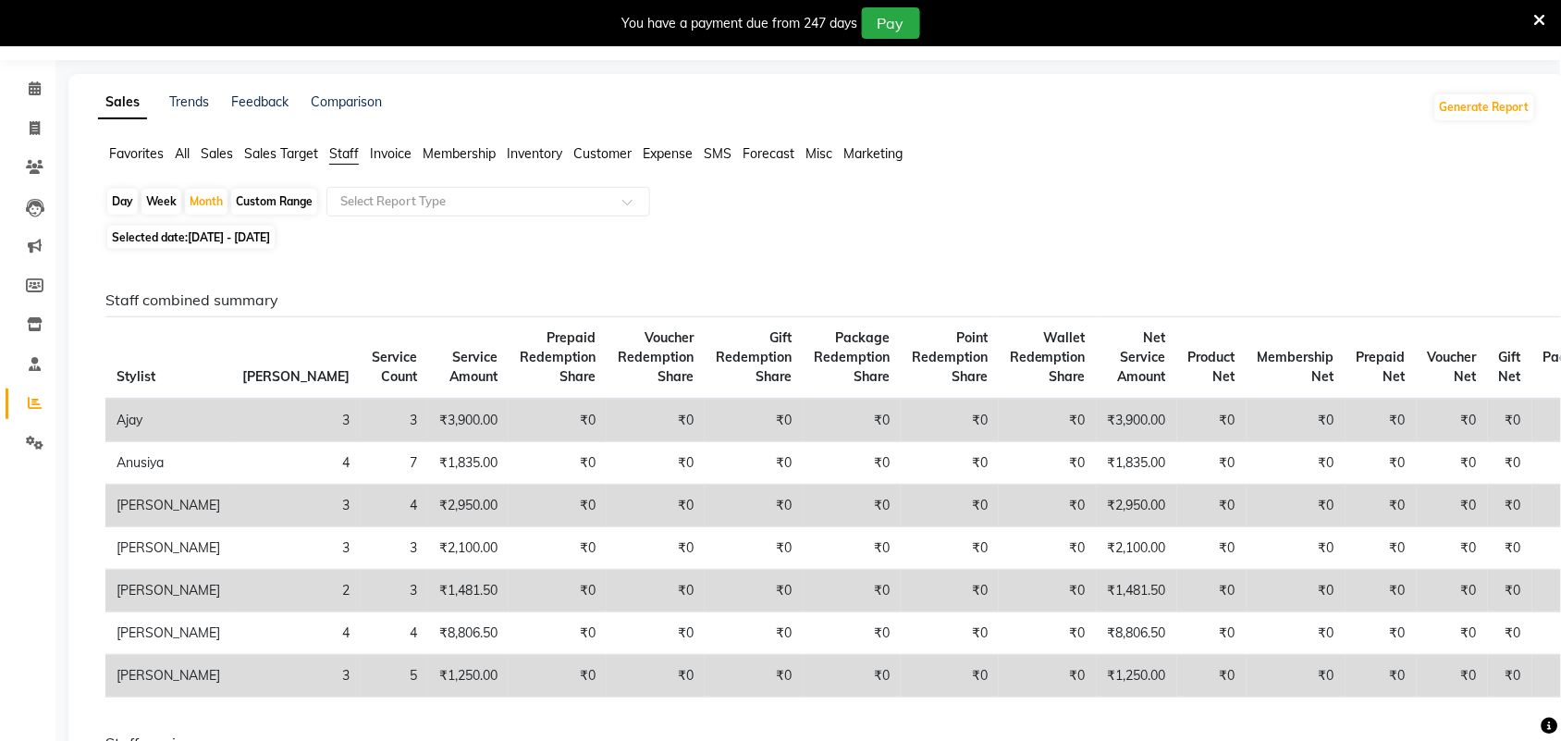
click at [287, 206] on div "Custom Range" at bounding box center [274, 202] width 86 height 26
select select "9"
select select "2025"
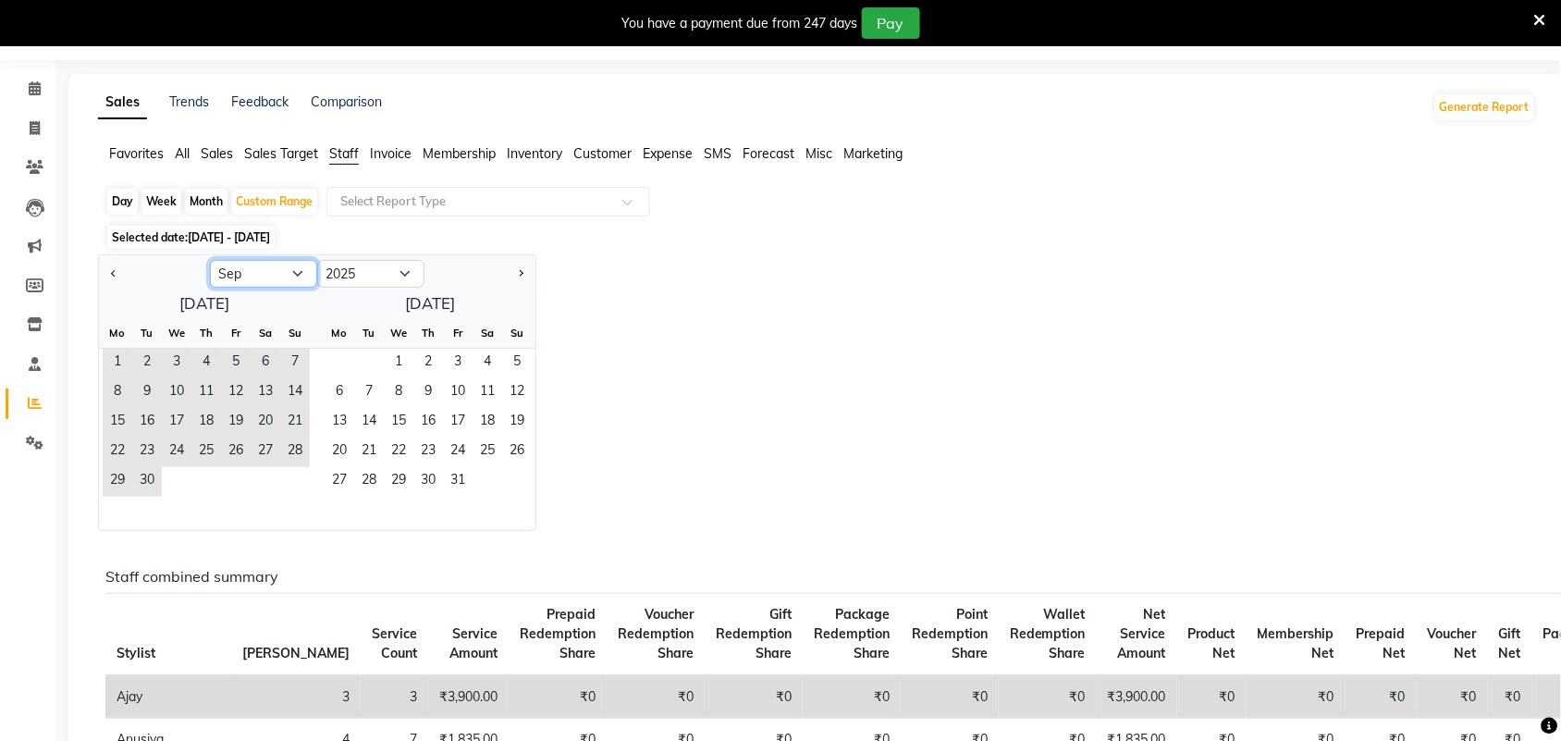
click at [298, 275] on select "Jan Feb Mar Apr May Jun [DATE] Aug Sep Oct Nov Dec" at bounding box center [263, 274] width 107 height 28
select select "1"
click at [210, 260] on select "Jan Feb Mar Apr May Jun [DATE] Aug Sep Oct Nov Dec" at bounding box center [263, 274] width 107 height 28
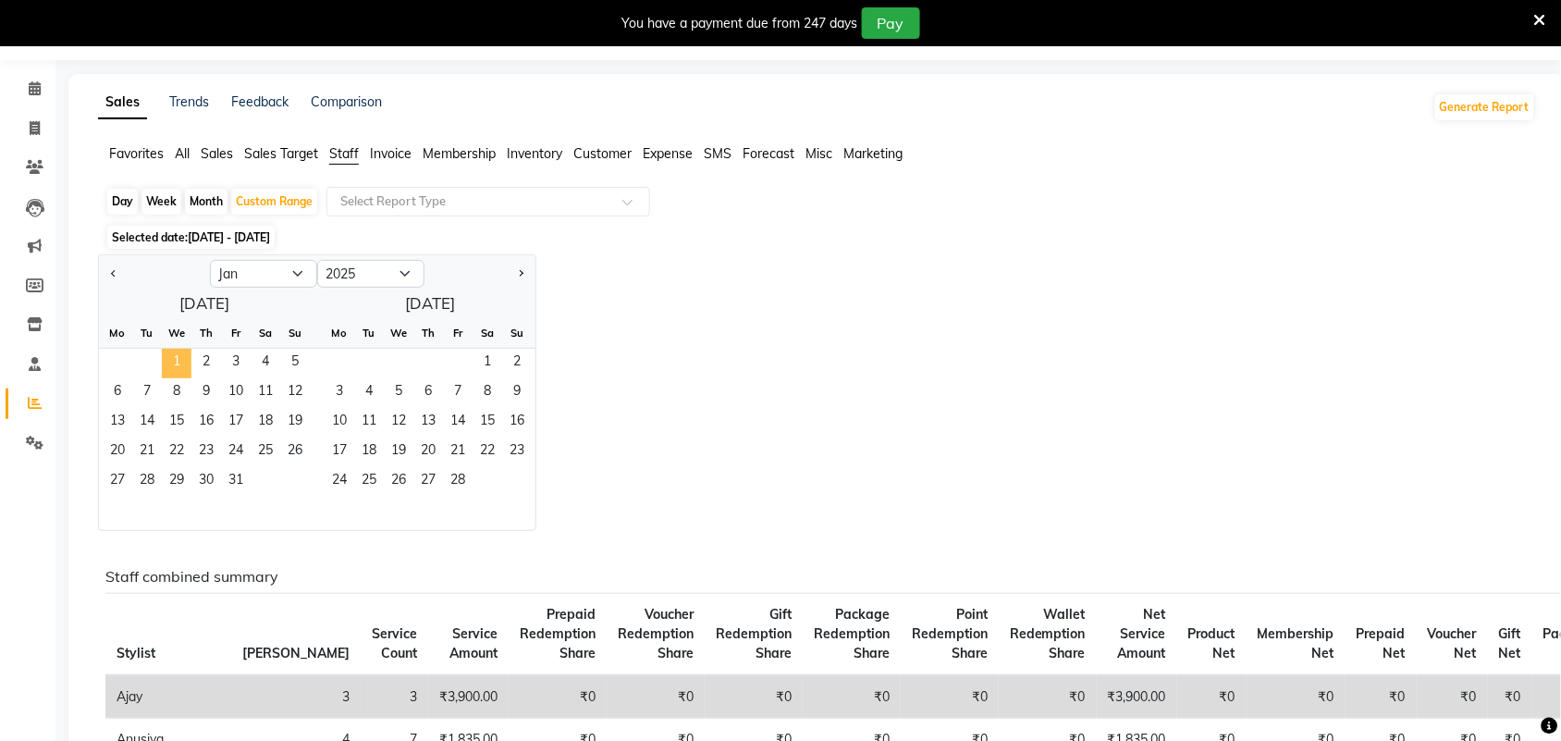
click at [178, 365] on span "1" at bounding box center [177, 364] width 30 height 30
click at [458, 479] on span "28" at bounding box center [458, 482] width 30 height 30
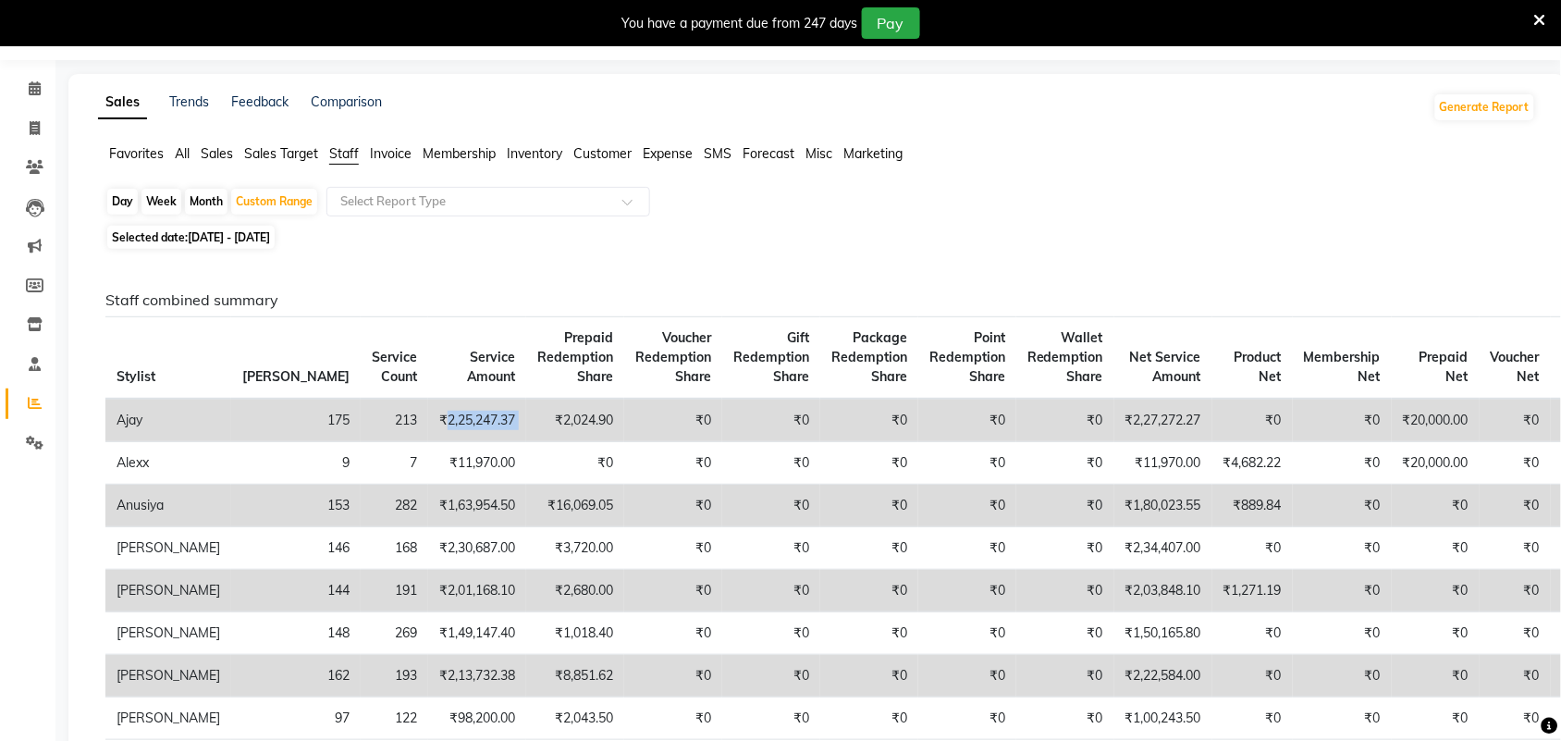
drag, startPoint x: 324, startPoint y: 421, endPoint x: 412, endPoint y: 417, distance: 88.9
click at [412, 417] on tr "Ajay 175 213 ₹2,25,247.37 ₹2,024.90 ₹0 ₹0 ₹0 ₹0 ₹0 ₹2,27,272.27 ₹0 ₹0 ₹20,000.0…" at bounding box center [888, 420] width 1567 height 43
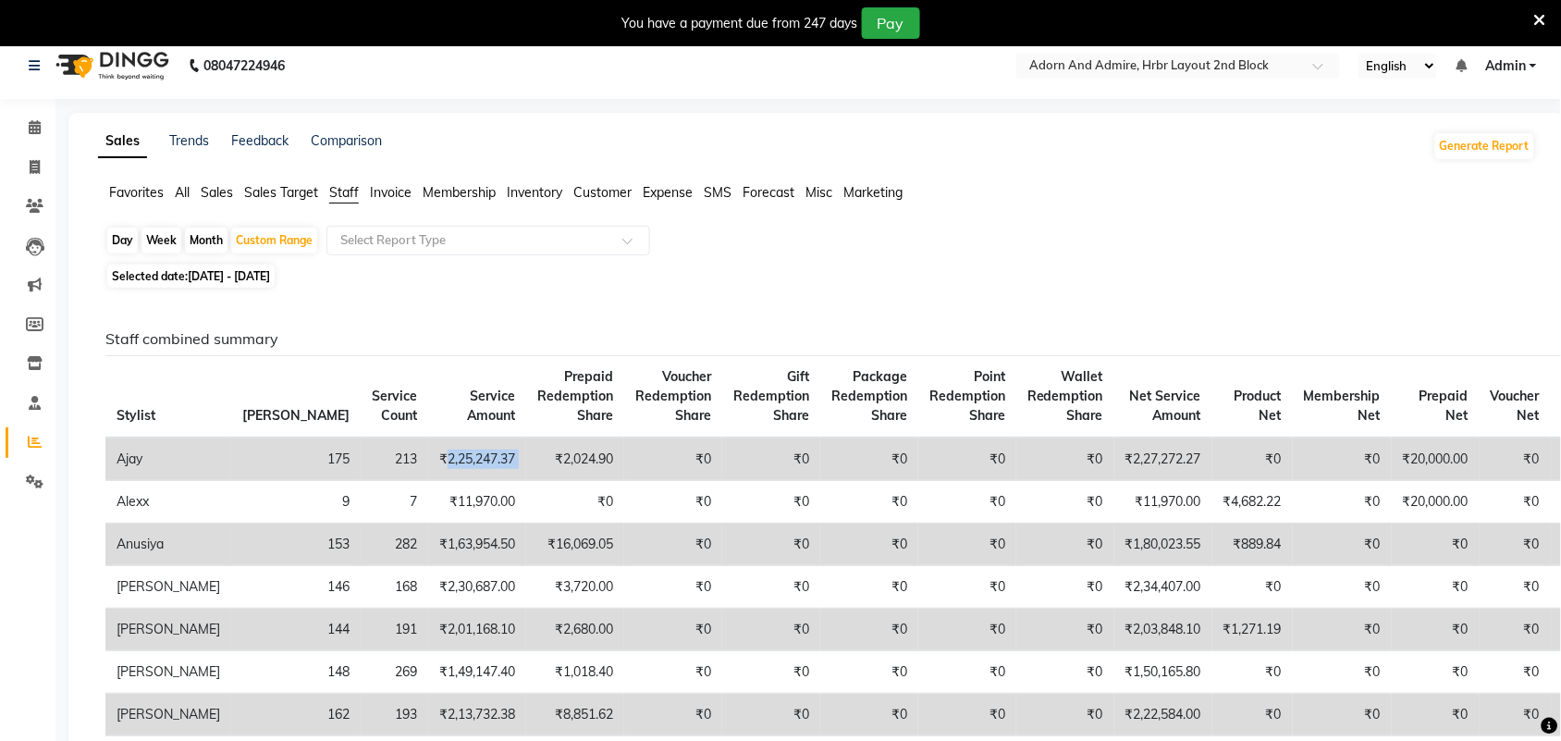
scroll to position [0, 0]
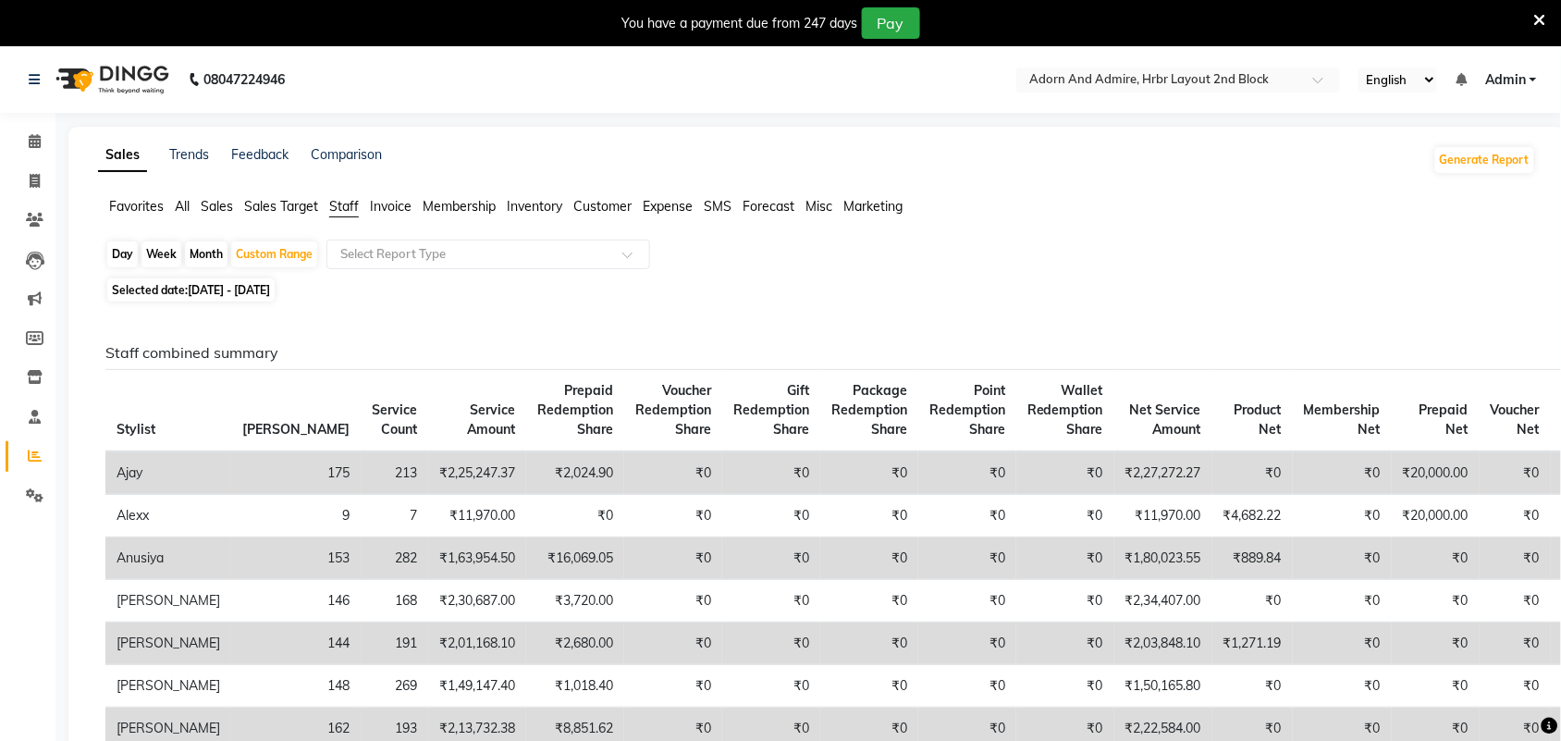
click at [389, 210] on span "Invoice" at bounding box center [391, 206] width 42 height 17
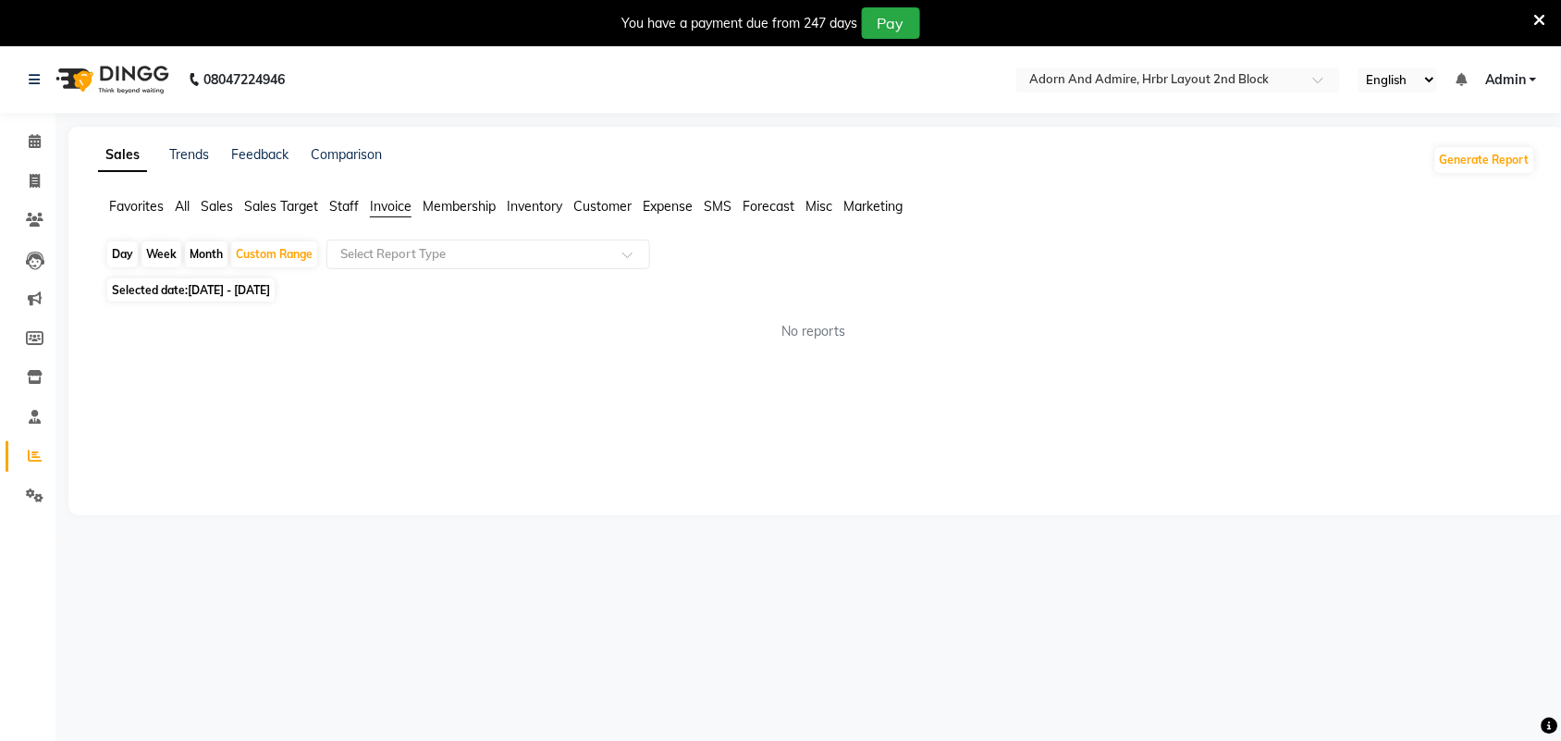
click at [454, 203] on span "Membership" at bounding box center [459, 206] width 73 height 17
click at [534, 204] on span "Inventory" at bounding box center [534, 206] width 55 height 17
click at [598, 206] on span "Customer" at bounding box center [602, 206] width 58 height 17
click at [684, 199] on span "Expense" at bounding box center [668, 206] width 50 height 17
click at [726, 203] on span "SMS" at bounding box center [718, 206] width 28 height 17
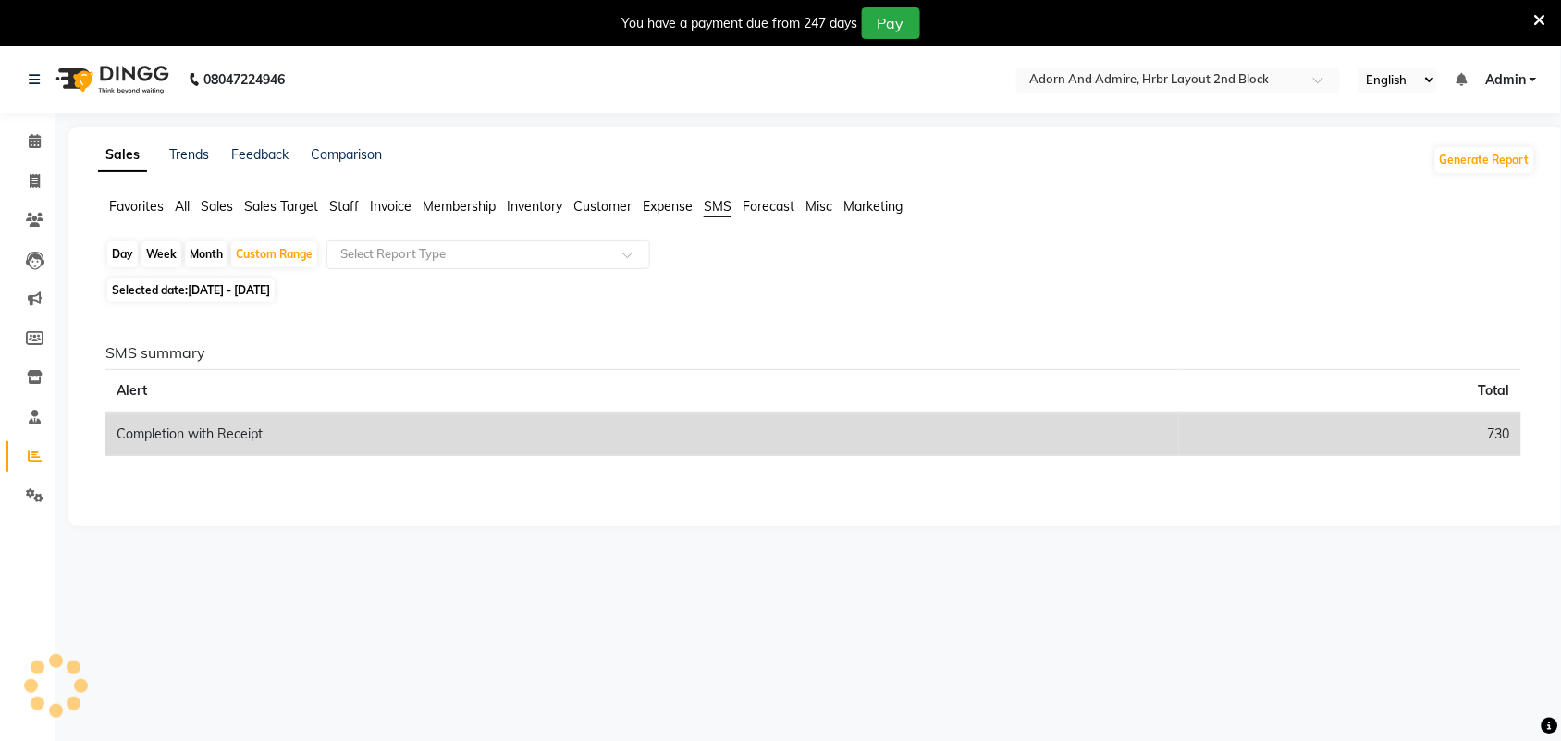
click at [763, 205] on span "Forecast" at bounding box center [769, 206] width 52 height 17
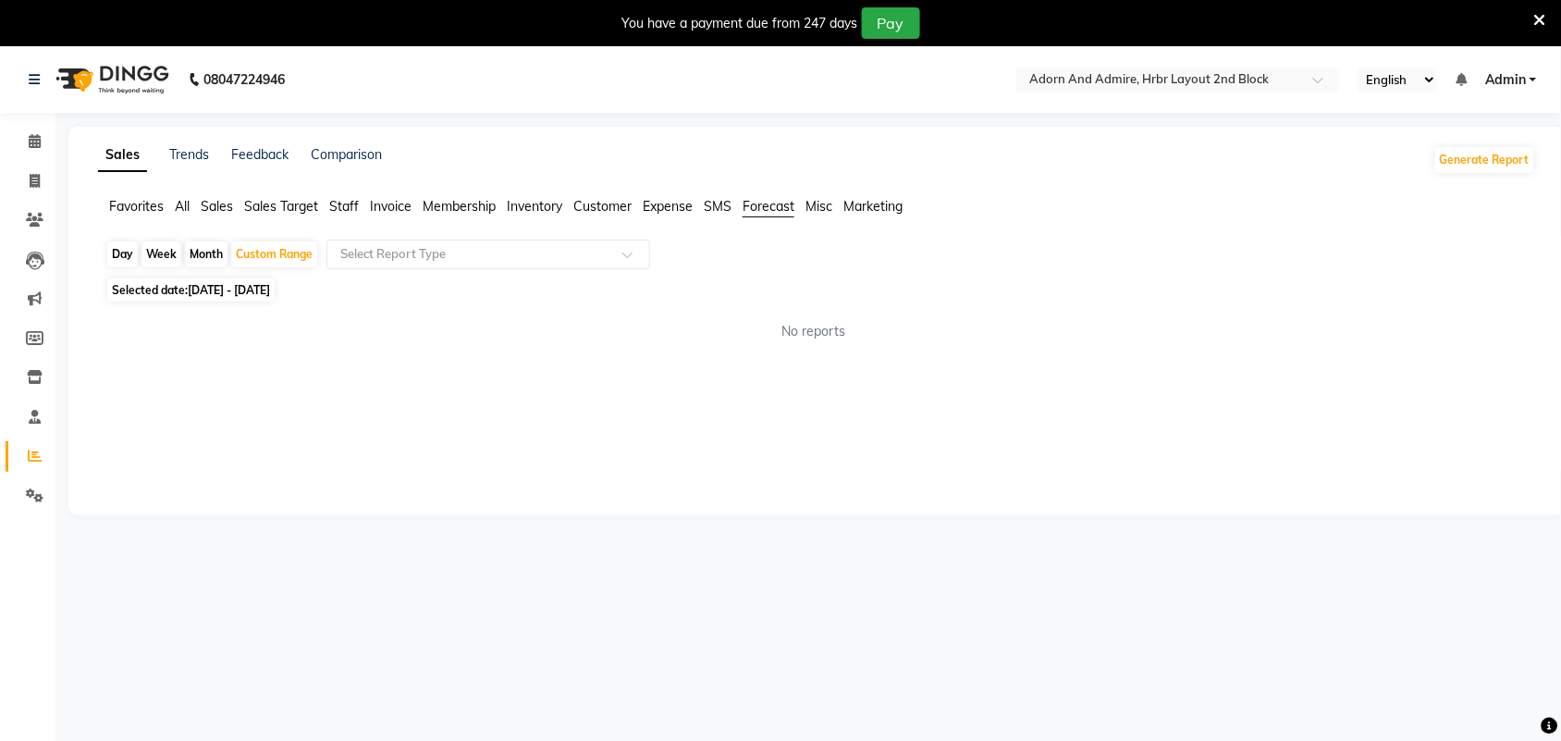
click at [700, 209] on ul "Favorites All Sales Sales Target Staff Invoice Membership Inventory Customer Ex…" at bounding box center [817, 207] width 1438 height 20
click at [714, 209] on span "SMS" at bounding box center [718, 206] width 28 height 17
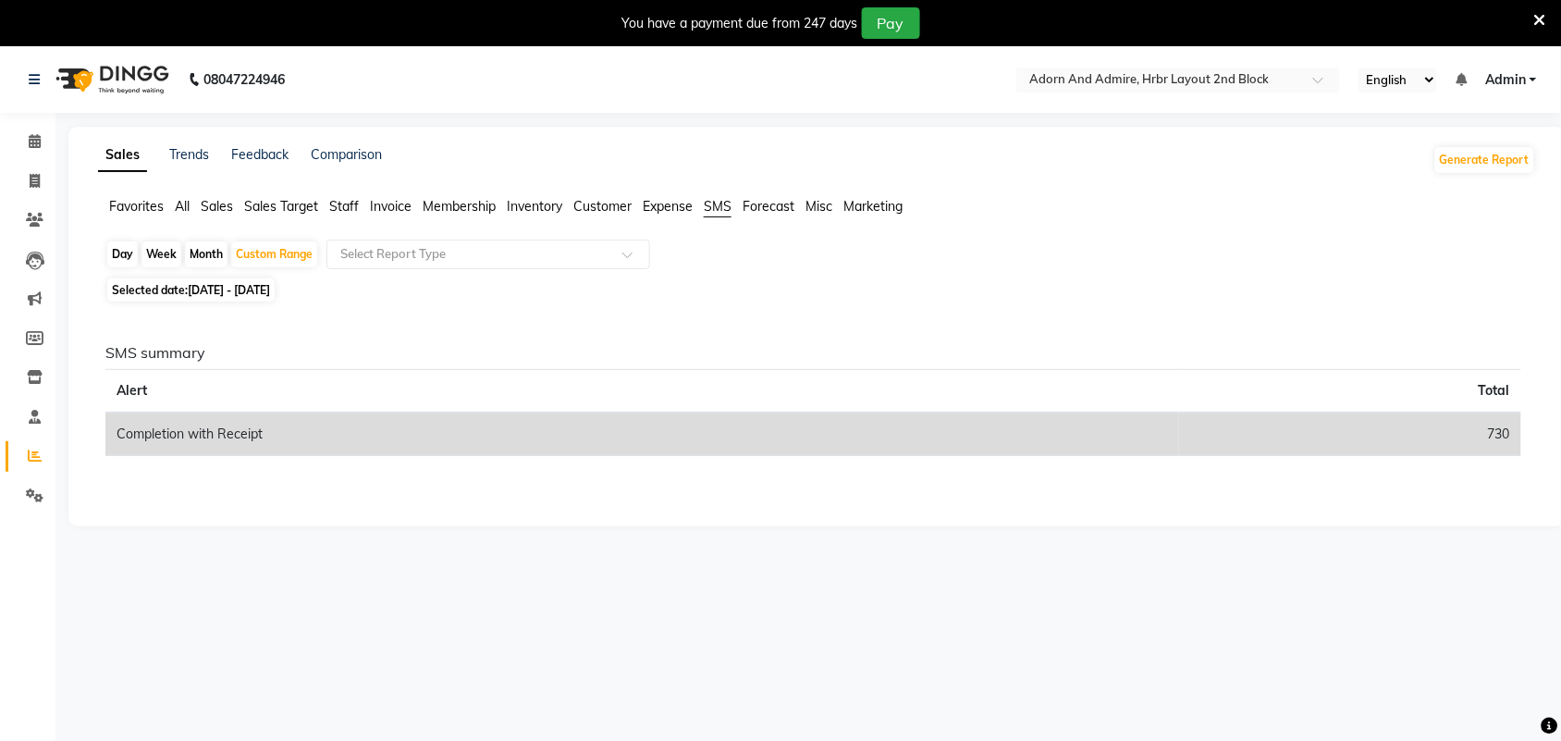
click at [761, 206] on span "Forecast" at bounding box center [769, 206] width 52 height 17
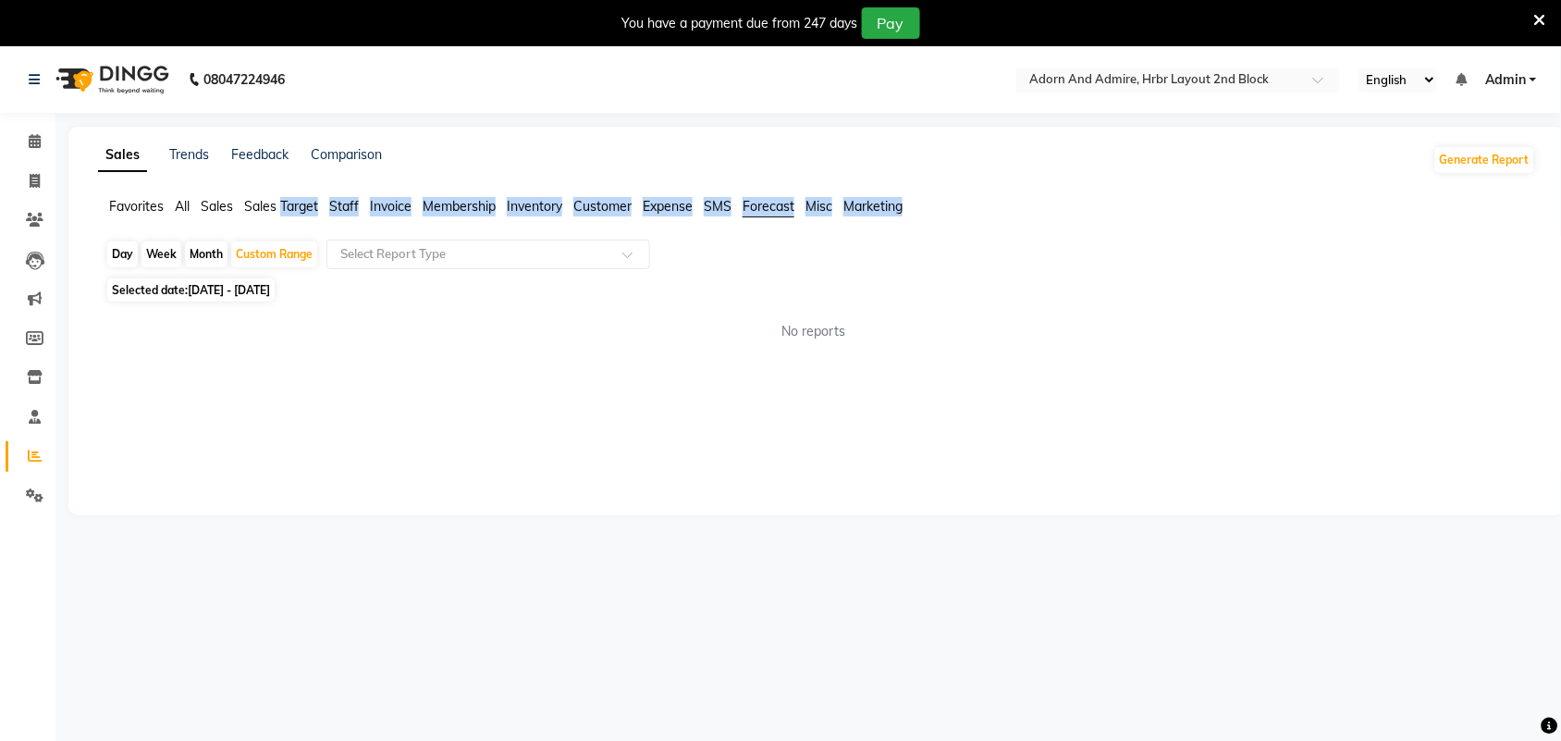
click at [761, 206] on span "Forecast" at bounding box center [769, 206] width 52 height 17
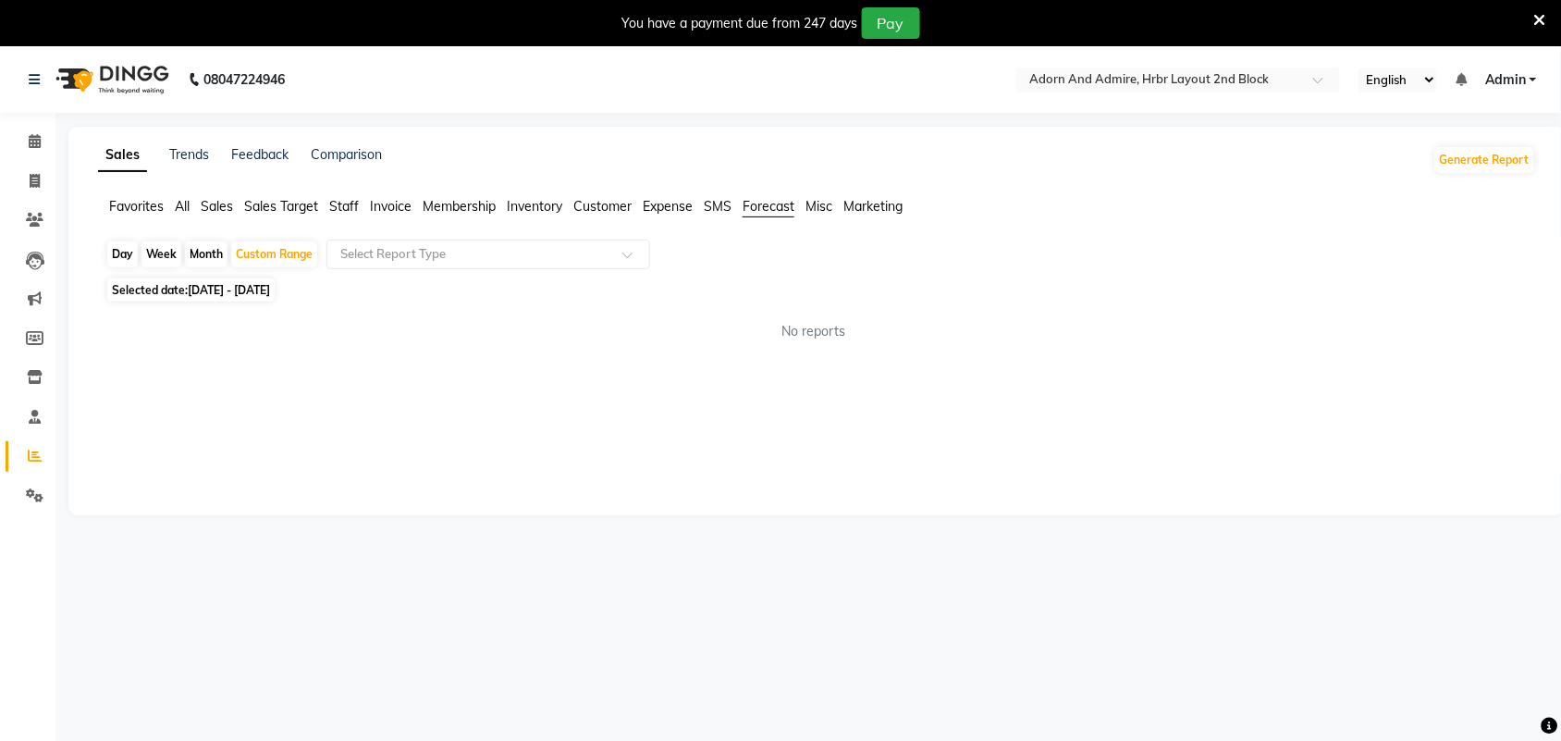
click at [876, 265] on div "Day Week Month Custom Range Select Report Type" at bounding box center [816, 256] width 1423 height 33
click at [823, 208] on span "Misc" at bounding box center [819, 206] width 27 height 17
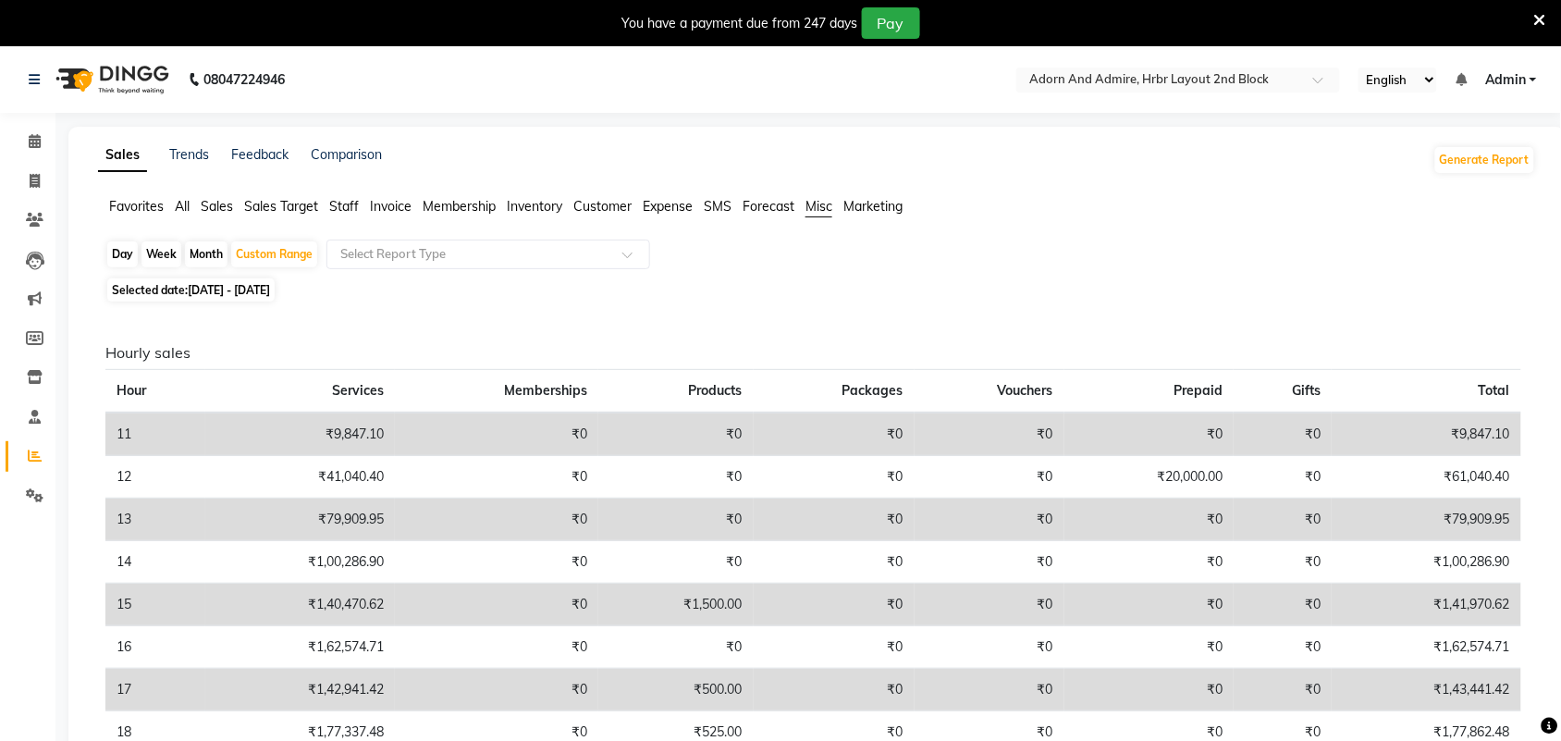
click at [880, 204] on span "Marketing" at bounding box center [872, 206] width 59 height 17
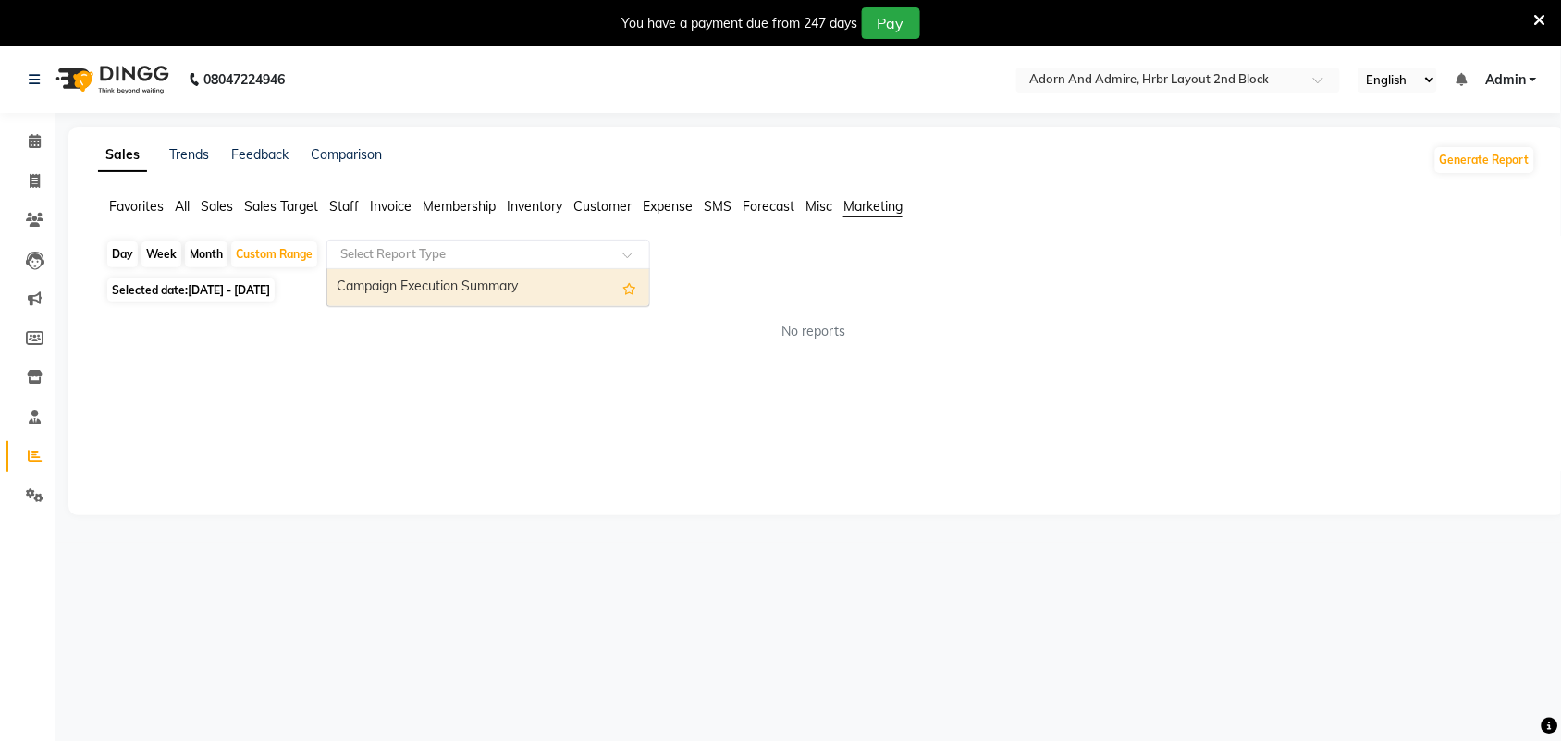
click at [625, 259] on span at bounding box center [633, 260] width 23 height 18
click at [496, 285] on div "Campaign Execution Summary" at bounding box center [488, 287] width 322 height 37
select select "filtered_report"
select select "csv"
